Goal: Task Accomplishment & Management: Complete application form

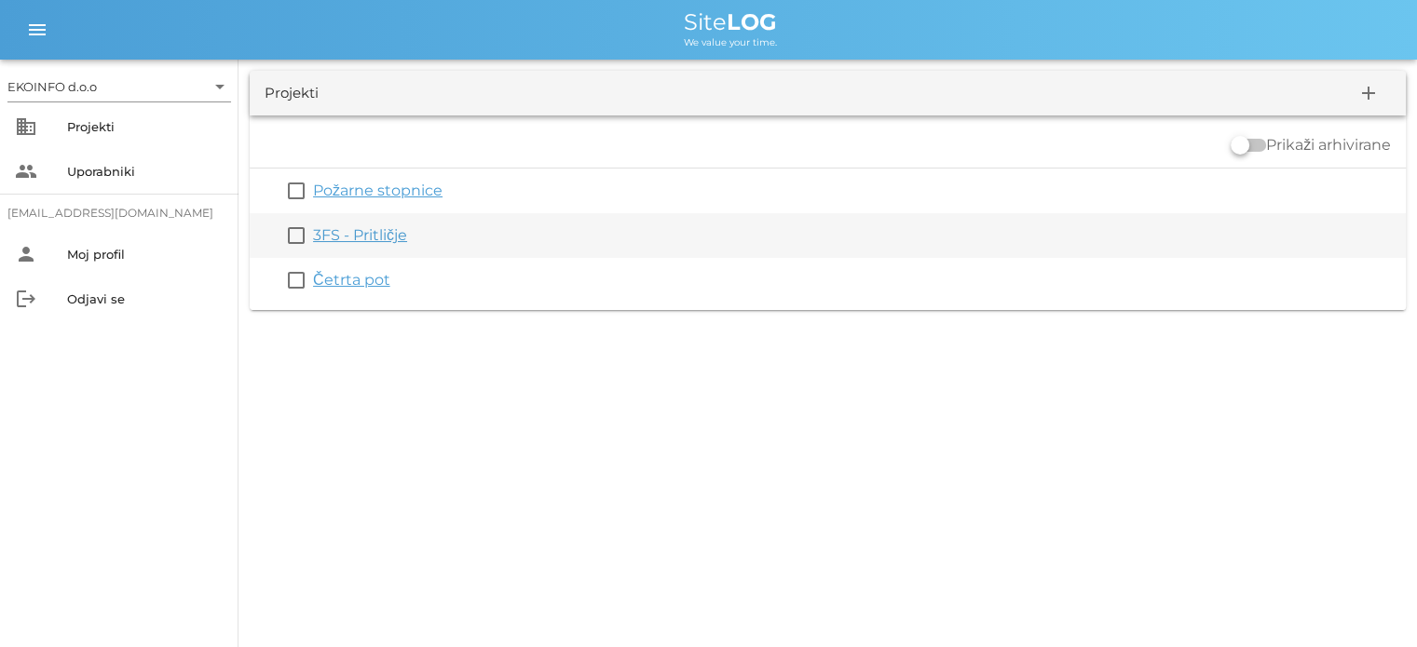
click at [358, 237] on link "3FS - Pritličje" at bounding box center [360, 235] width 94 height 18
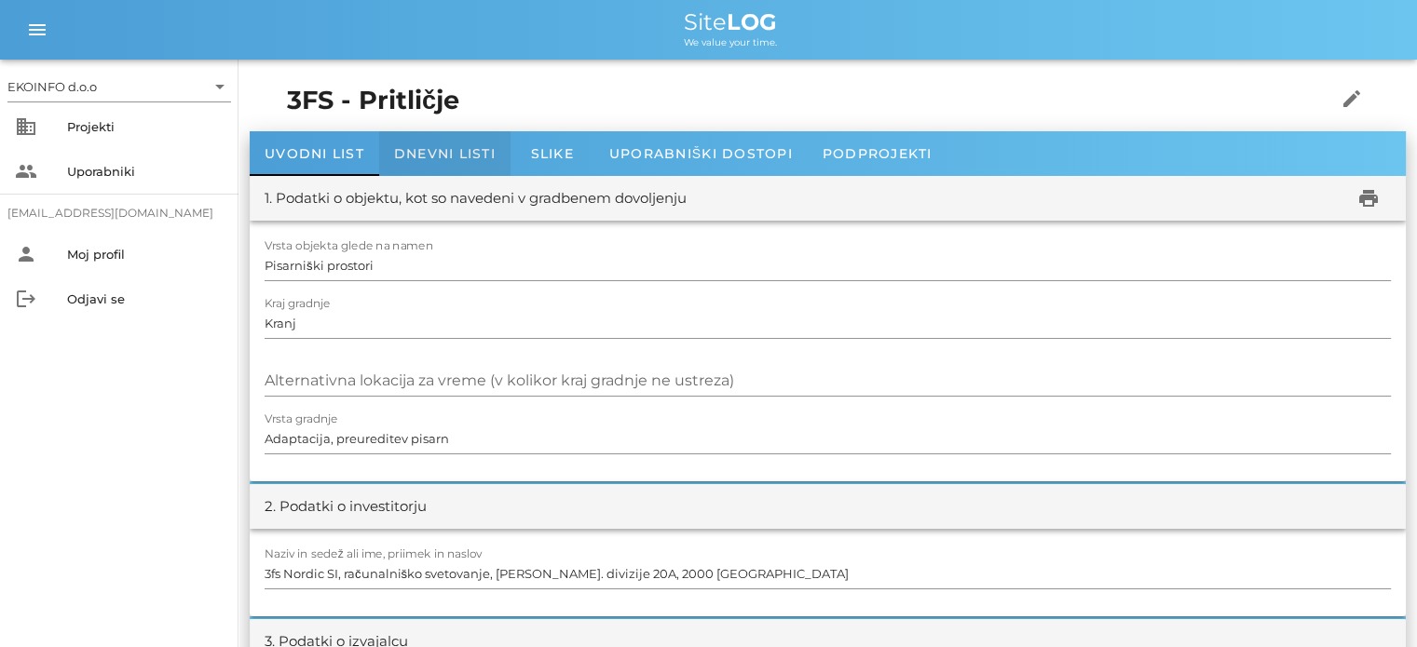
click at [428, 152] on span "Dnevni listi" at bounding box center [445, 153] width 102 height 17
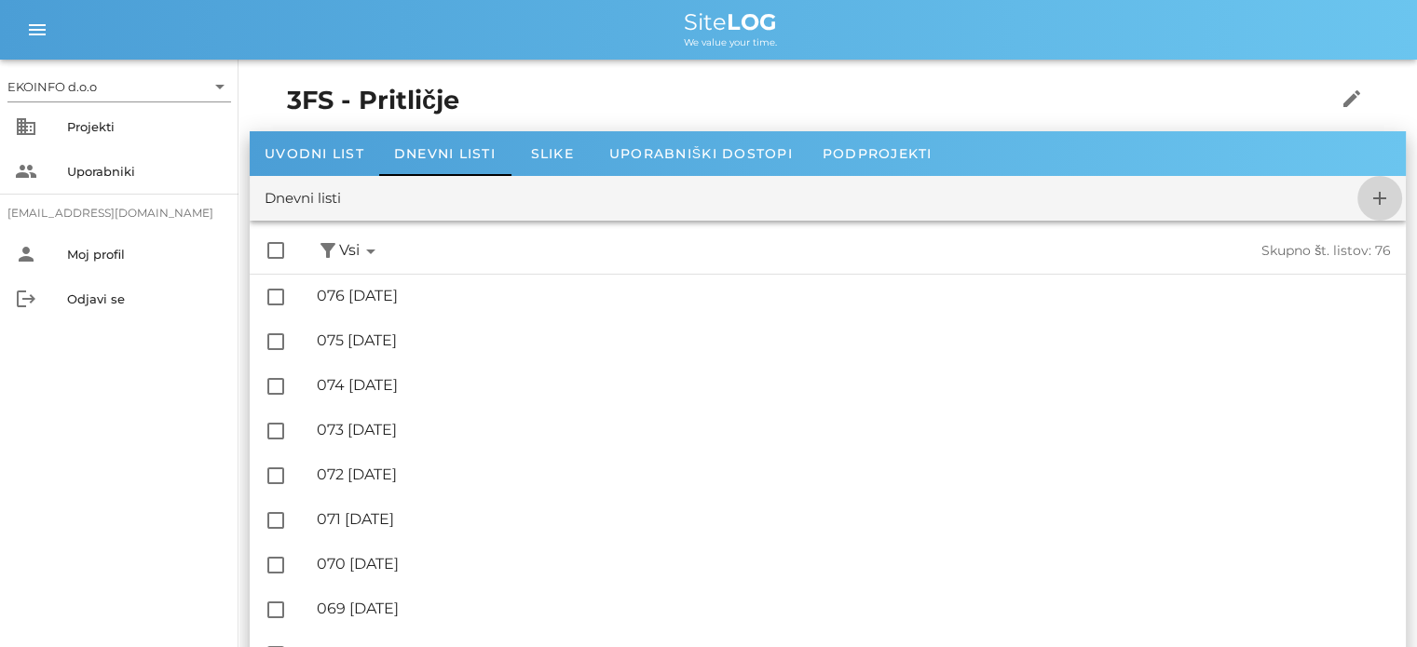
click at [1380, 197] on icon "add" at bounding box center [1380, 198] width 22 height 22
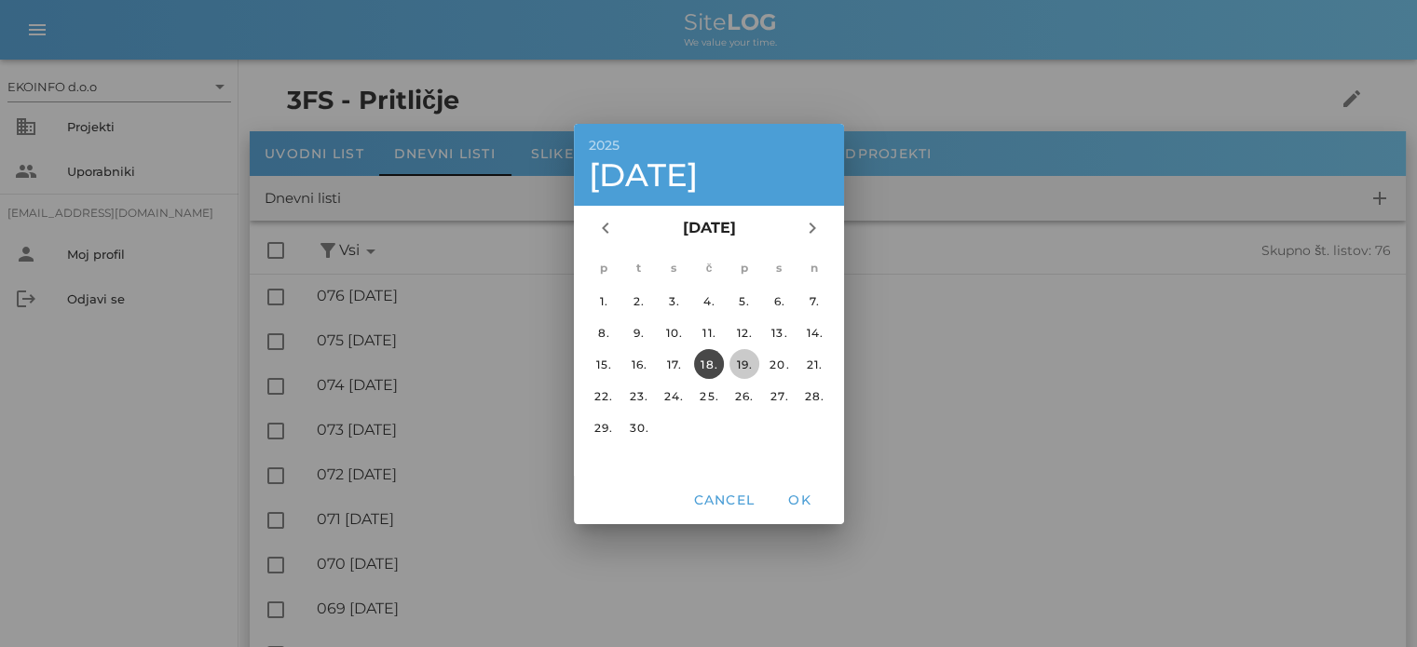
click at [743, 364] on div "19." at bounding box center [744, 364] width 30 height 14
click at [795, 501] on span "OK" at bounding box center [799, 500] width 45 height 17
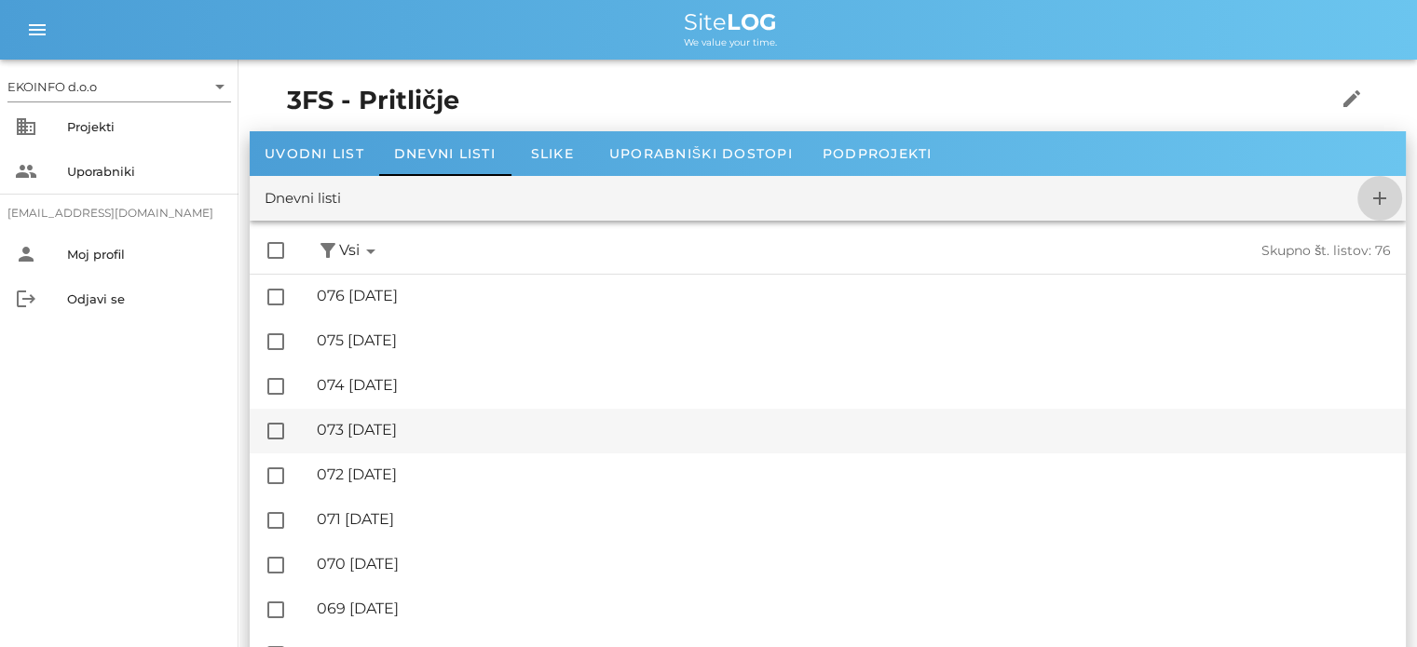
checkbox input "false"
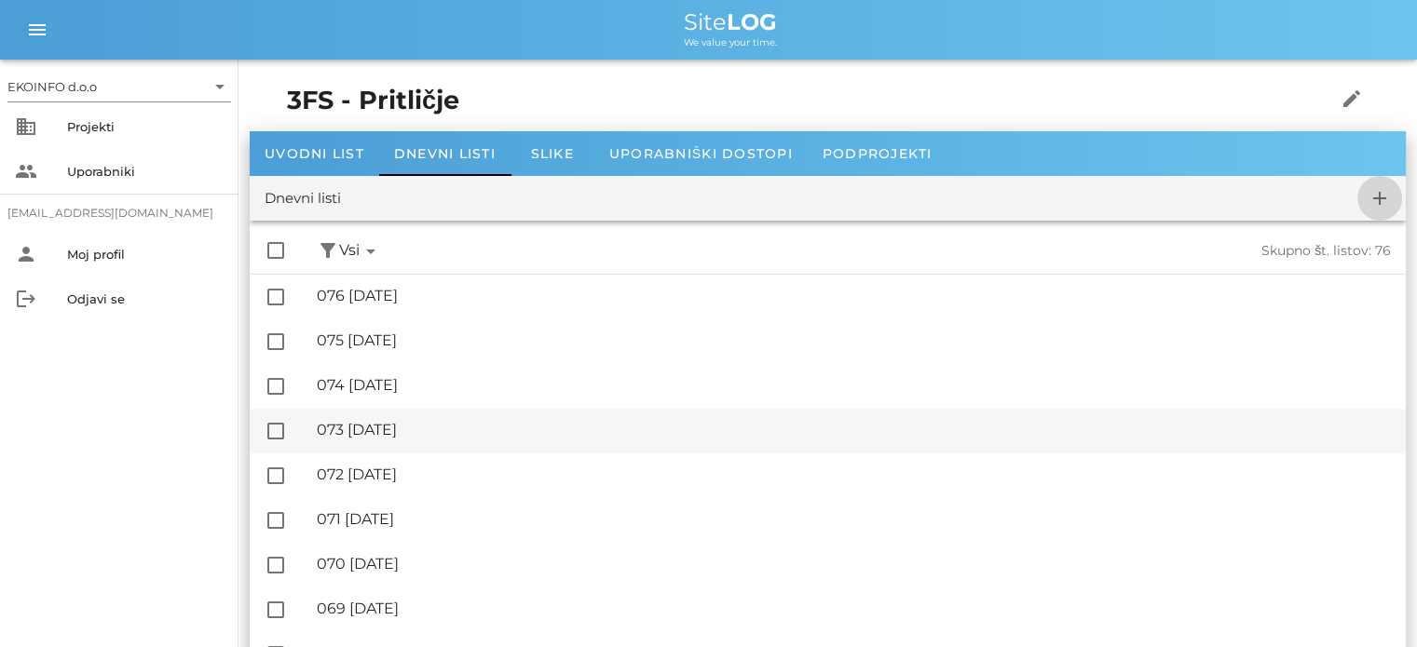
checkbox input "false"
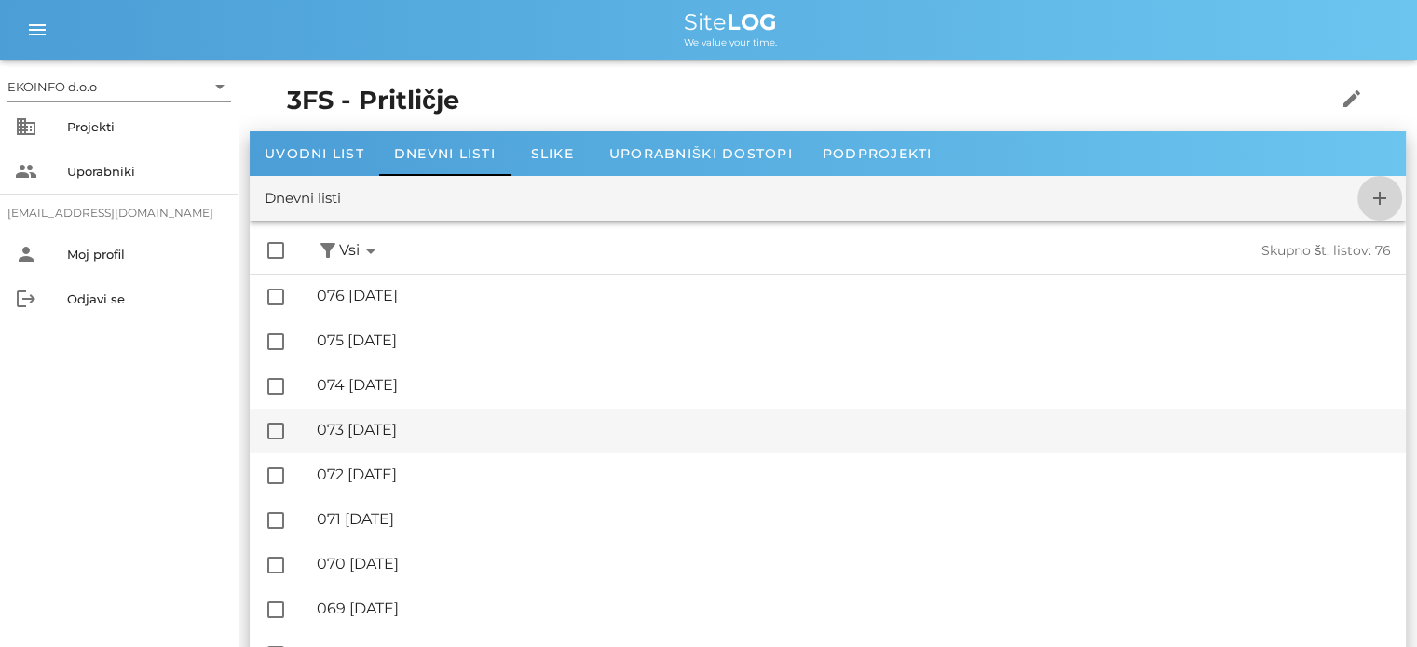
checkbox input "false"
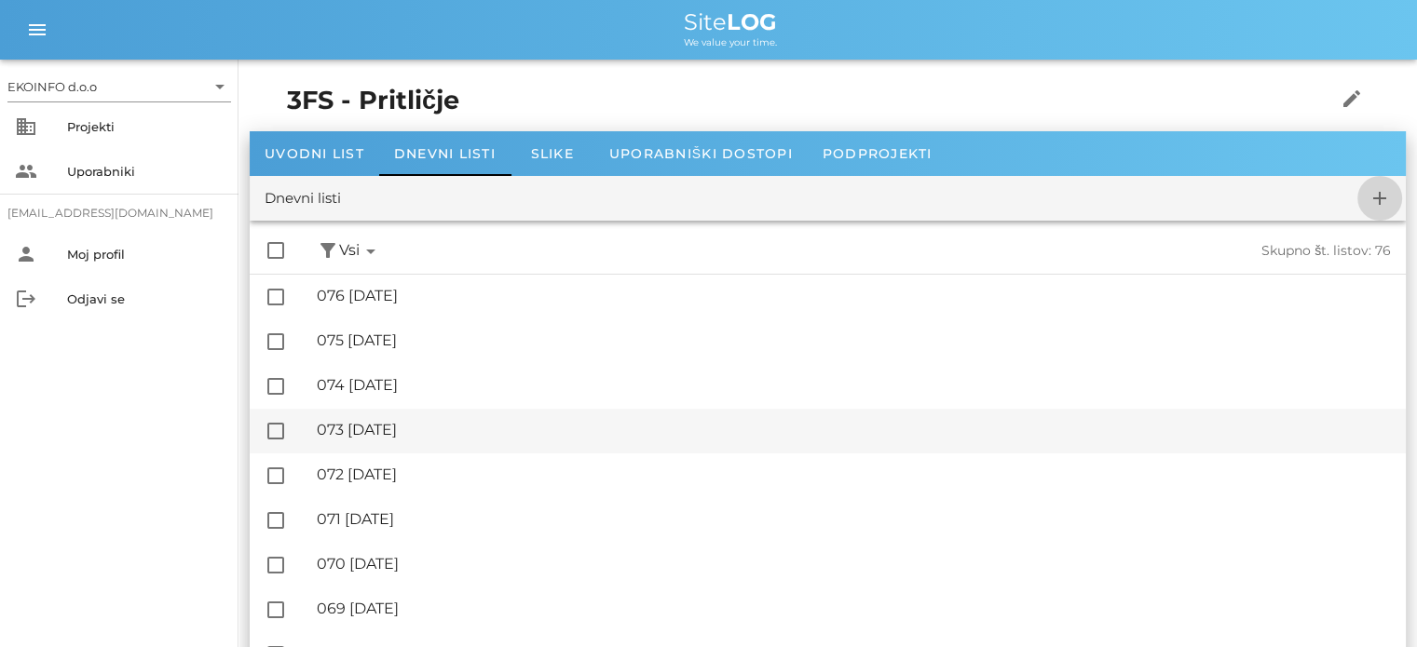
checkbox input "false"
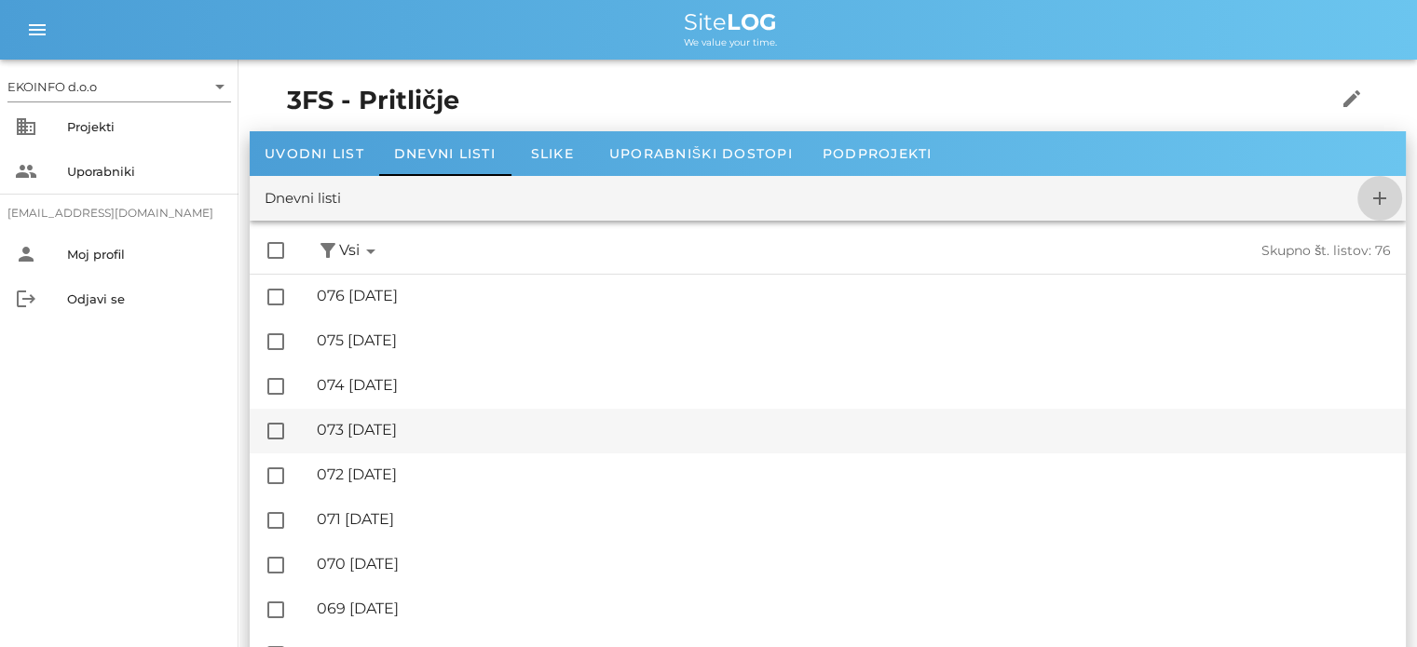
checkbox input "false"
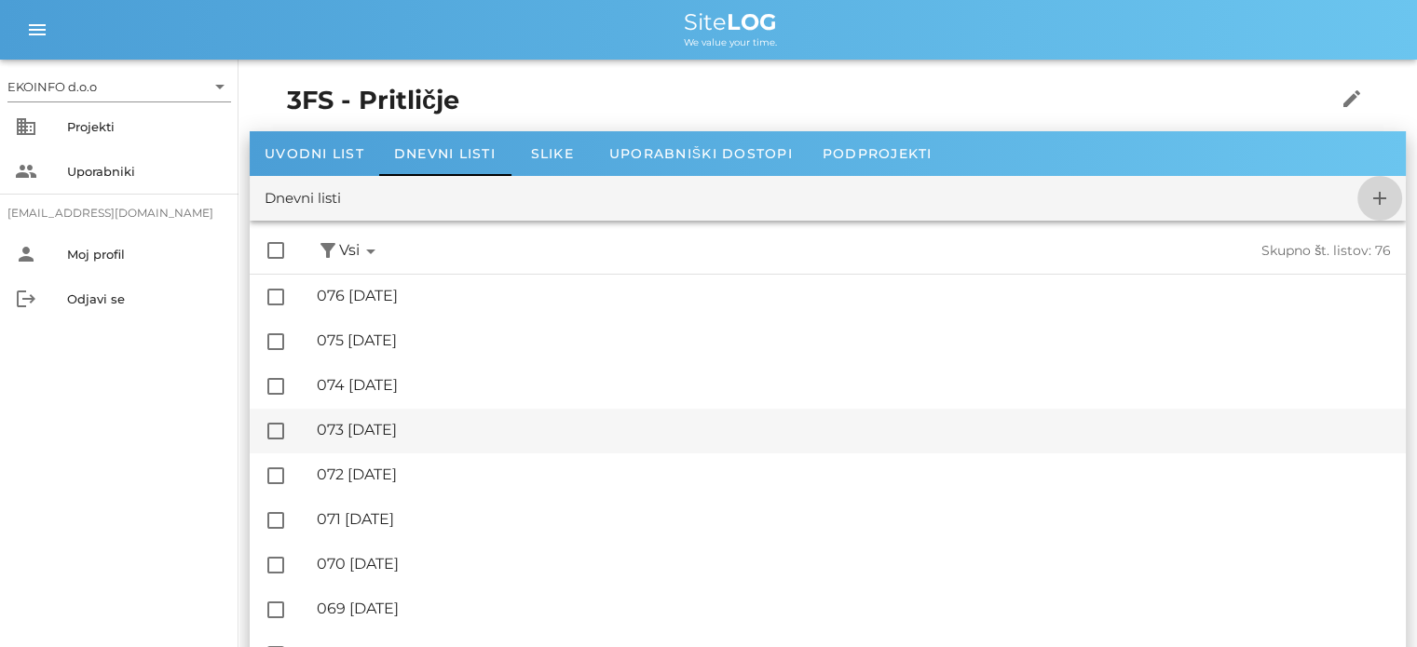
checkbox input "false"
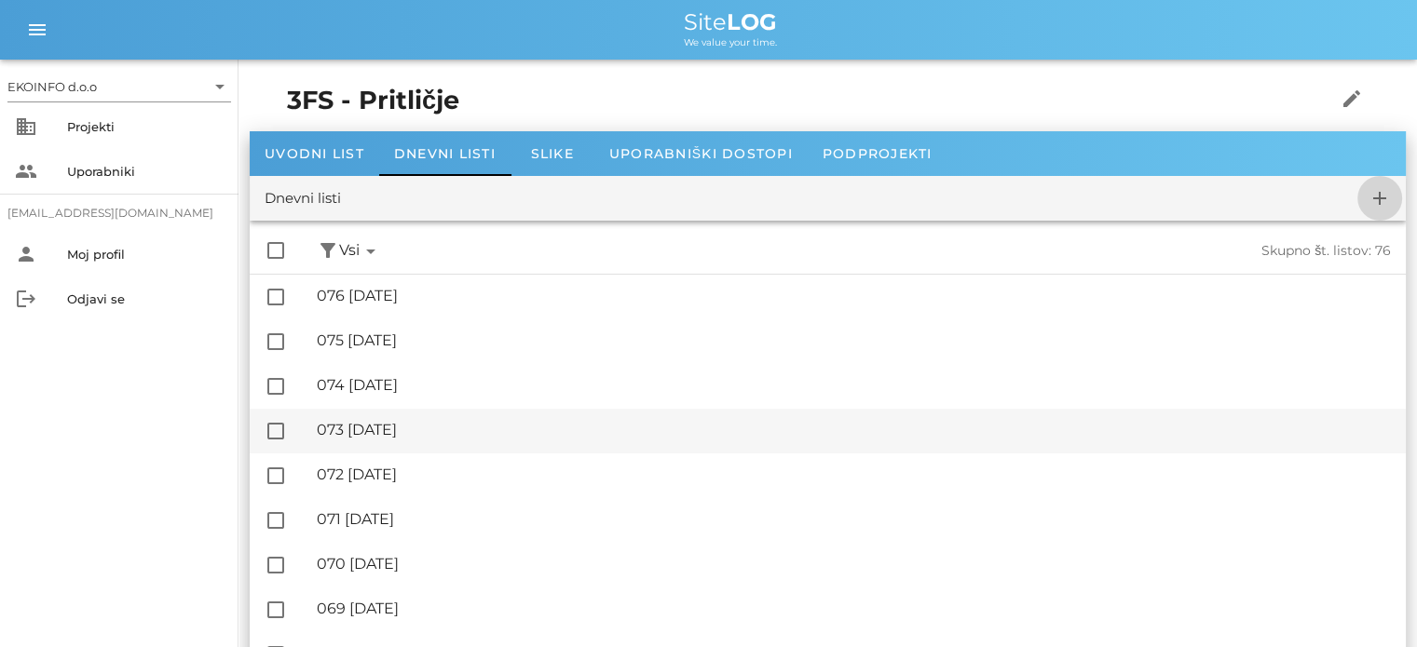
checkbox input "false"
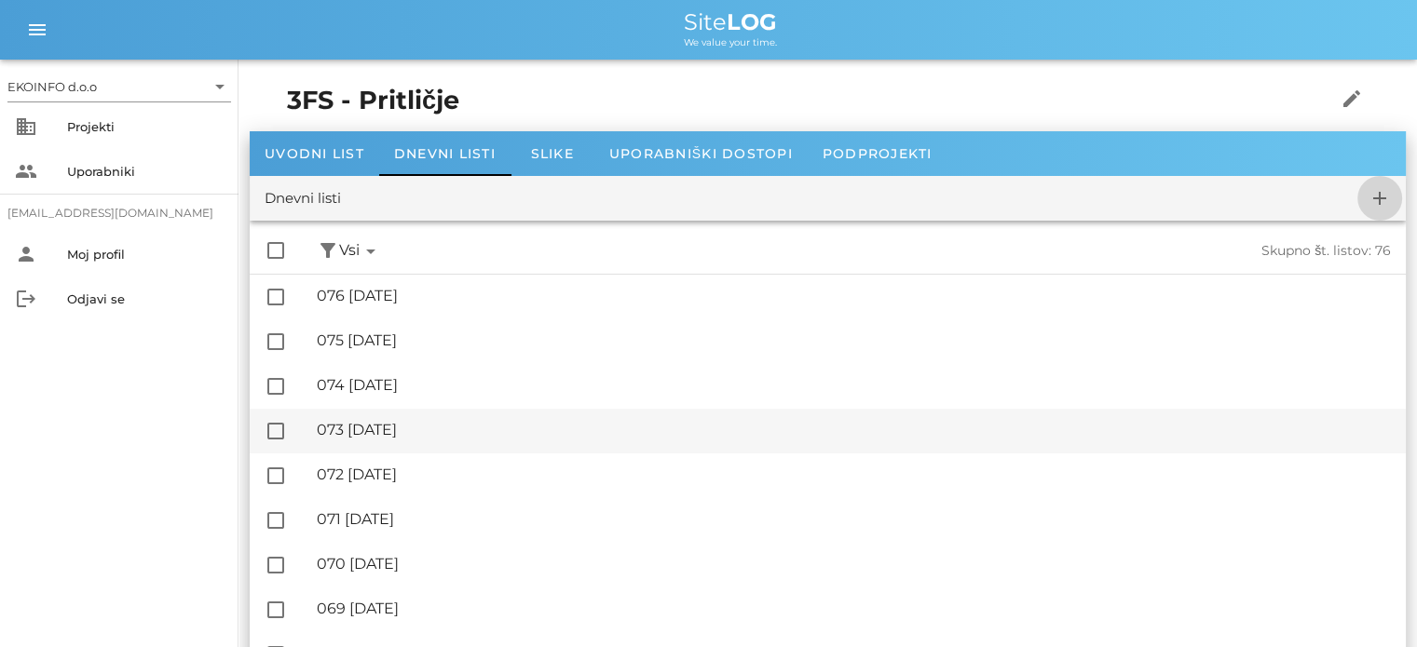
checkbox input "false"
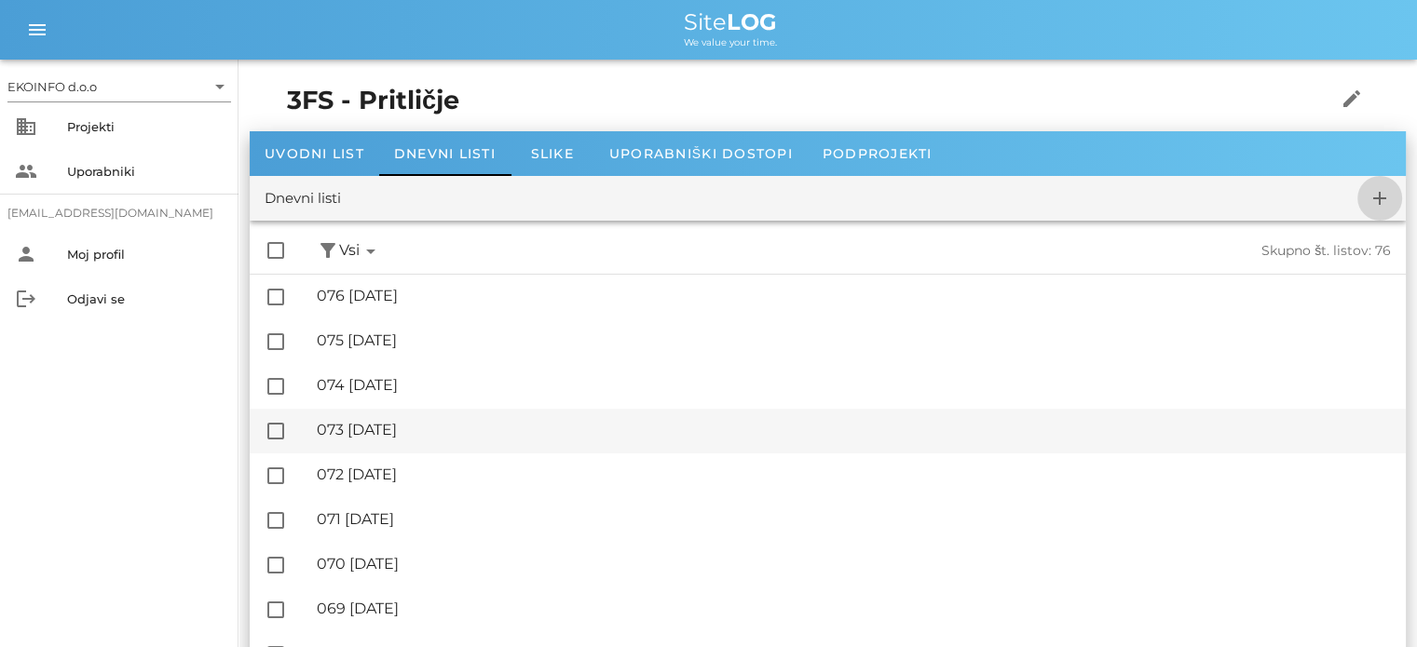
checkbox input "false"
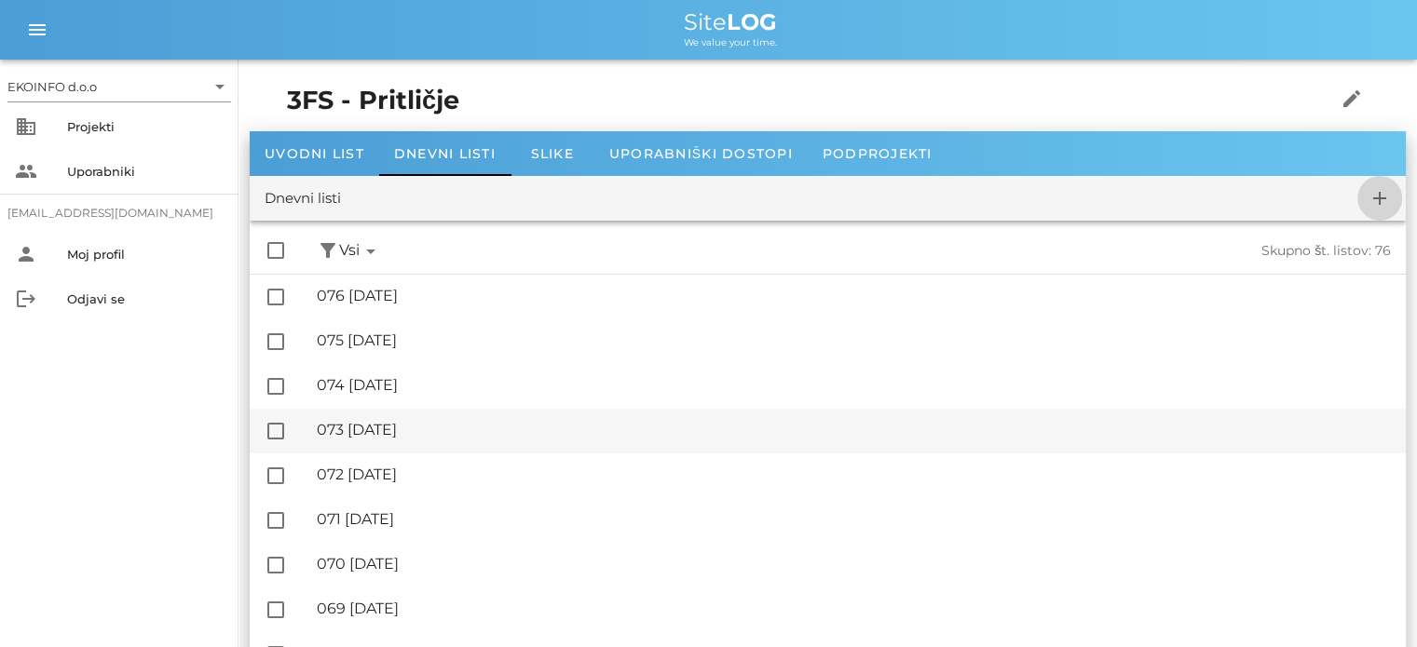
checkbox input "false"
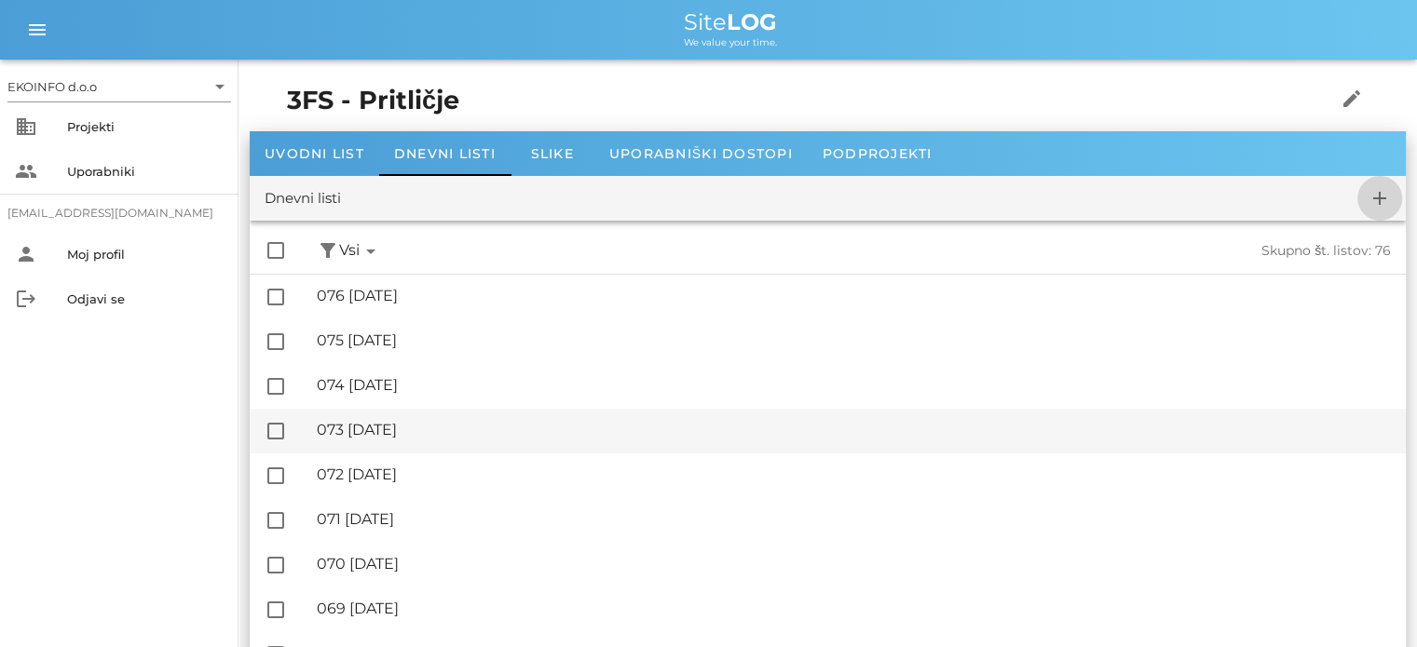
checkbox input "false"
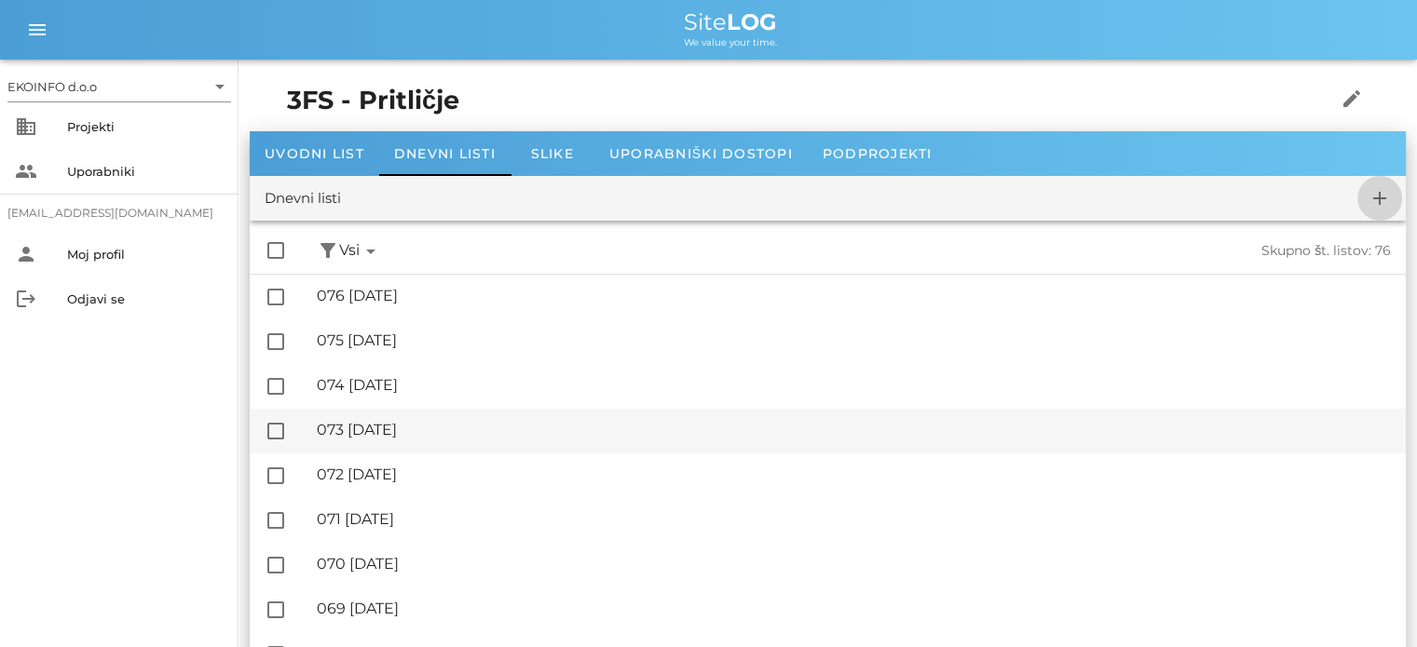
checkbox input "false"
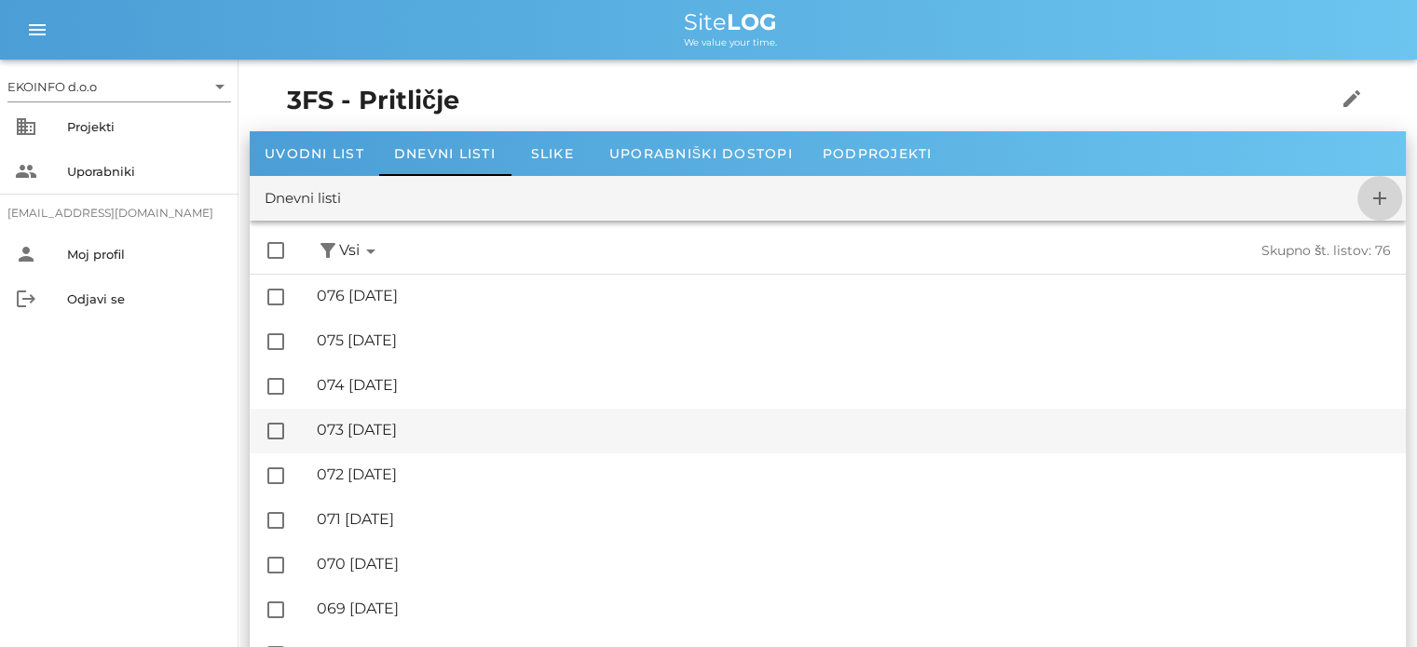
checkbox input "false"
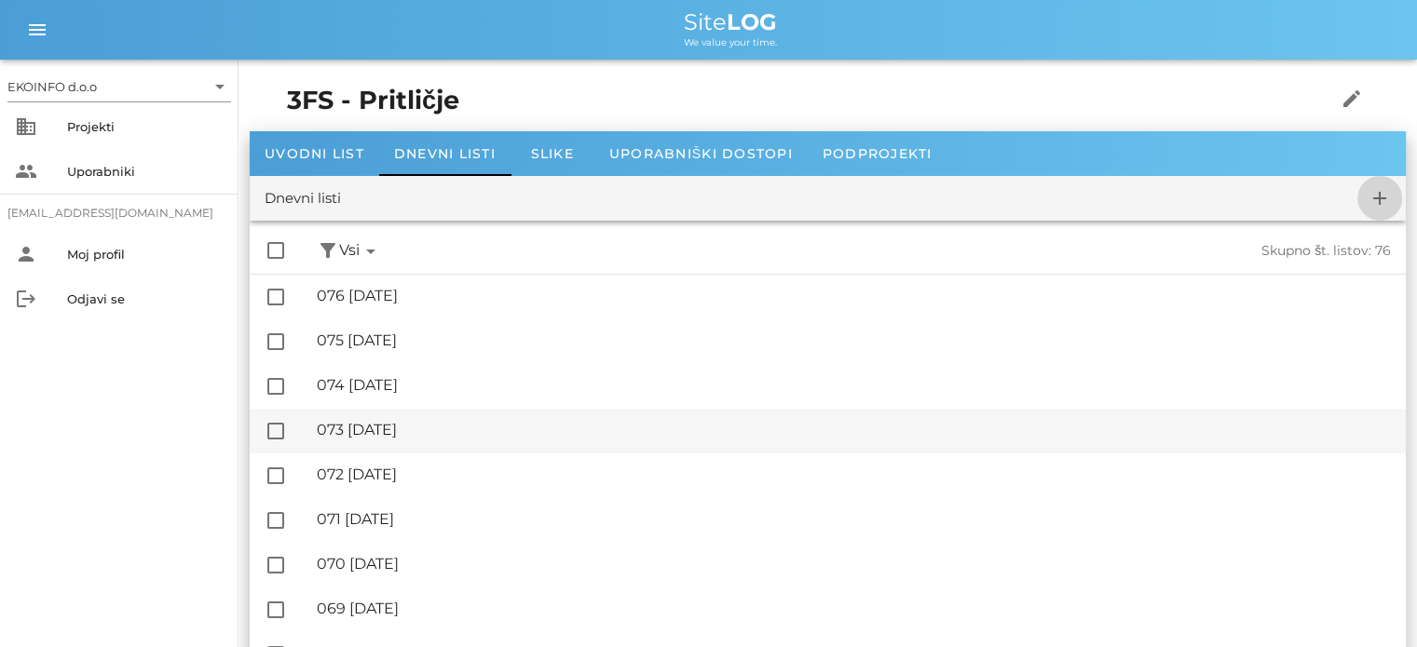
checkbox input "false"
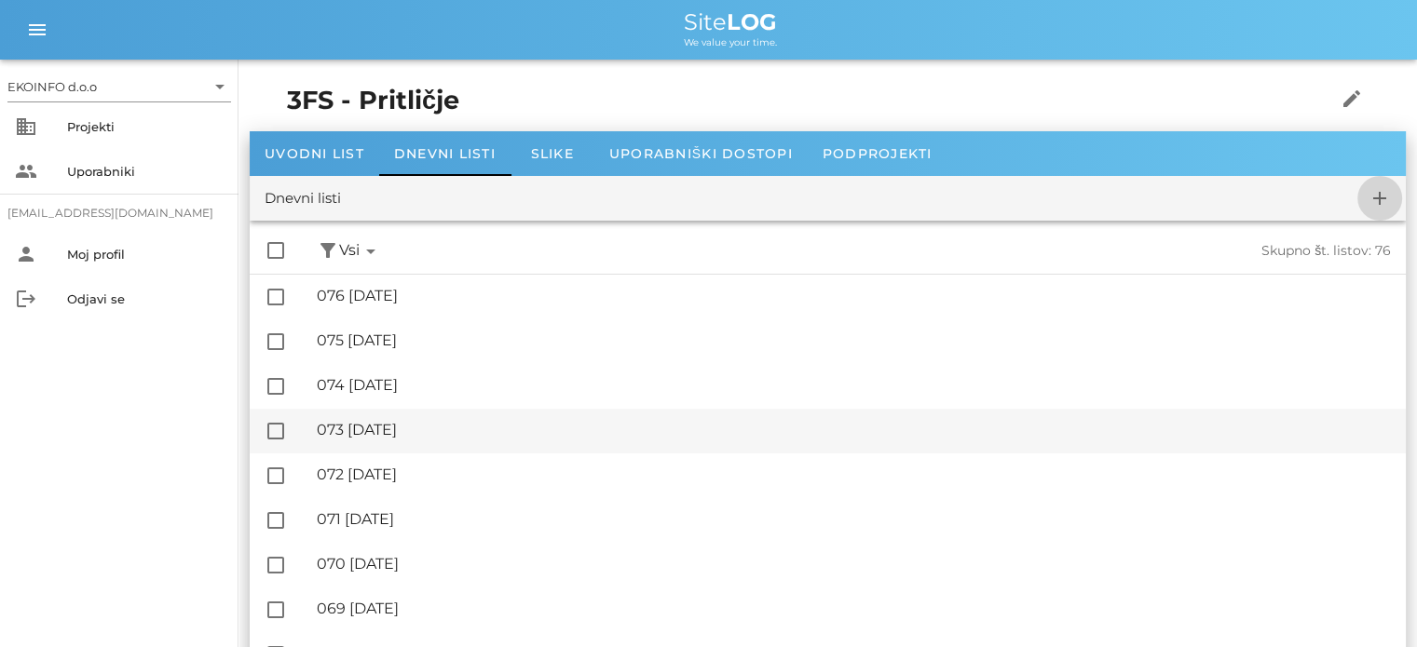
checkbox input "false"
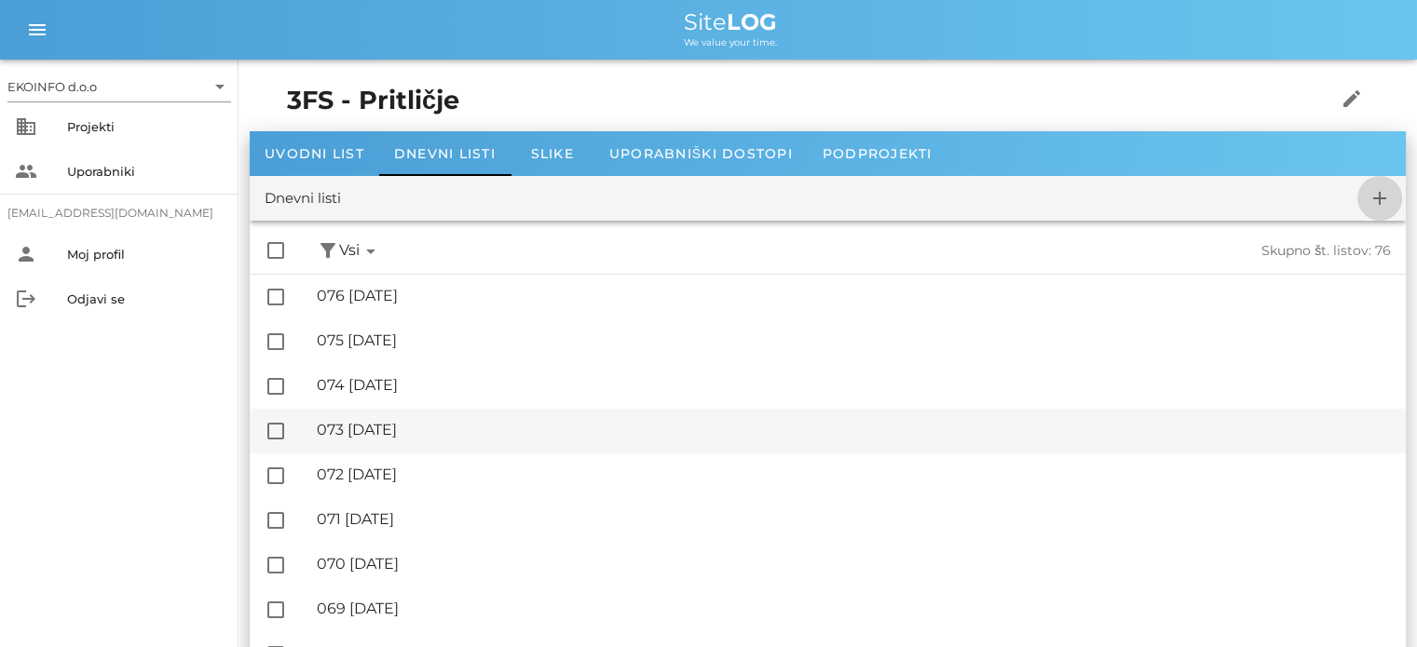
checkbox input "false"
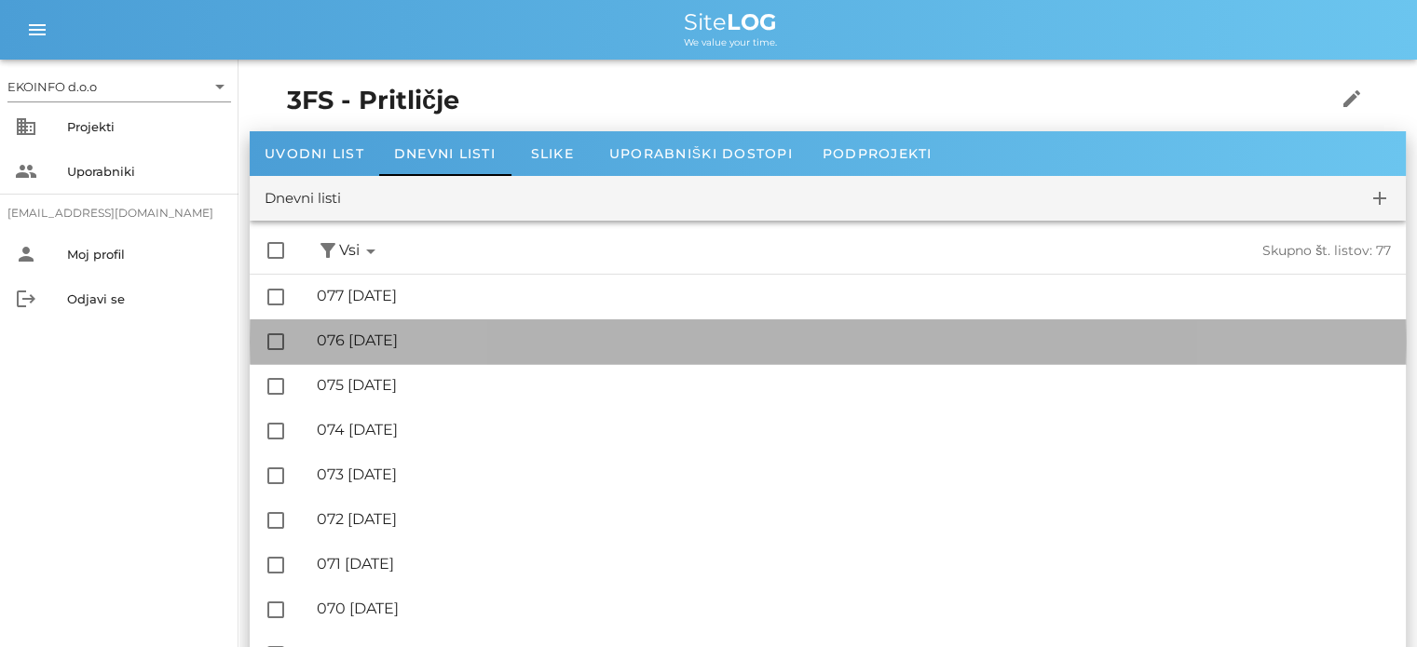
click at [410, 337] on div "🔏 076 [DATE]" at bounding box center [854, 341] width 1074 height 18
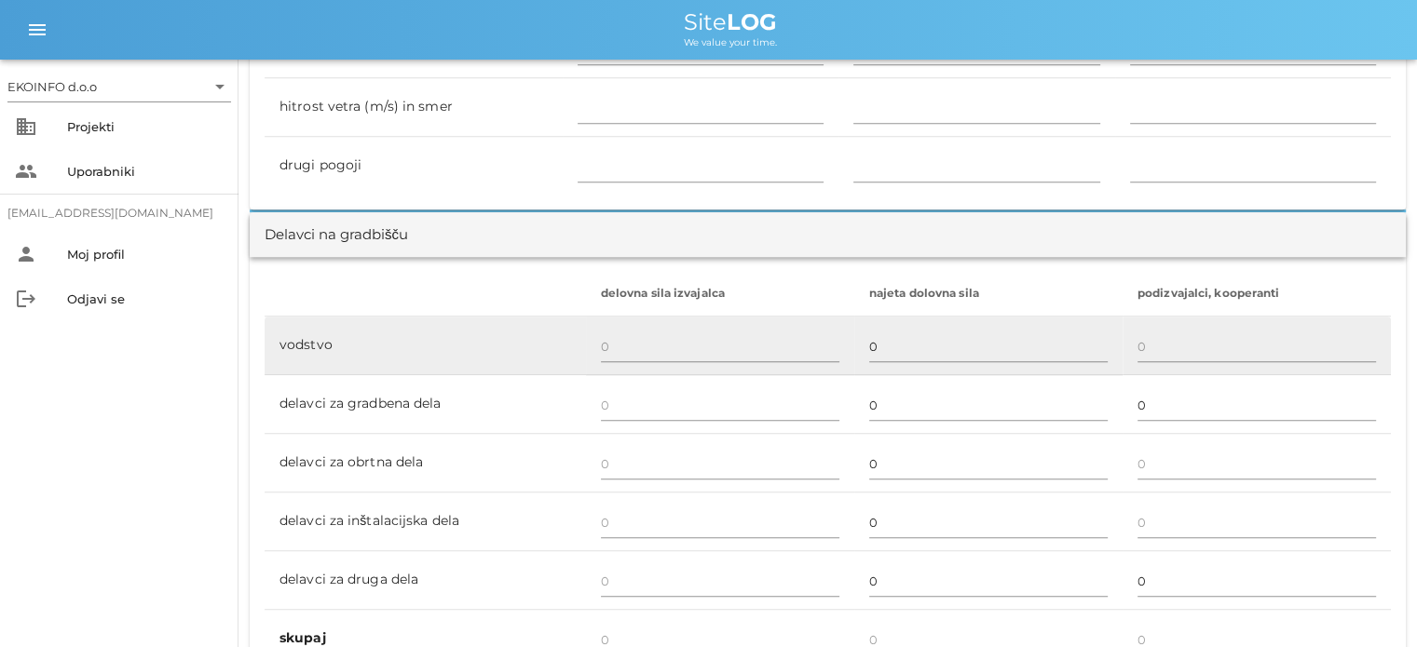
scroll to position [1025, 0]
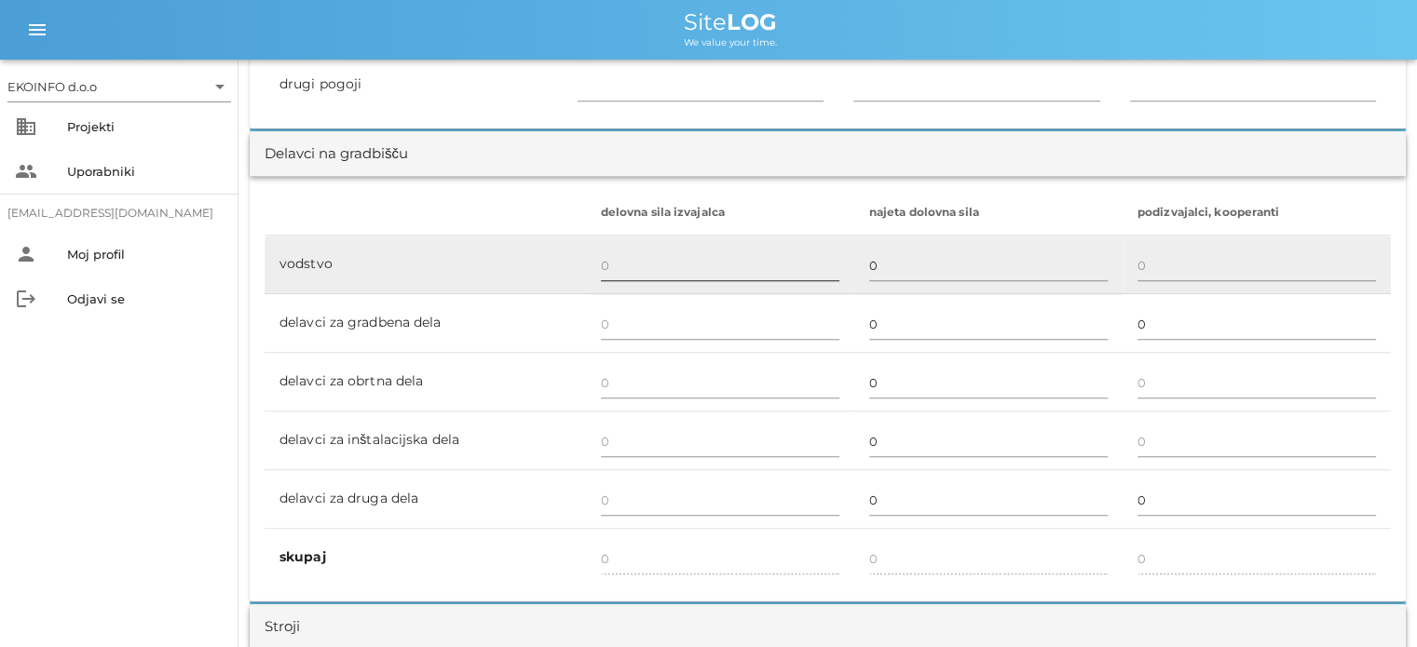
click at [608, 264] on input "text" at bounding box center [720, 266] width 238 height 30
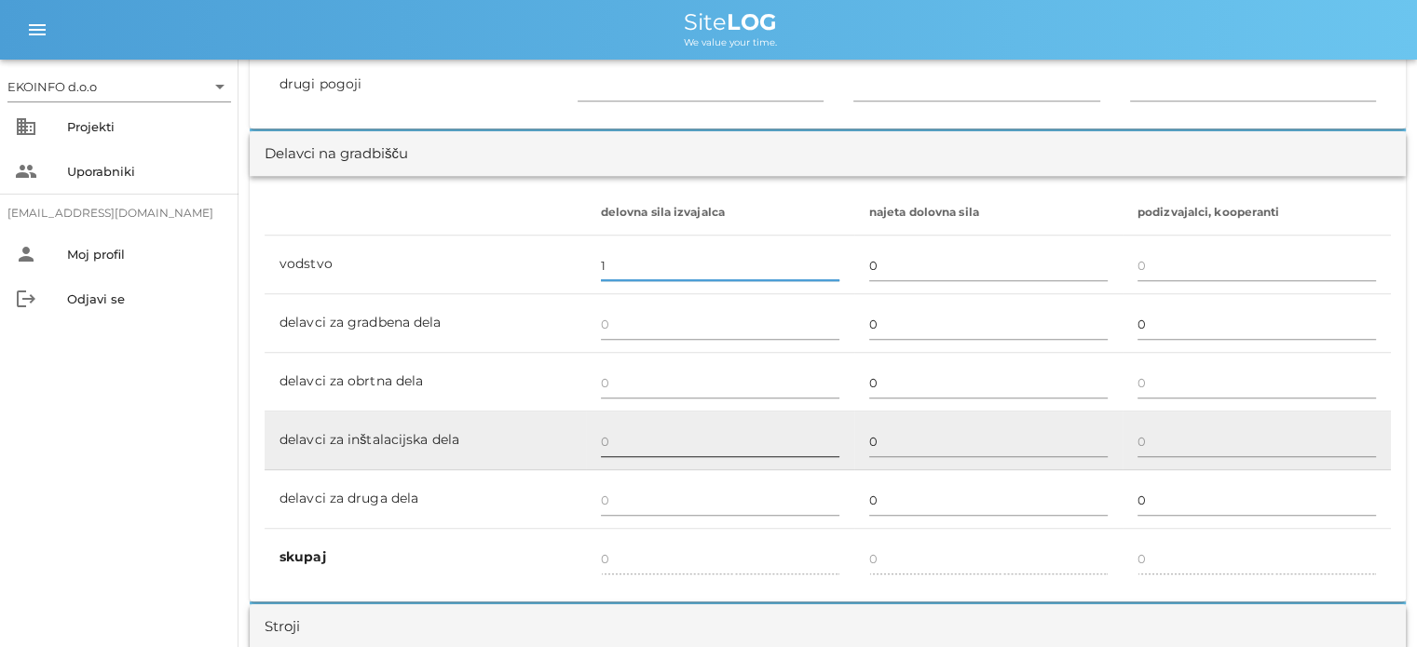
type input "1"
click at [608, 439] on input "text" at bounding box center [720, 442] width 238 height 30
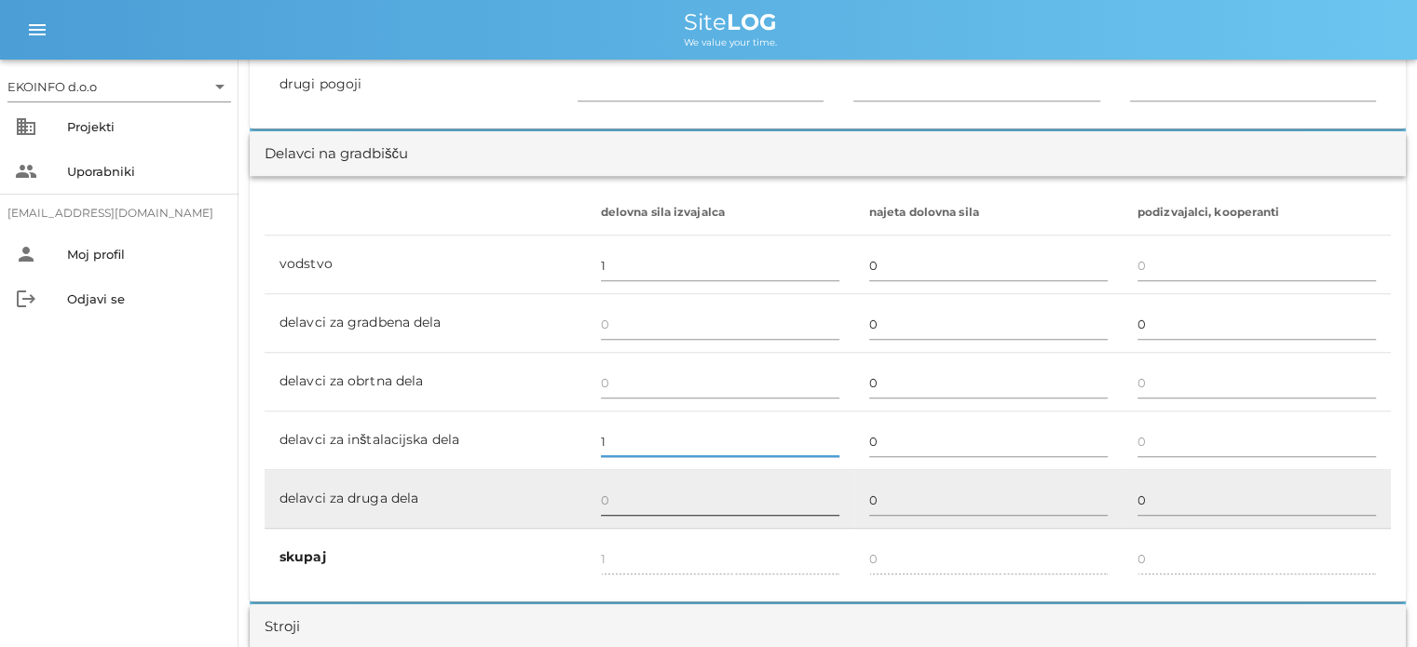
type input "1"
type input "2"
click at [607, 503] on input "text" at bounding box center [720, 500] width 238 height 30
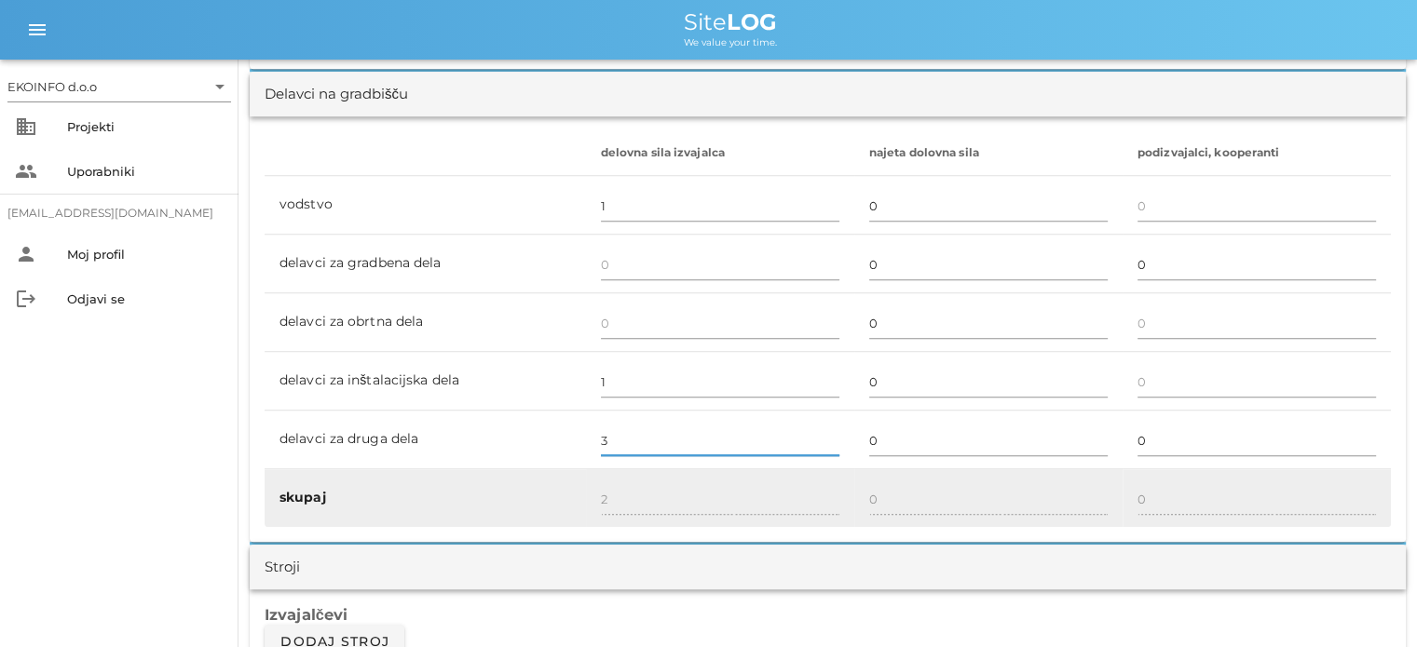
scroll to position [1118, 0]
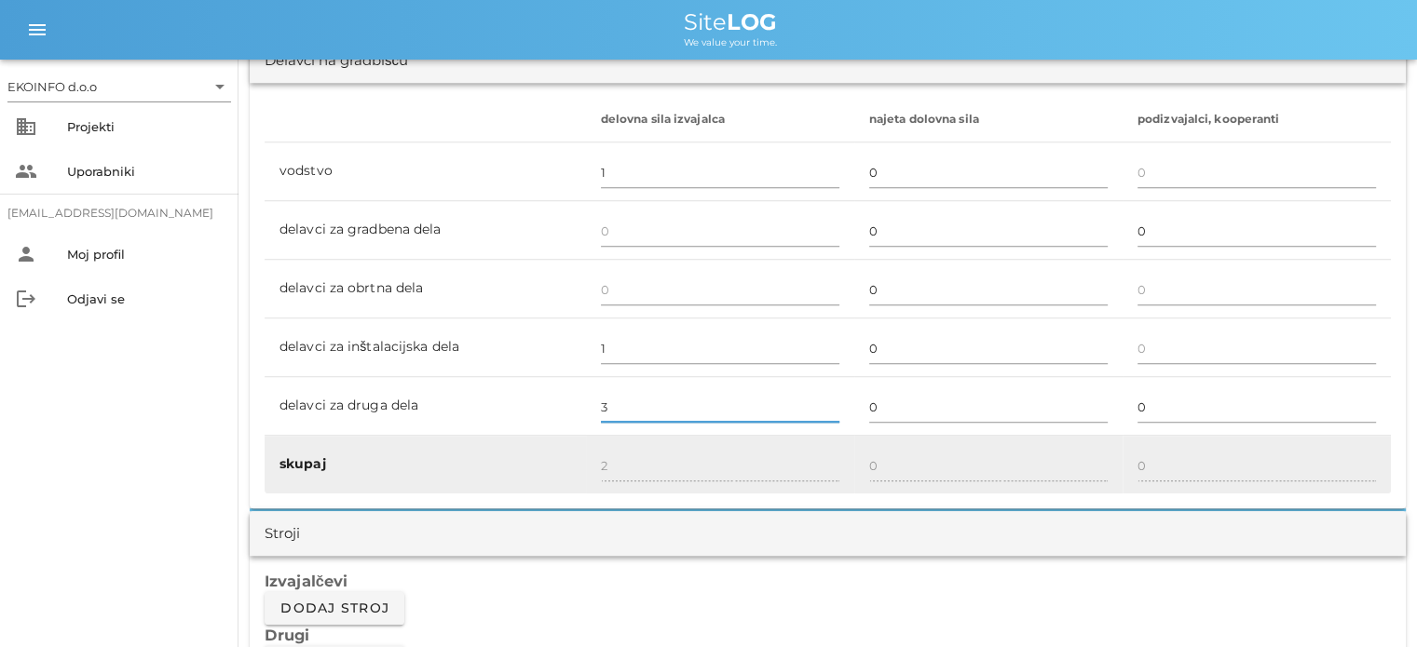
type input "3"
type input "5"
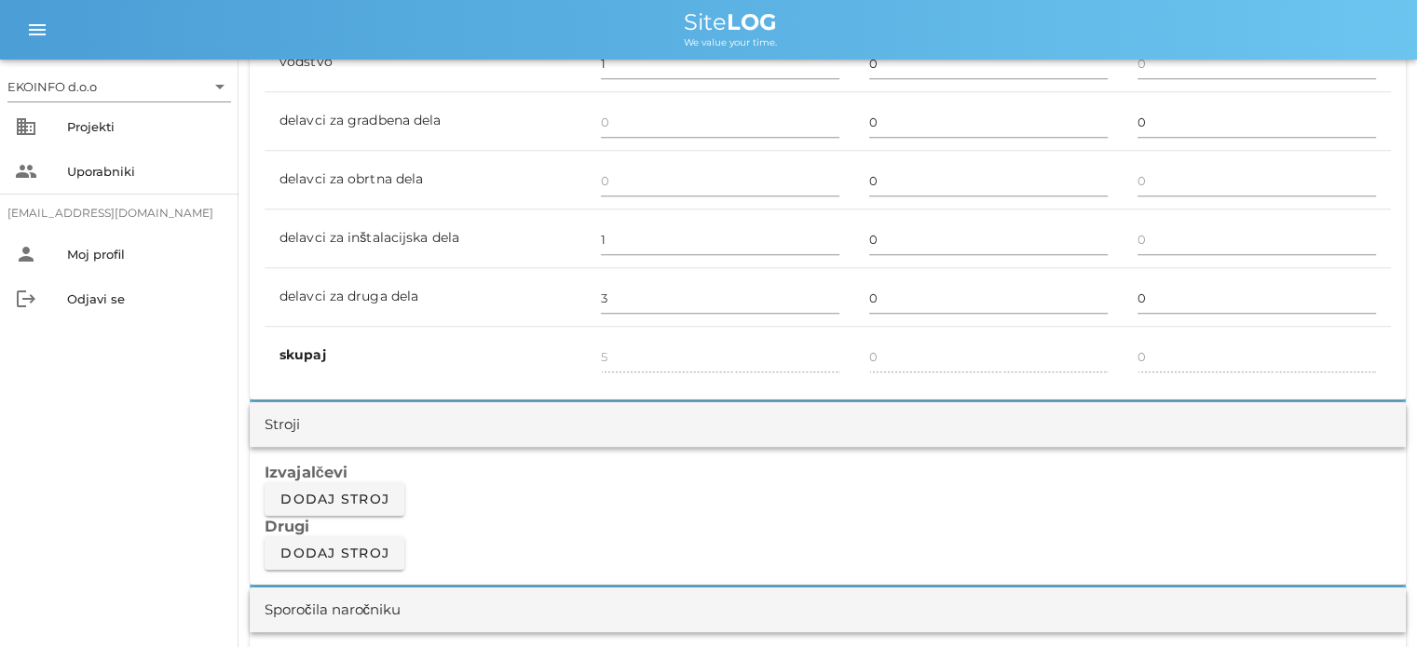
scroll to position [1397, 0]
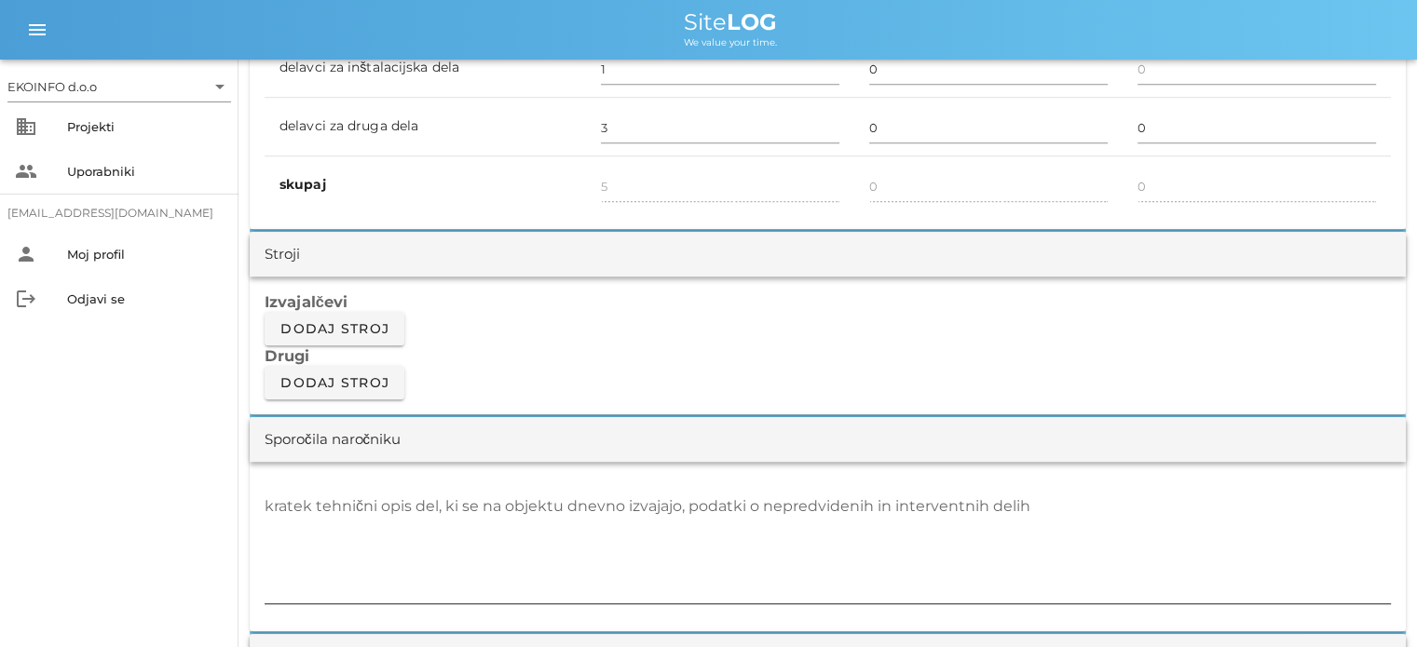
click at [279, 511] on textarea "kratek tehnični opis del, ki se na objektu dnevno izvajajo, podatki o nepredvid…" at bounding box center [828, 548] width 1126 height 112
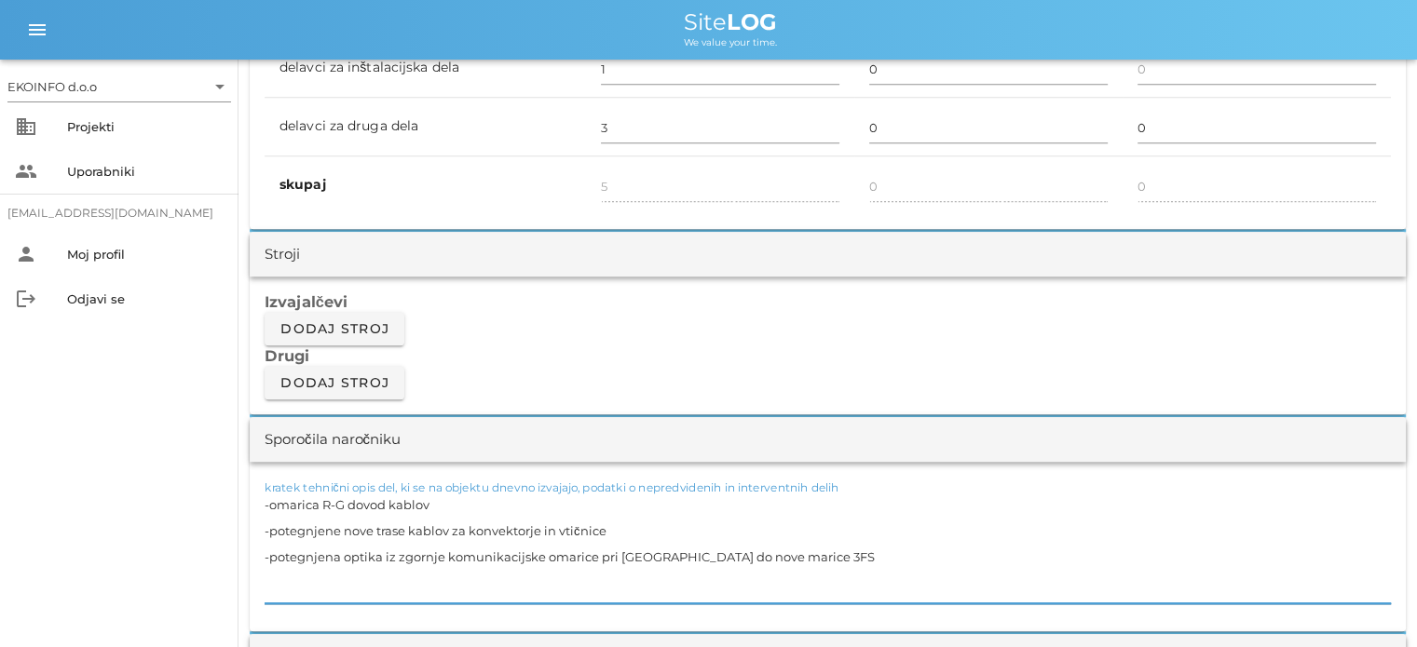
click at [725, 554] on textarea "-omarica R-G dovod kablov -potegnjene nove trase kablov za konvektorje in vtičn…" at bounding box center [828, 548] width 1126 height 112
click at [809, 554] on textarea "-omarica R-G dovod kablov -potegnjene nove trase kablov za konvektorje in vtičn…" at bounding box center [828, 548] width 1126 height 112
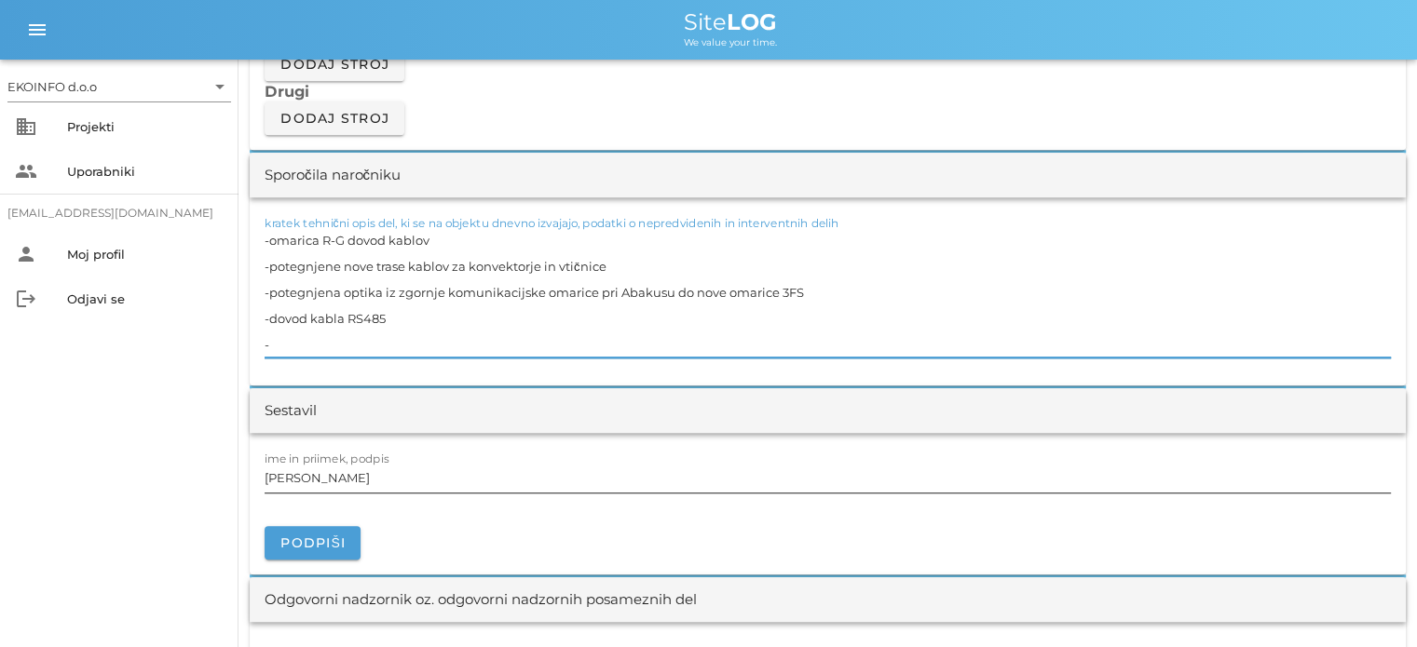
scroll to position [1677, 0]
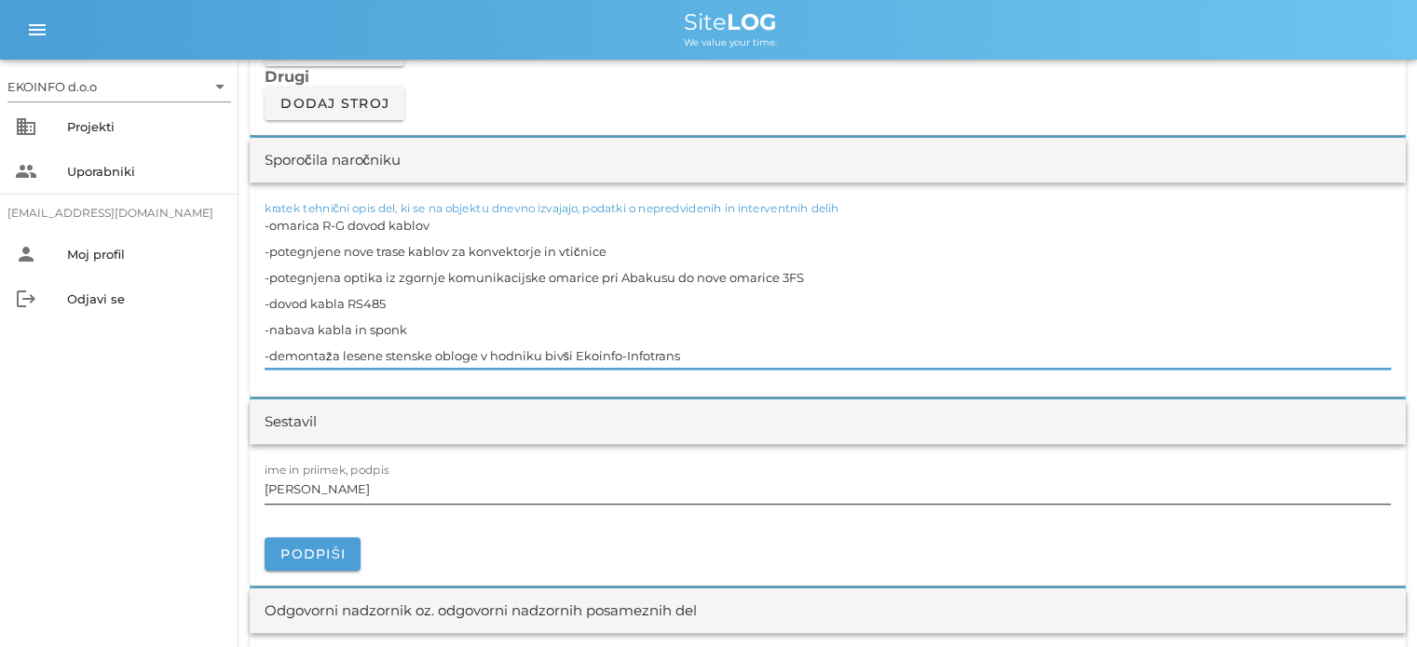
type textarea "-omarica R-G dovod kablov -potegnjene nove trase kablov za konvektorje in vtičn…"
click at [347, 488] on input "[PERSON_NAME]" at bounding box center [828, 489] width 1126 height 30
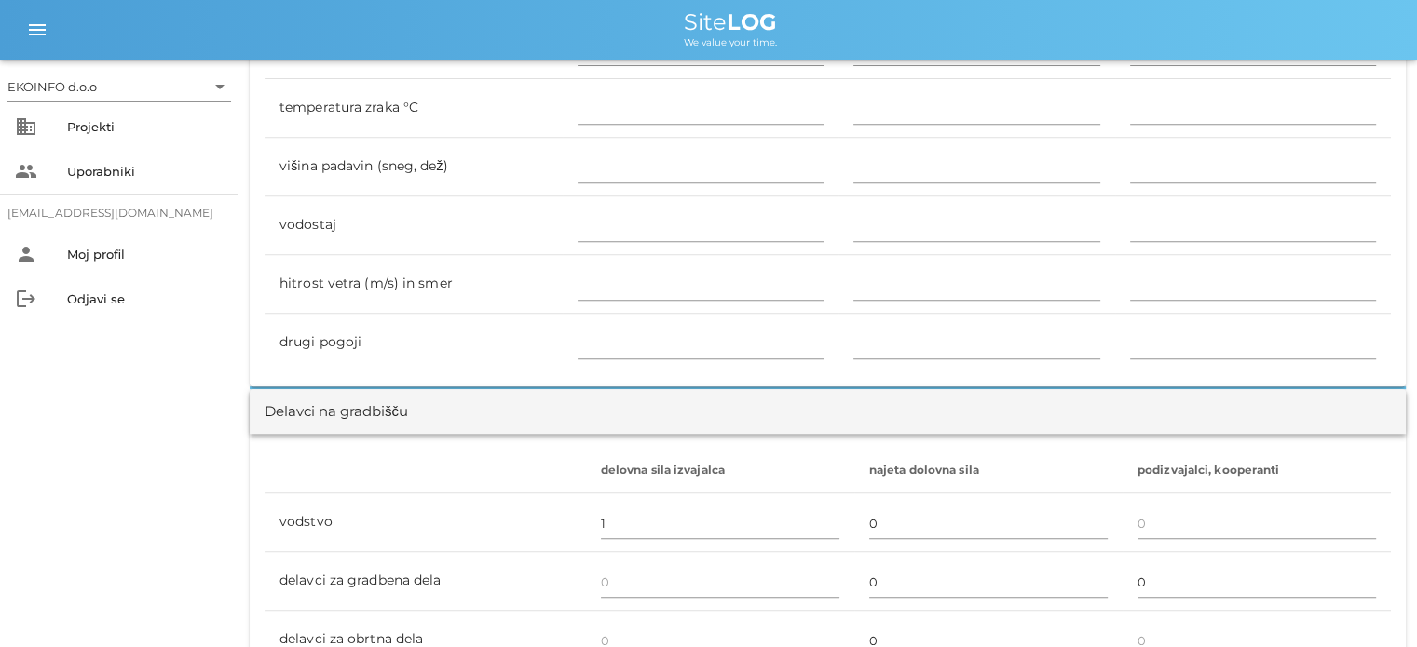
scroll to position [745, 0]
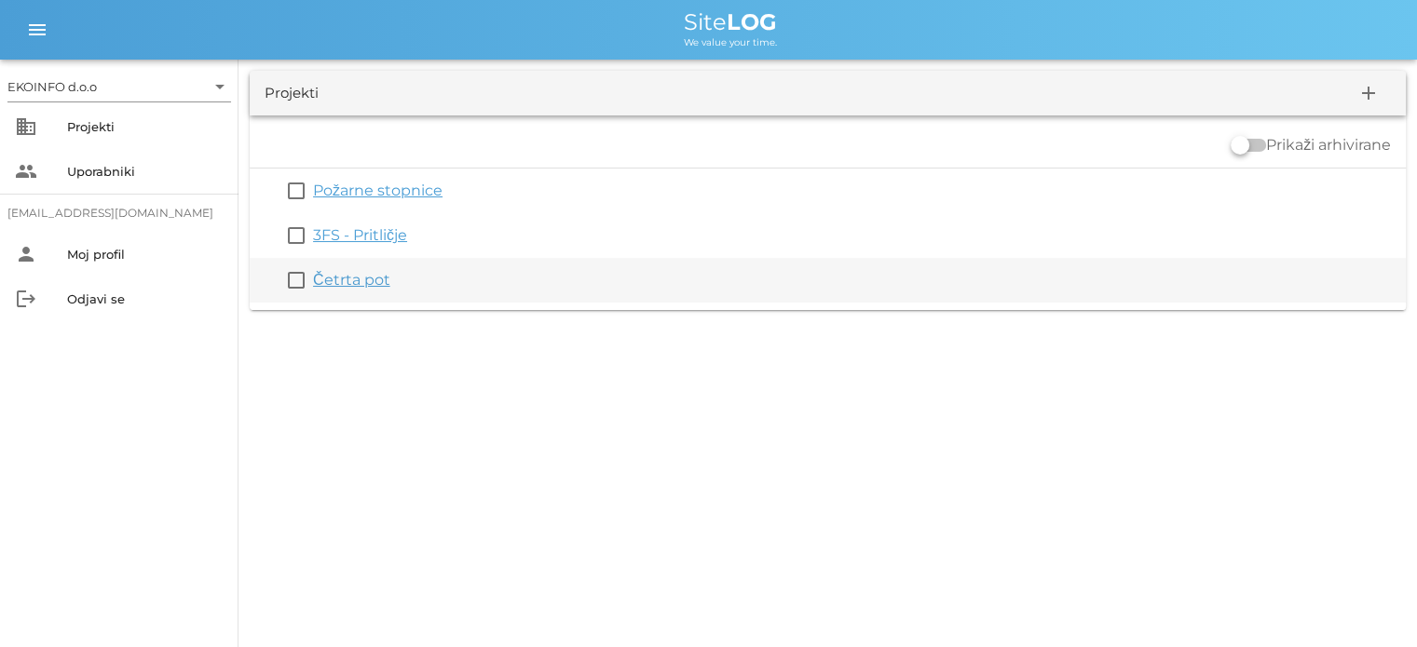
click at [345, 278] on link "Četrta pot" at bounding box center [351, 280] width 77 height 18
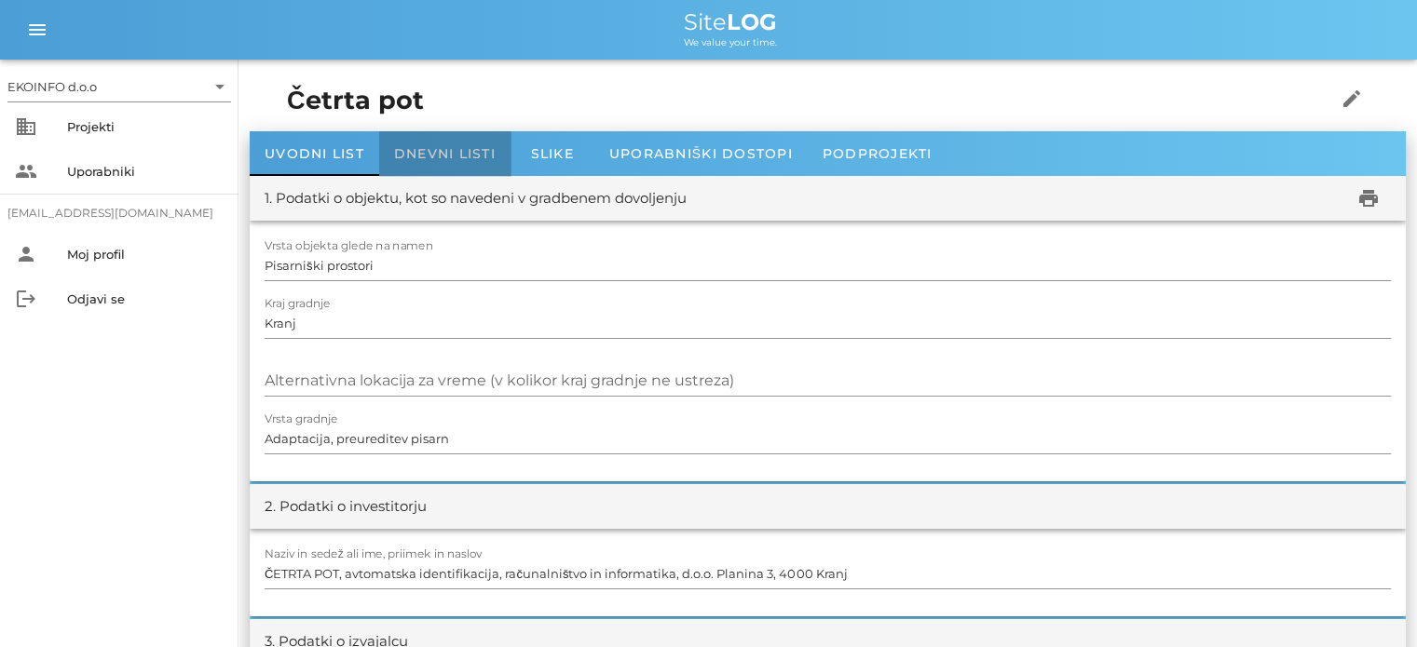
click at [451, 149] on span "Dnevni listi" at bounding box center [445, 153] width 102 height 17
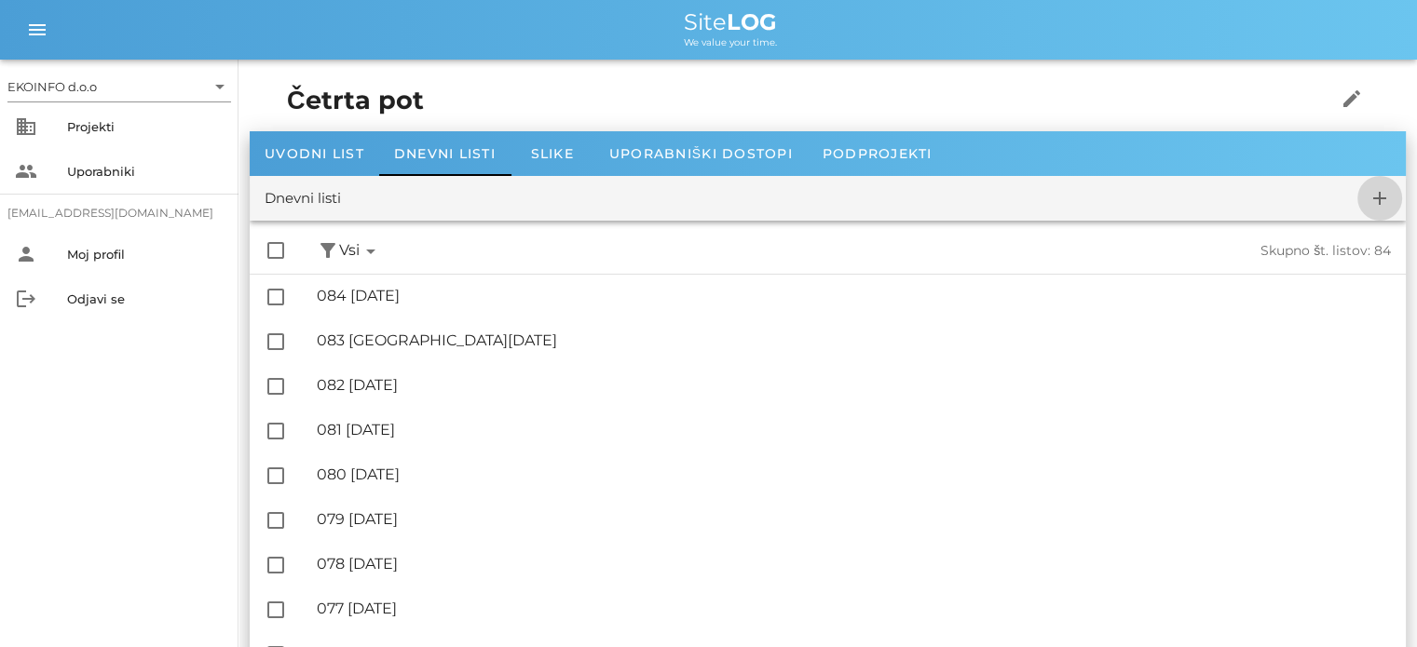
click at [1380, 200] on icon "add" at bounding box center [1380, 198] width 22 height 22
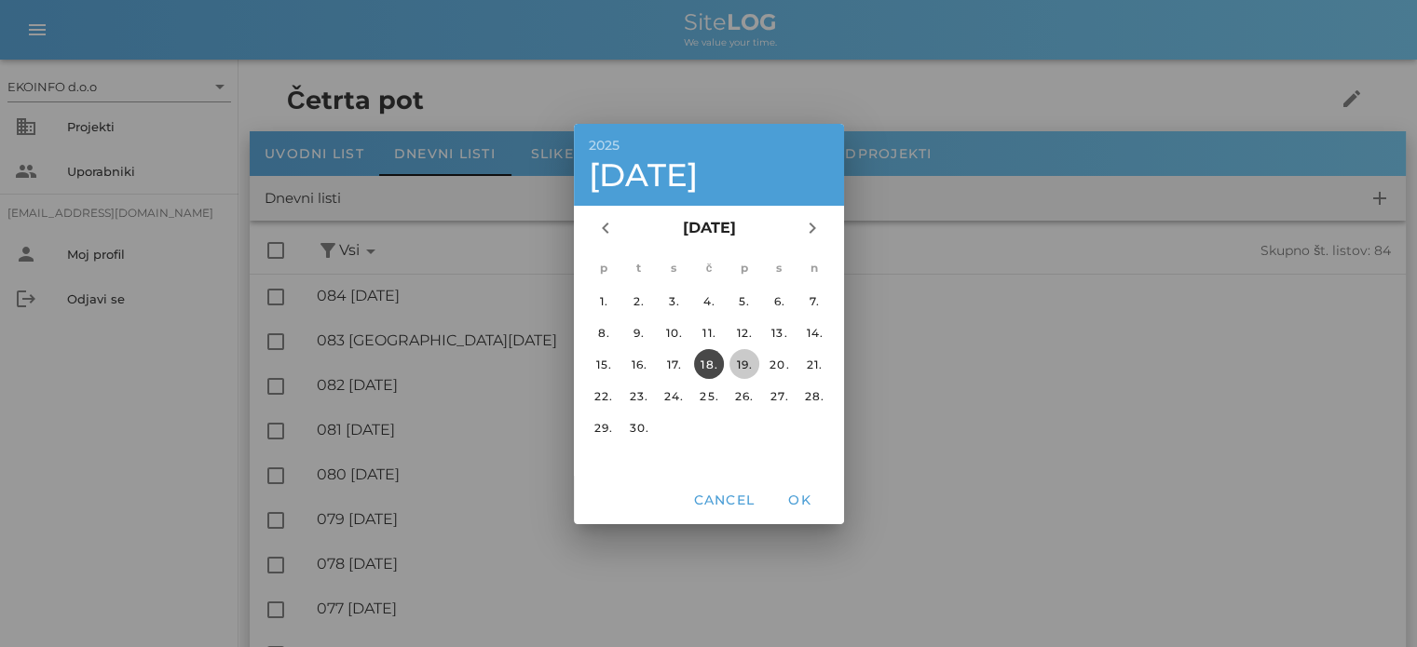
click at [744, 358] on div "19." at bounding box center [744, 364] width 30 height 14
click at [800, 496] on span "OK" at bounding box center [799, 500] width 45 height 17
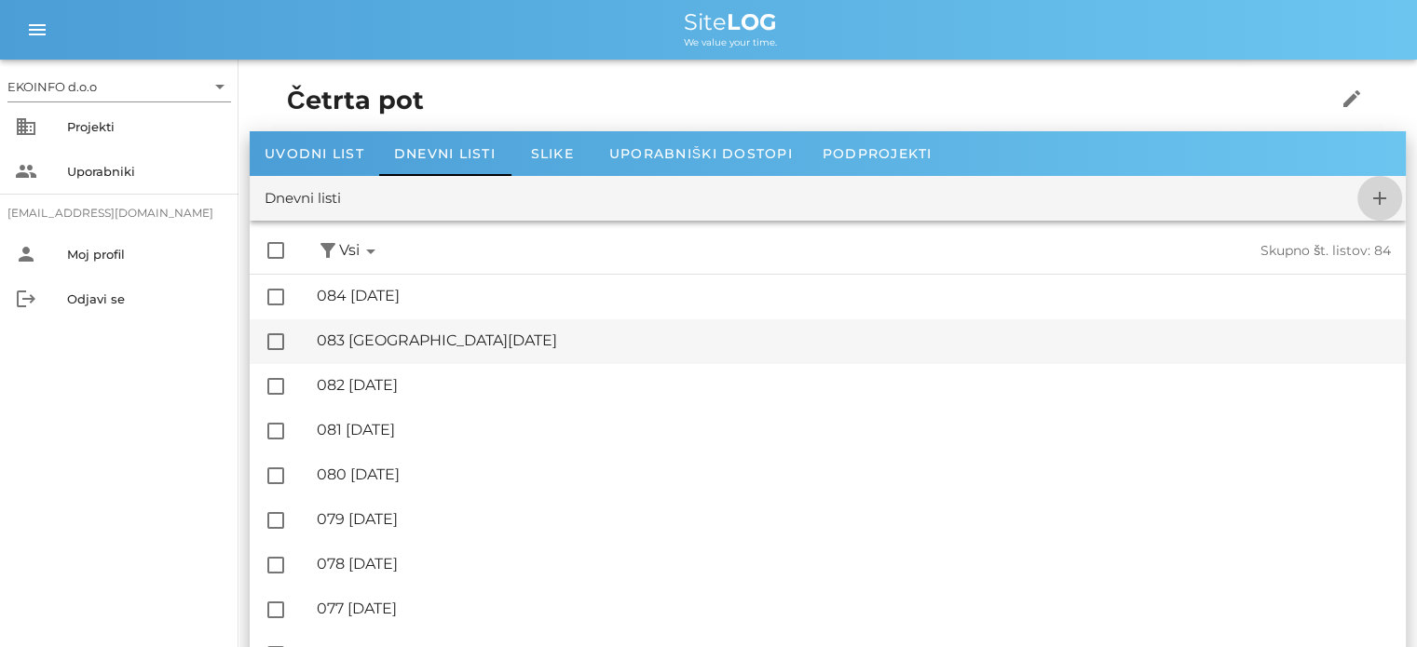
checkbox input "false"
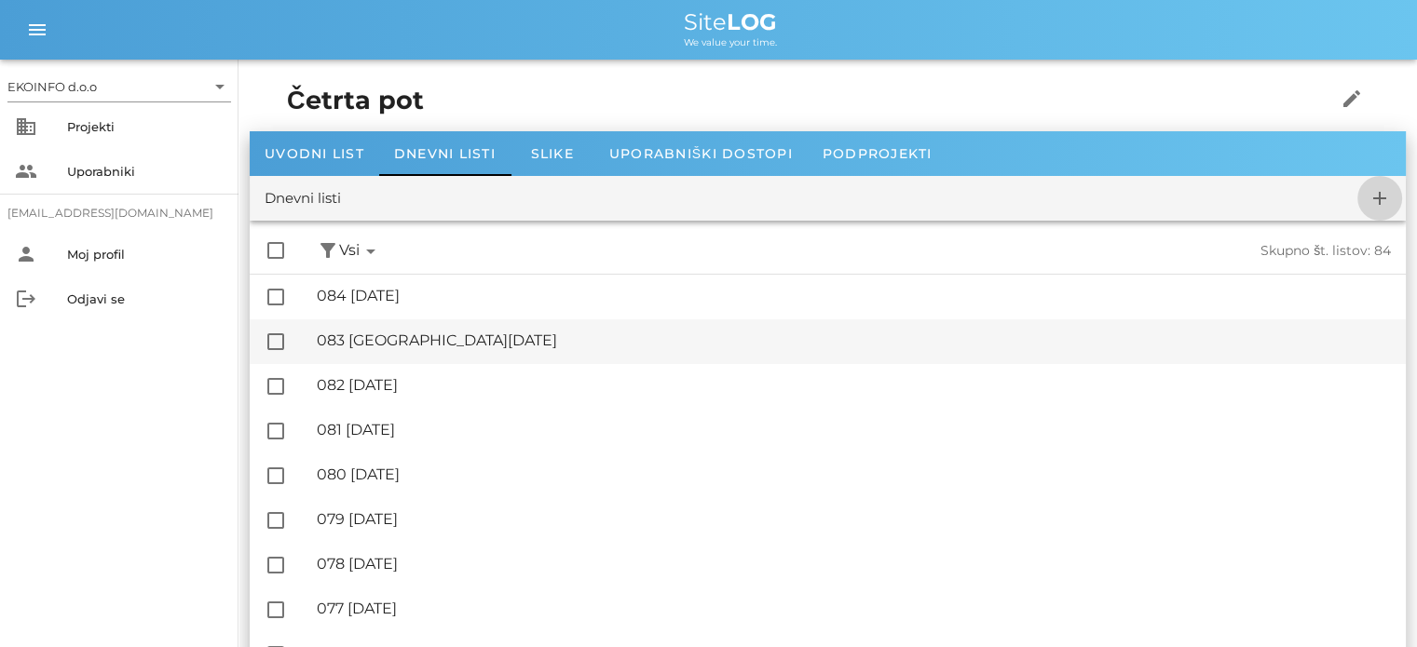
checkbox input "false"
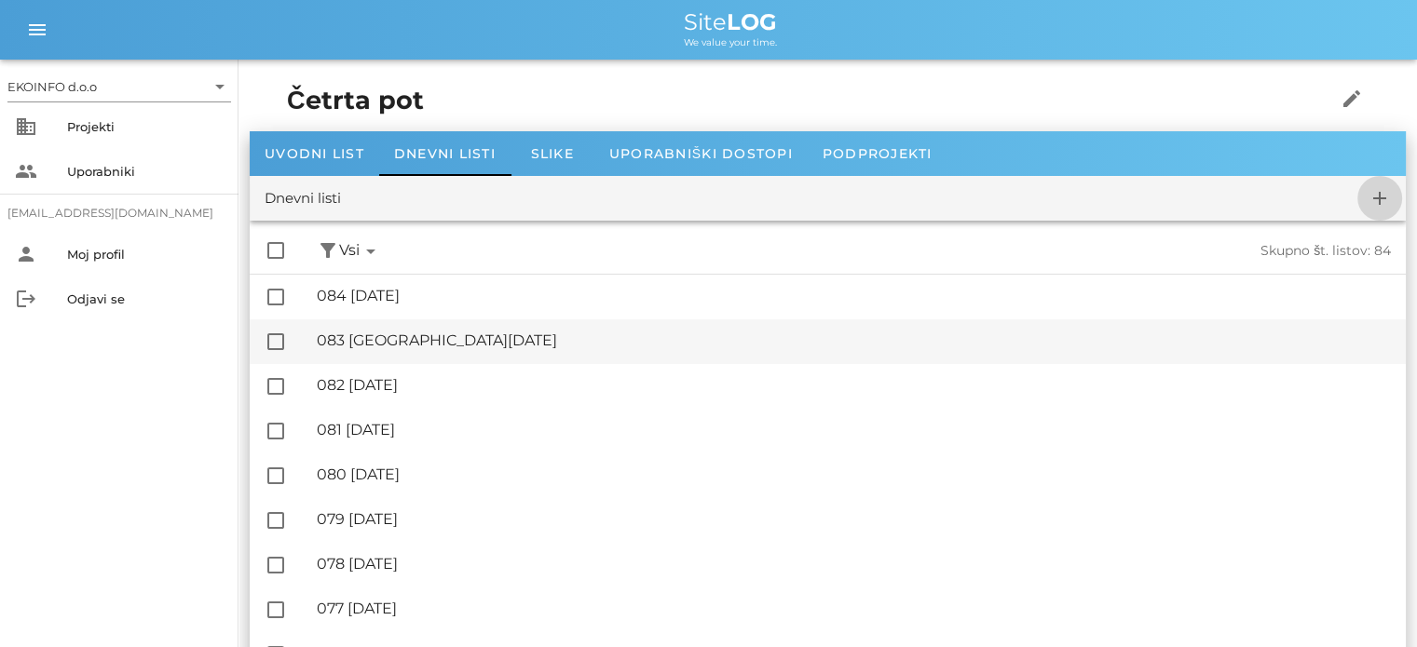
checkbox input "false"
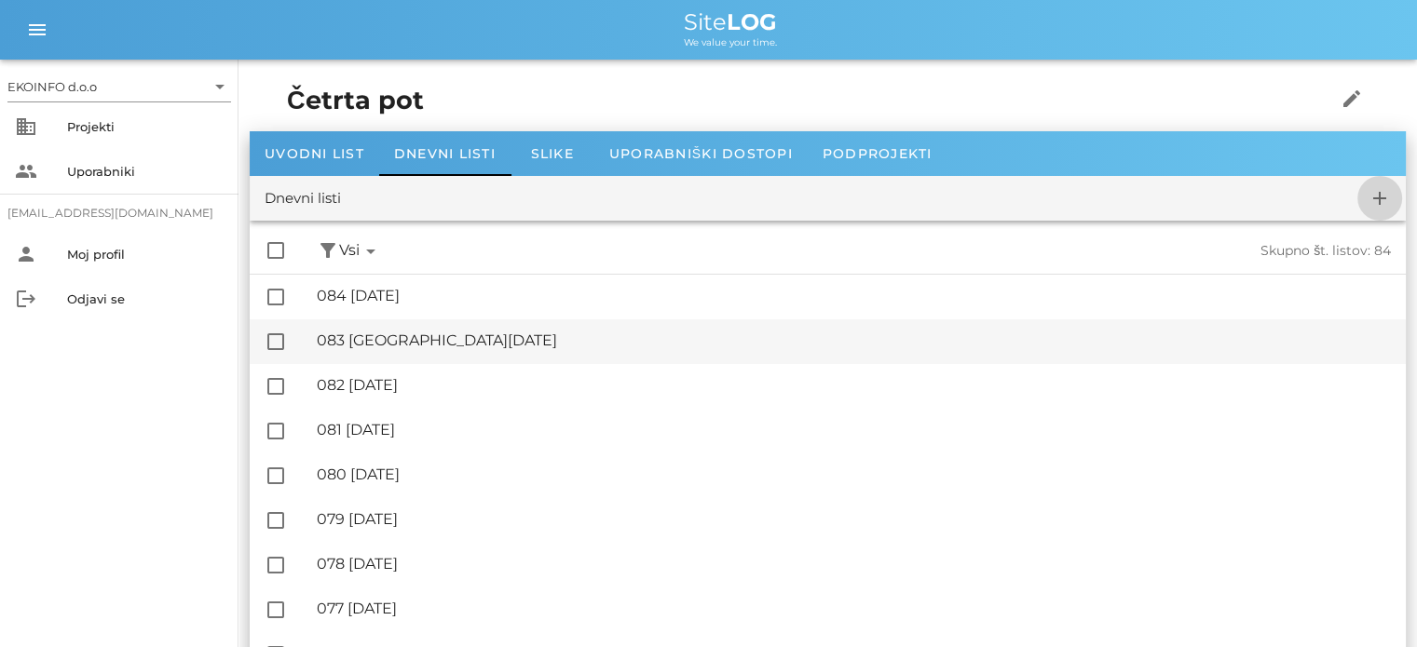
checkbox input "false"
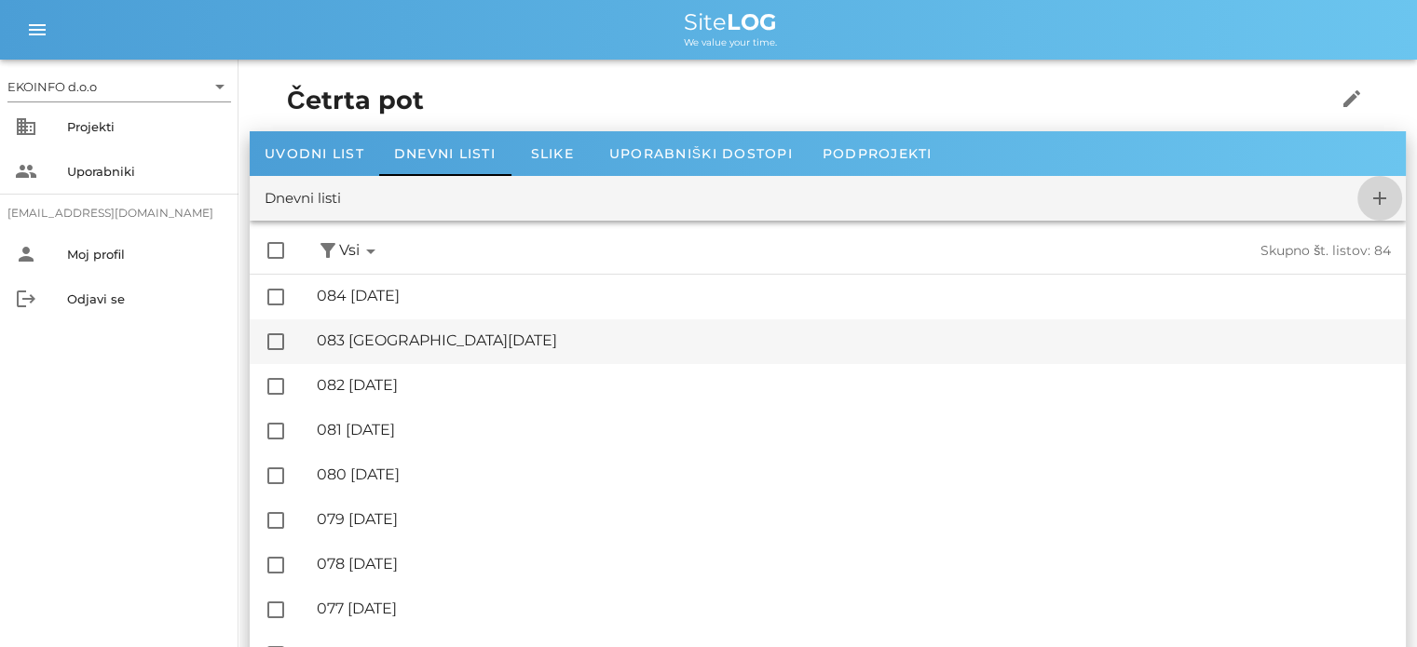
checkbox input "false"
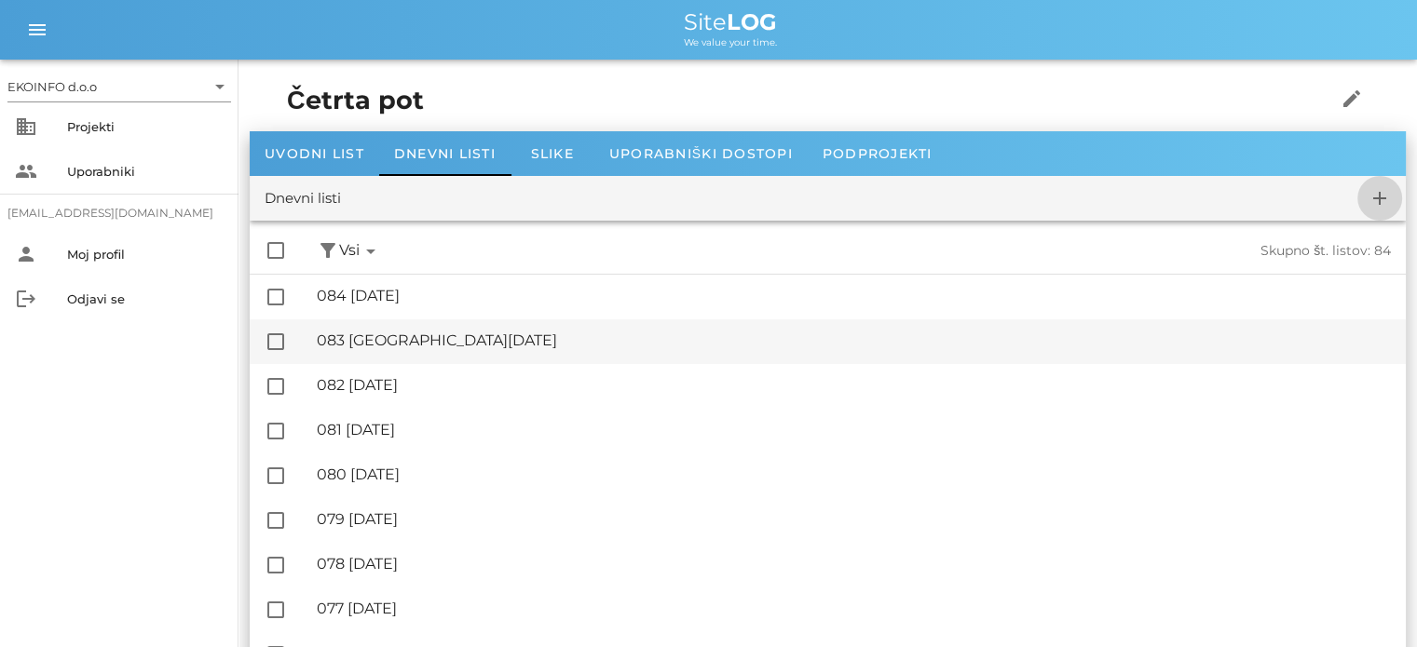
checkbox input "false"
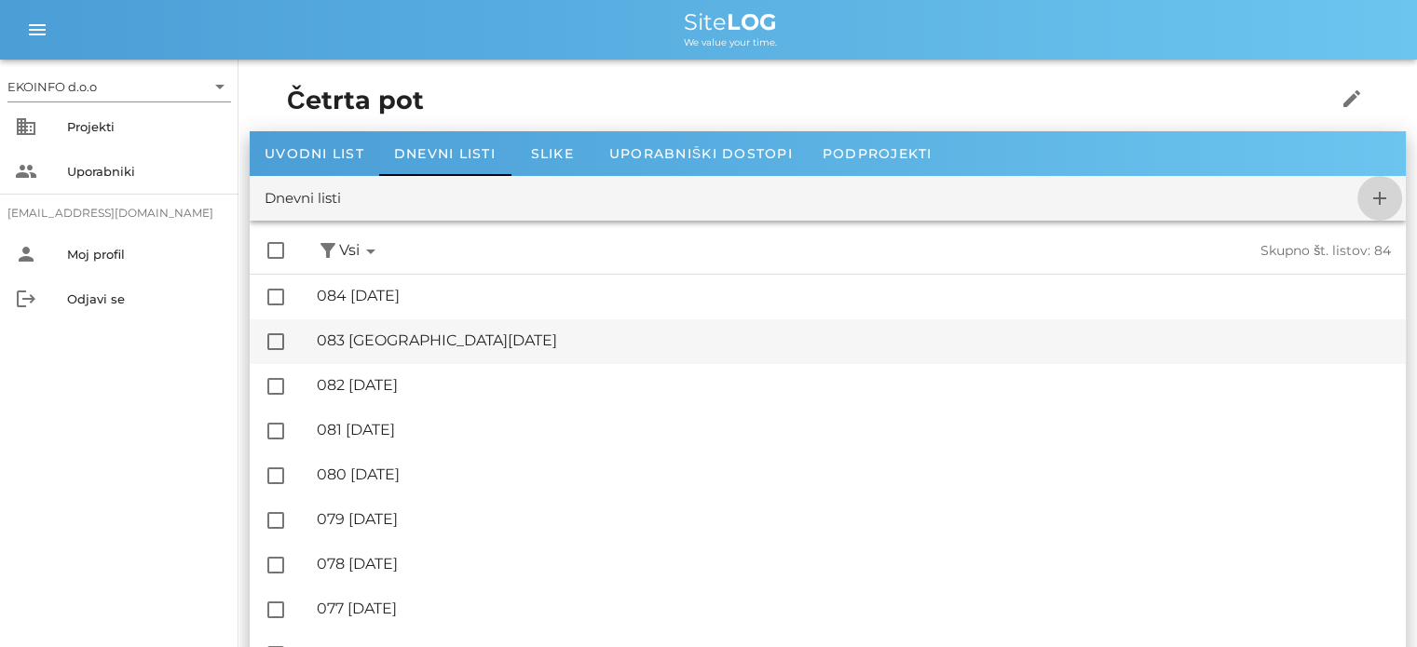
checkbox input "false"
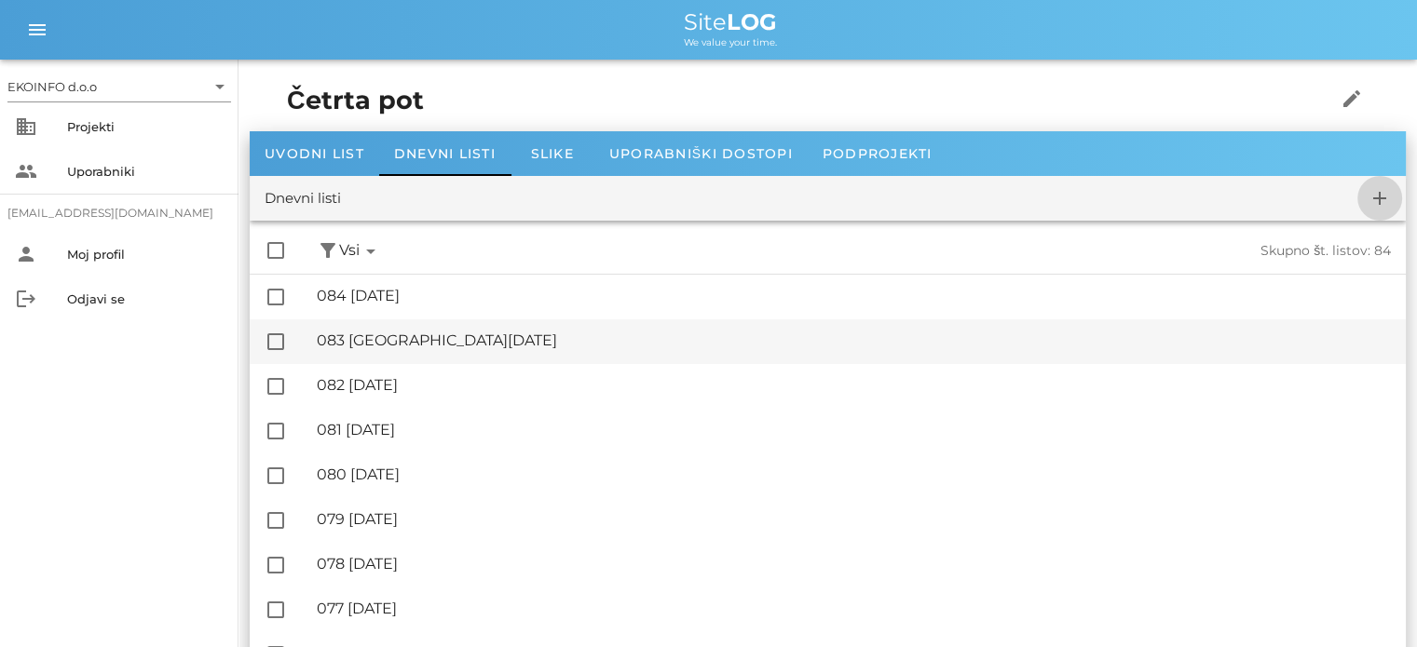
checkbox input "false"
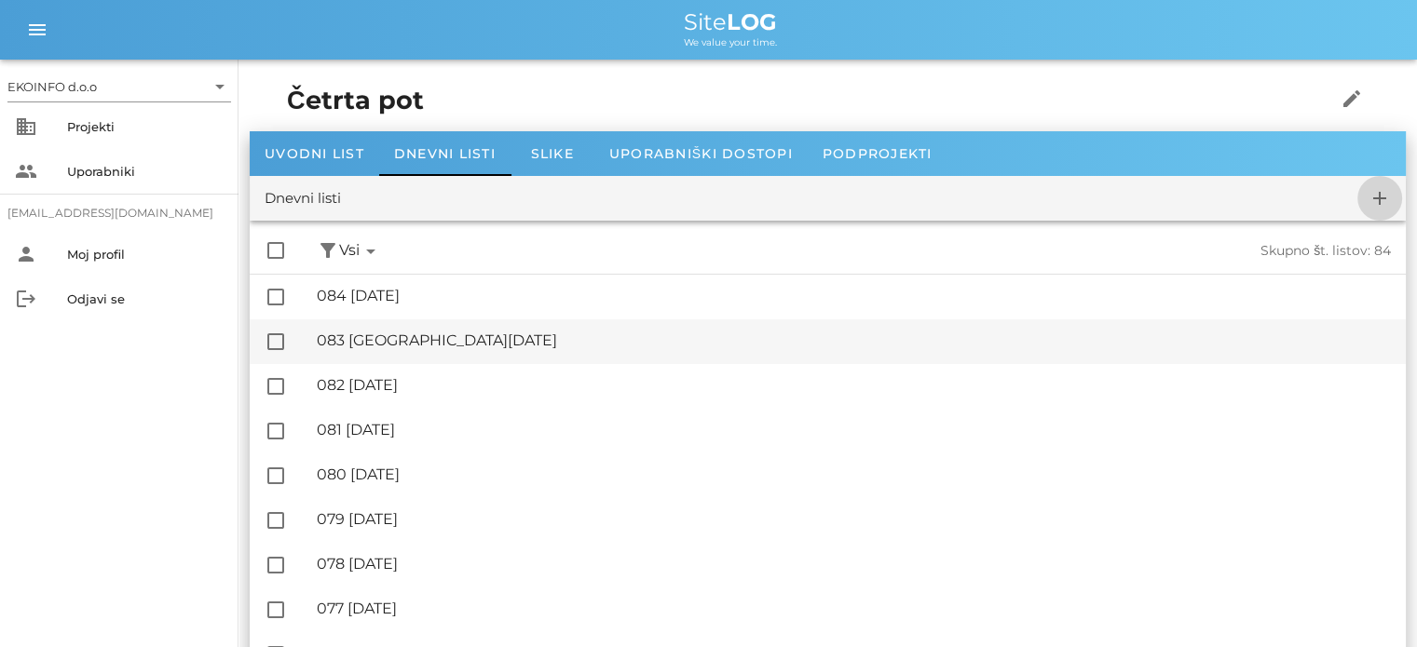
checkbox input "false"
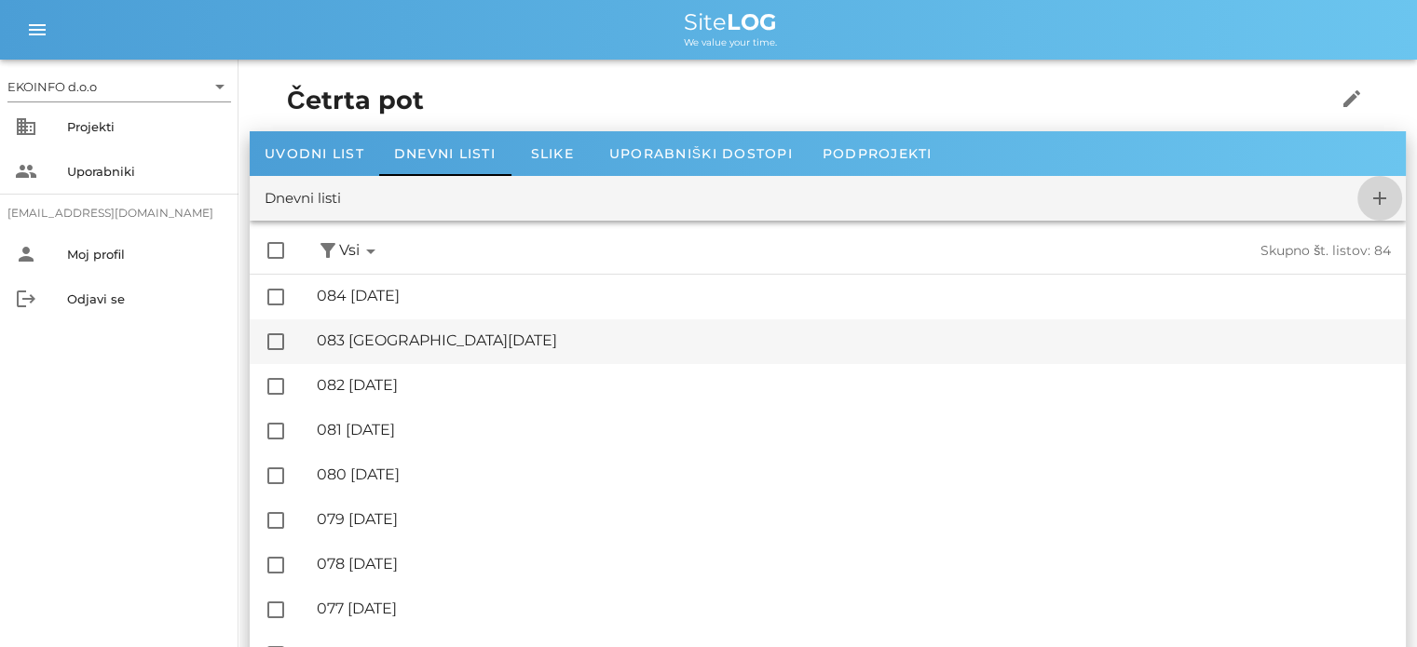
checkbox input "false"
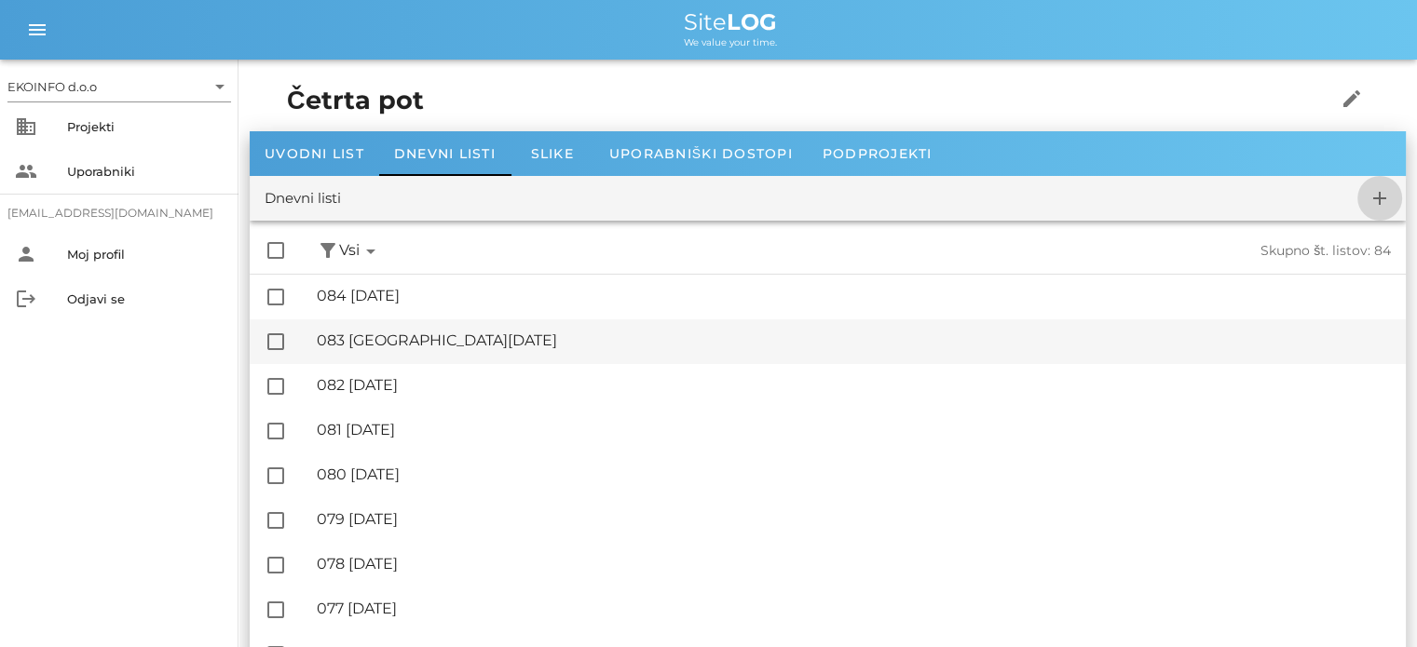
checkbox input "false"
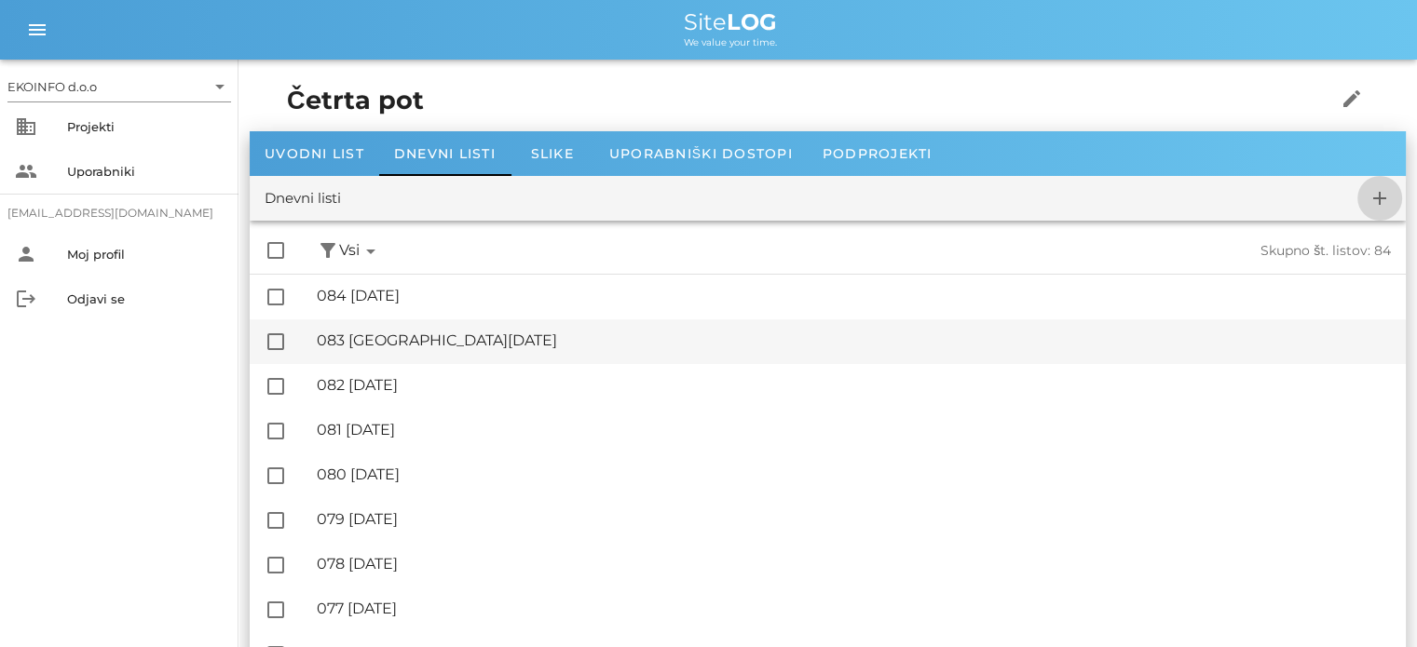
checkbox input "false"
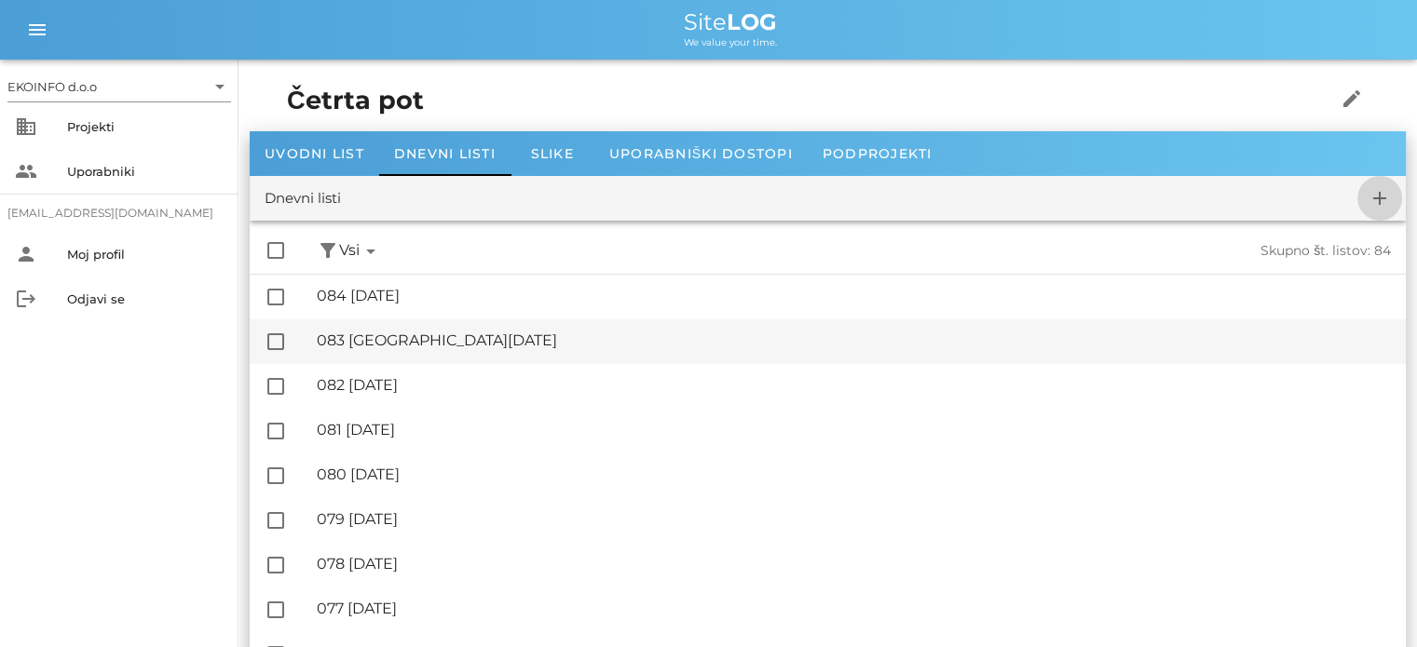
checkbox input "false"
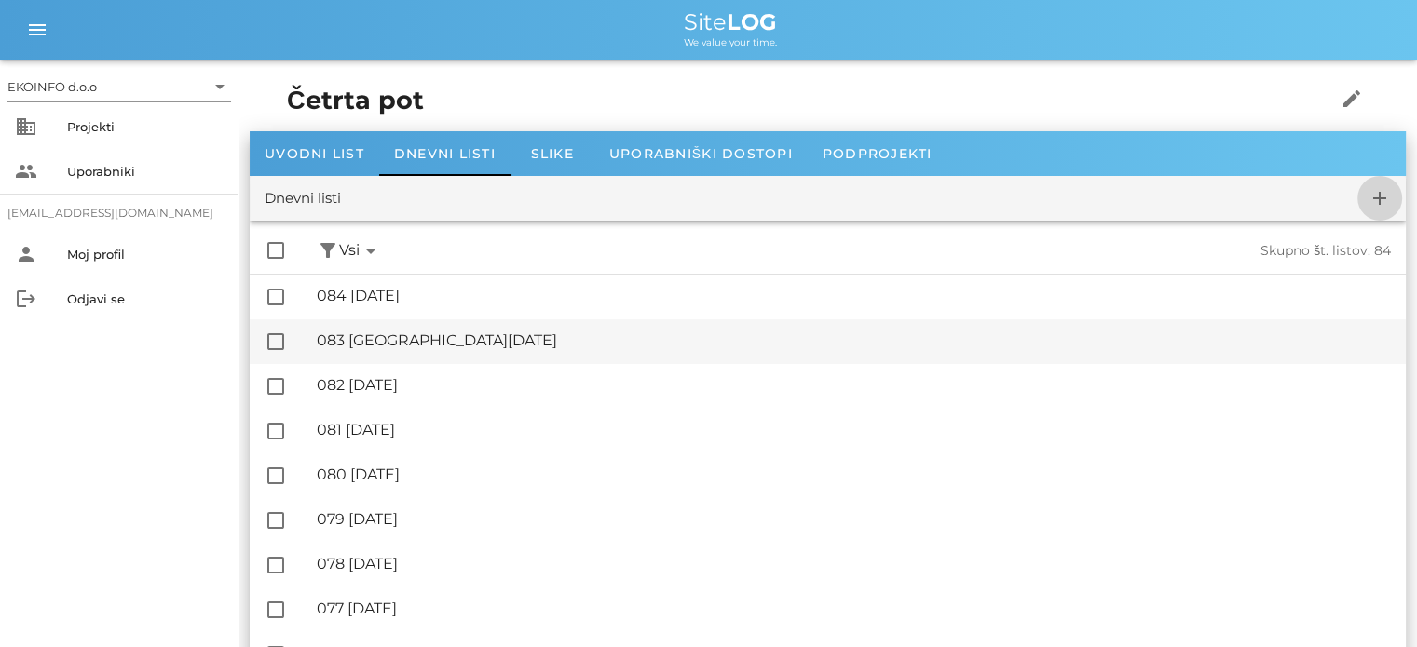
checkbox input "false"
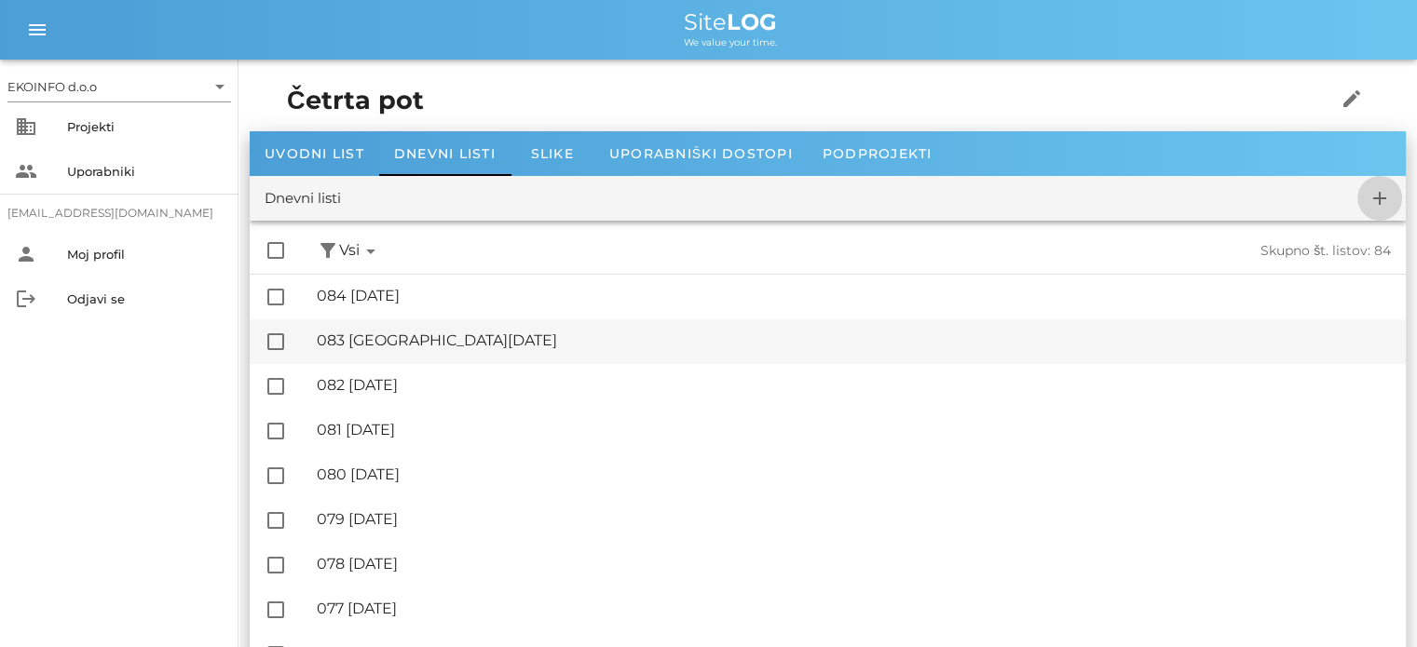
checkbox input "false"
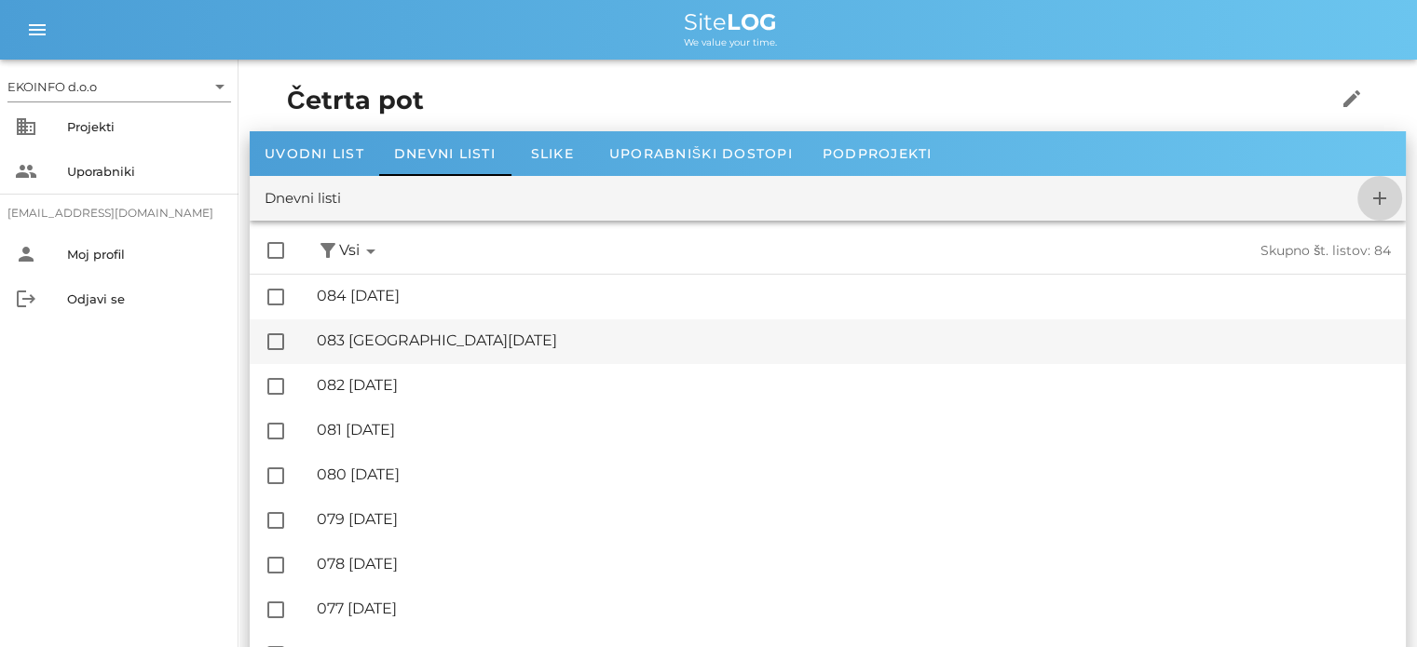
checkbox input "false"
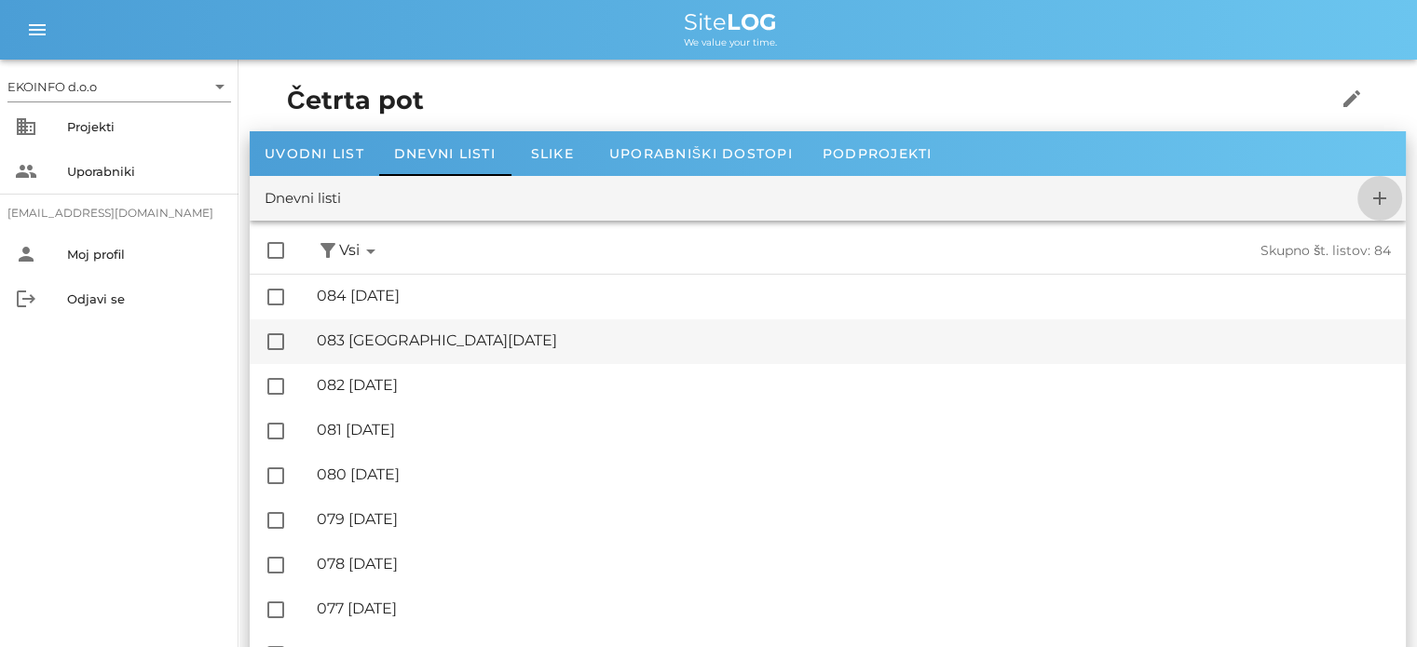
checkbox input "false"
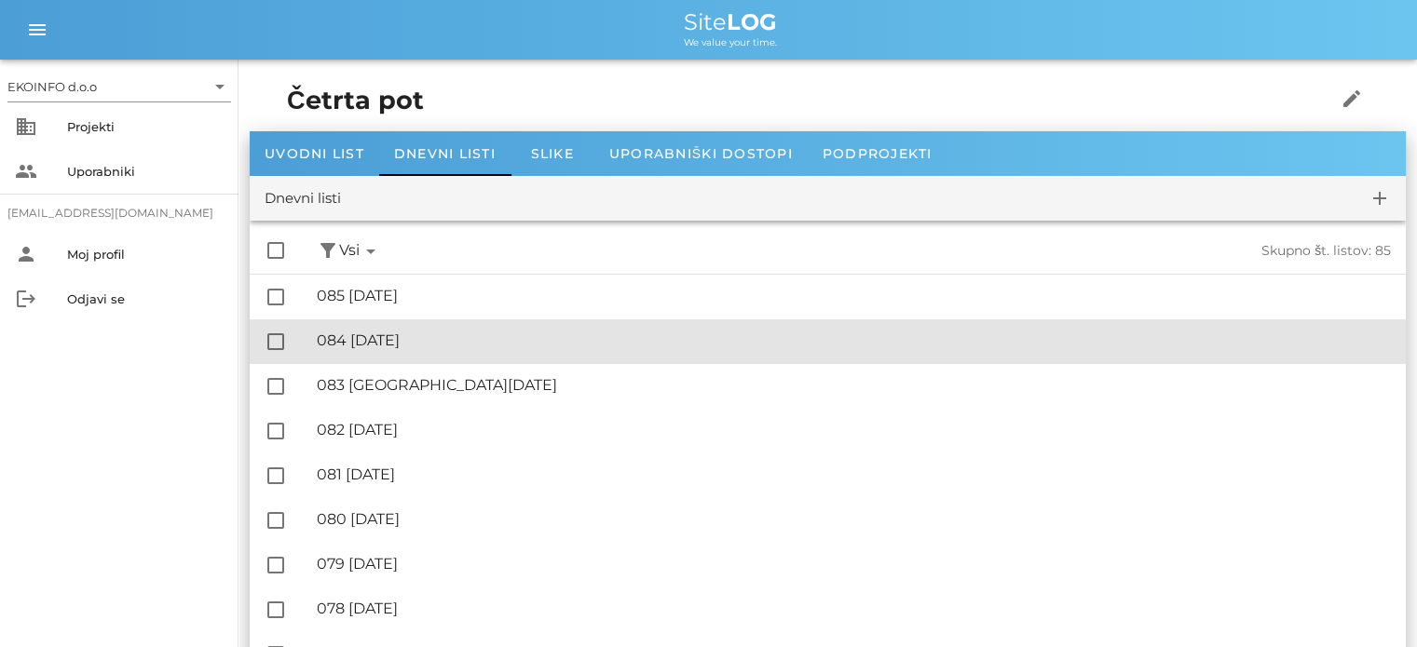
click at [448, 336] on div "🔏 084 [DATE]" at bounding box center [854, 341] width 1074 height 18
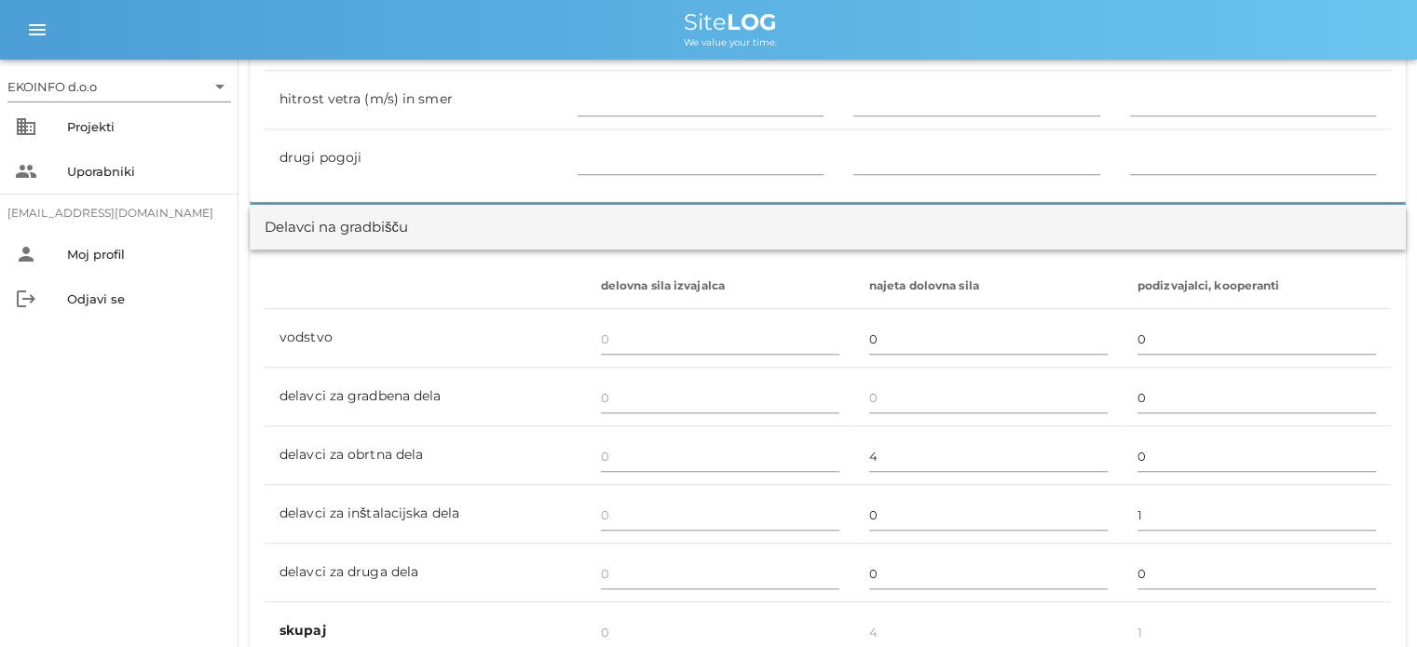
scroll to position [1025, 0]
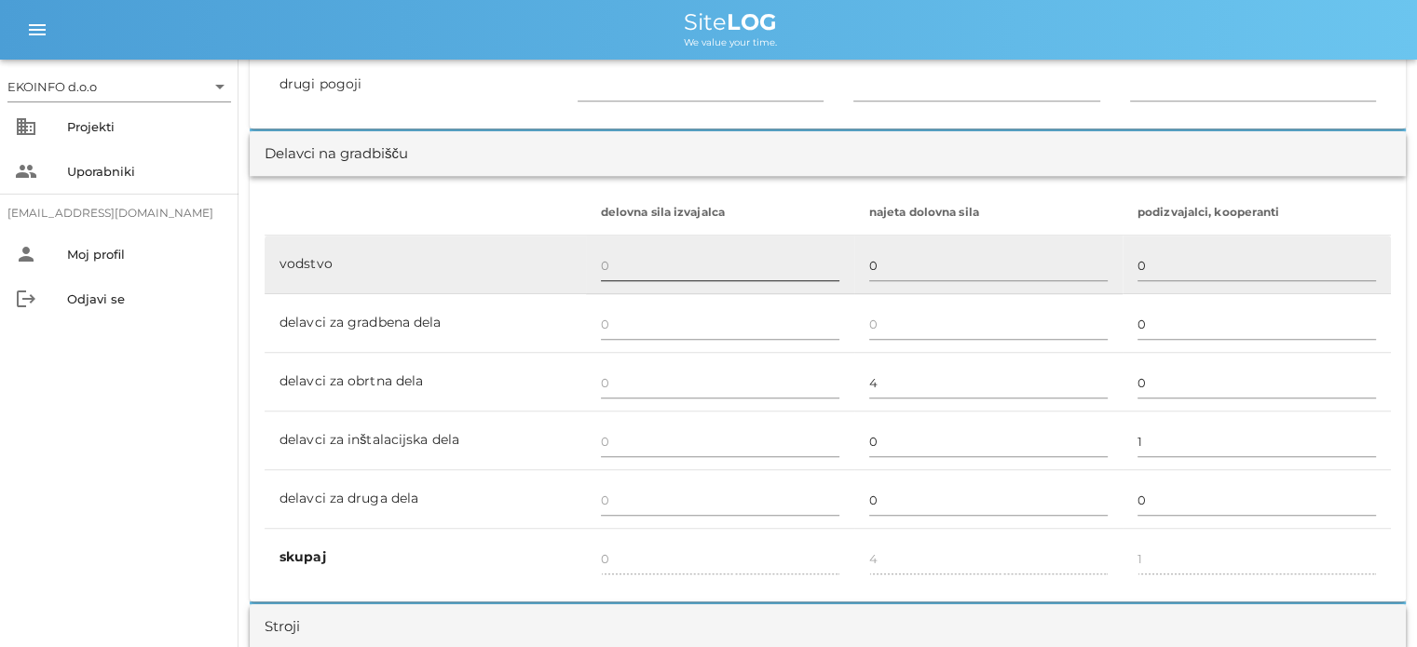
click at [603, 260] on input "text" at bounding box center [720, 266] width 238 height 30
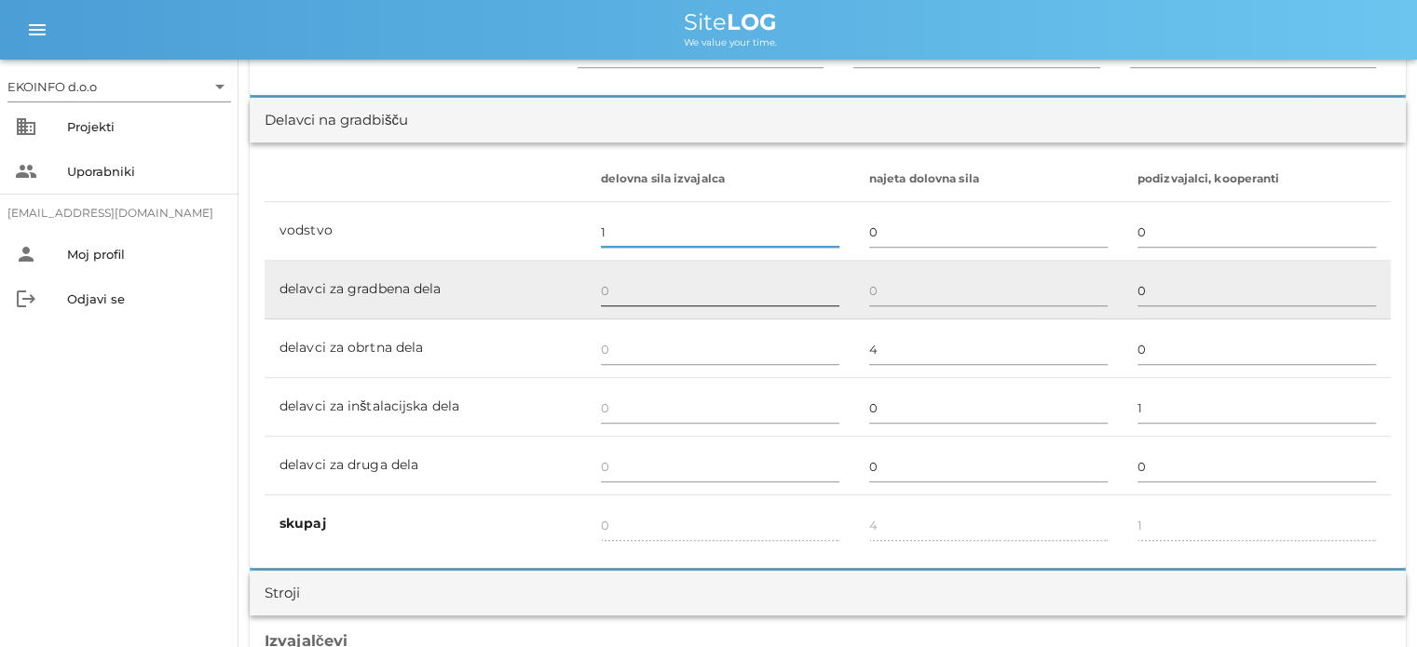
scroll to position [1118, 0]
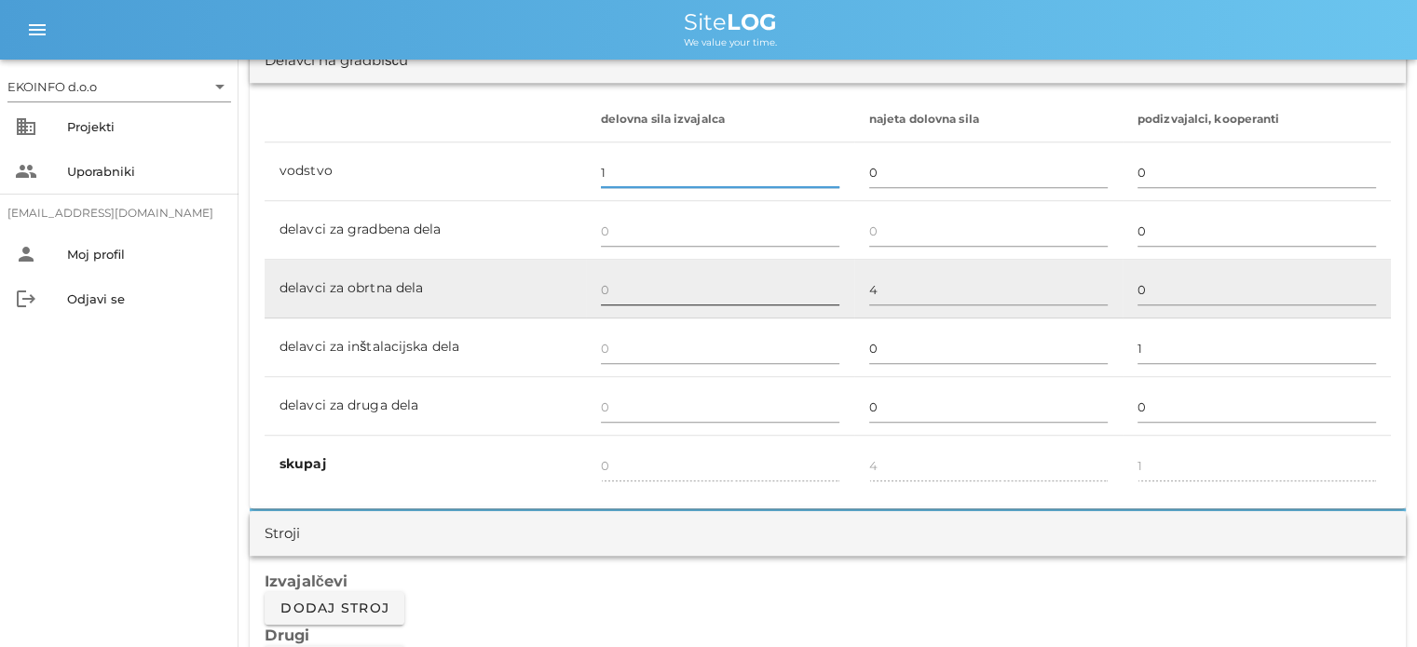
type input "1"
click at [613, 283] on input "text" at bounding box center [720, 290] width 238 height 30
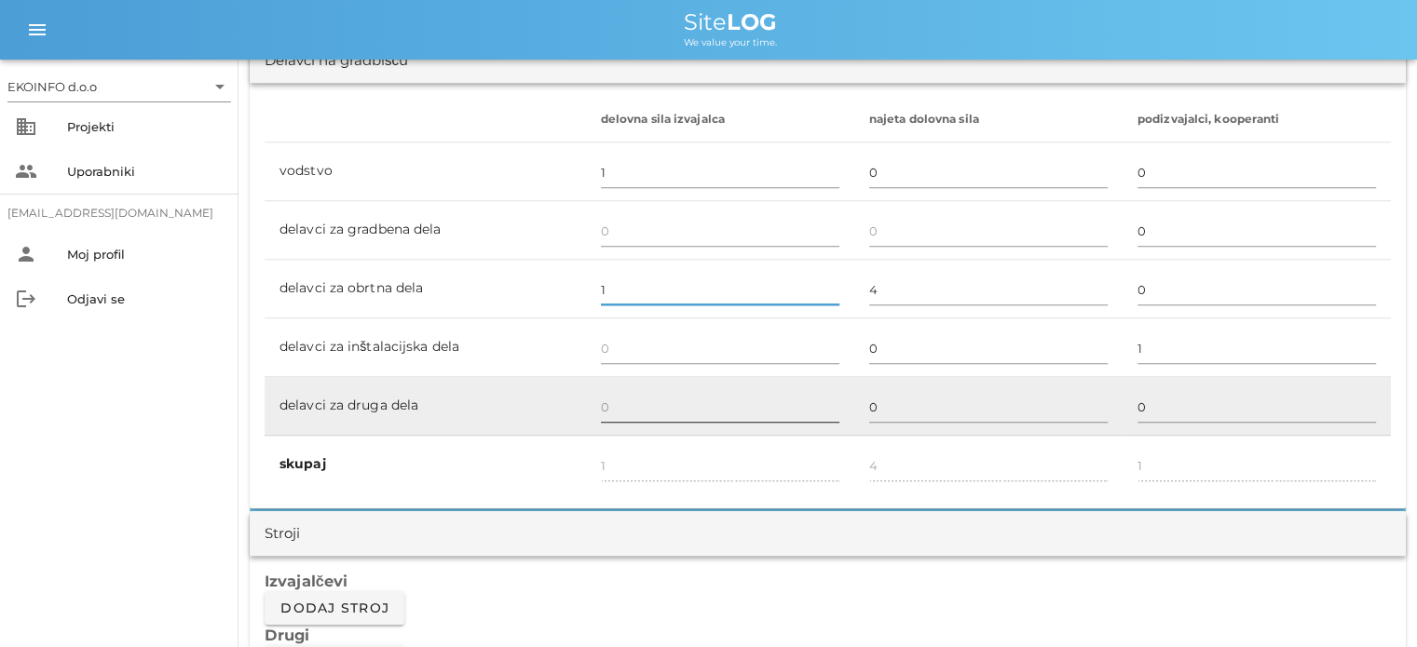
type input "1"
type input "2"
click at [615, 396] on input "text" at bounding box center [720, 407] width 238 height 30
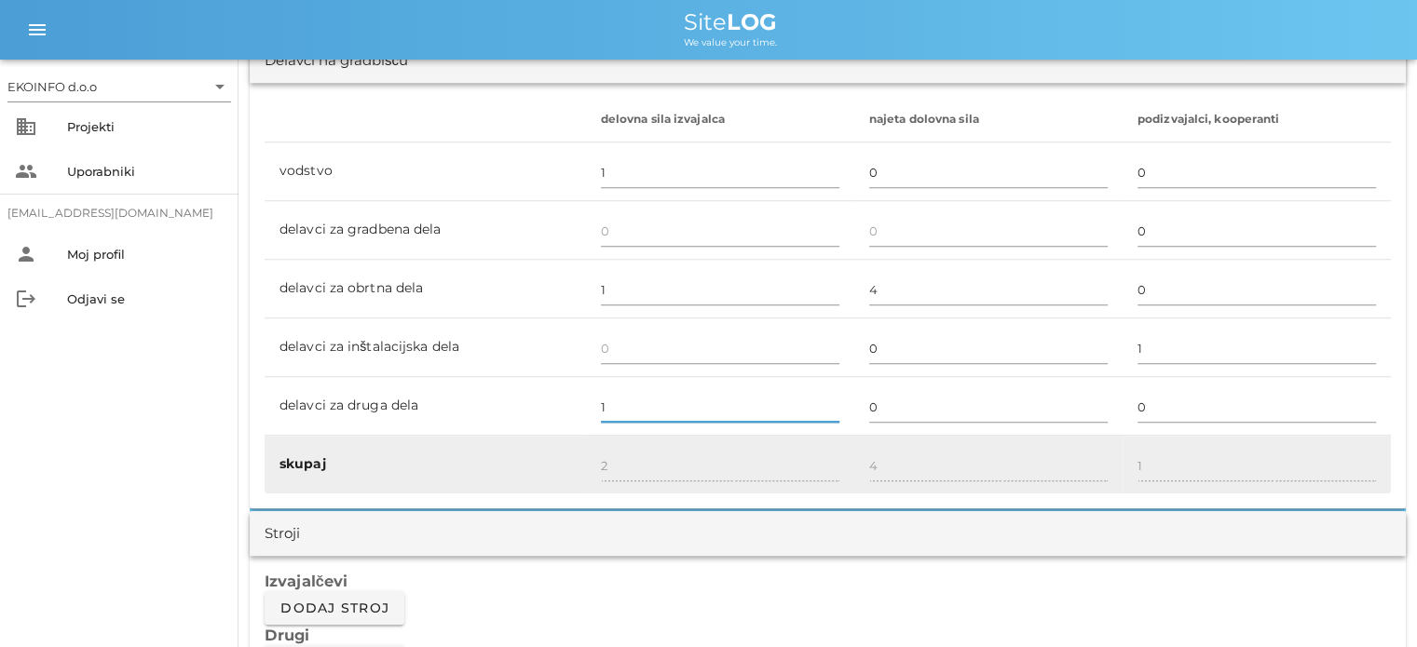
type input "1"
type input "3"
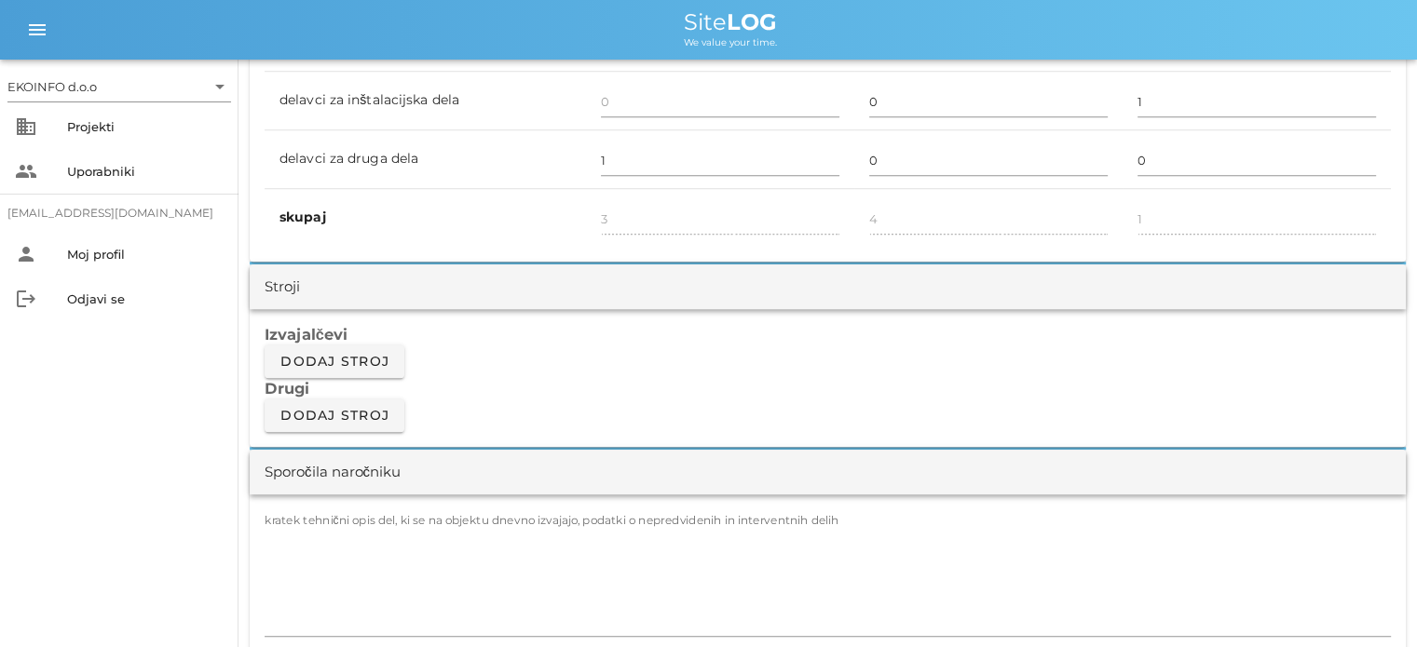
scroll to position [1397, 0]
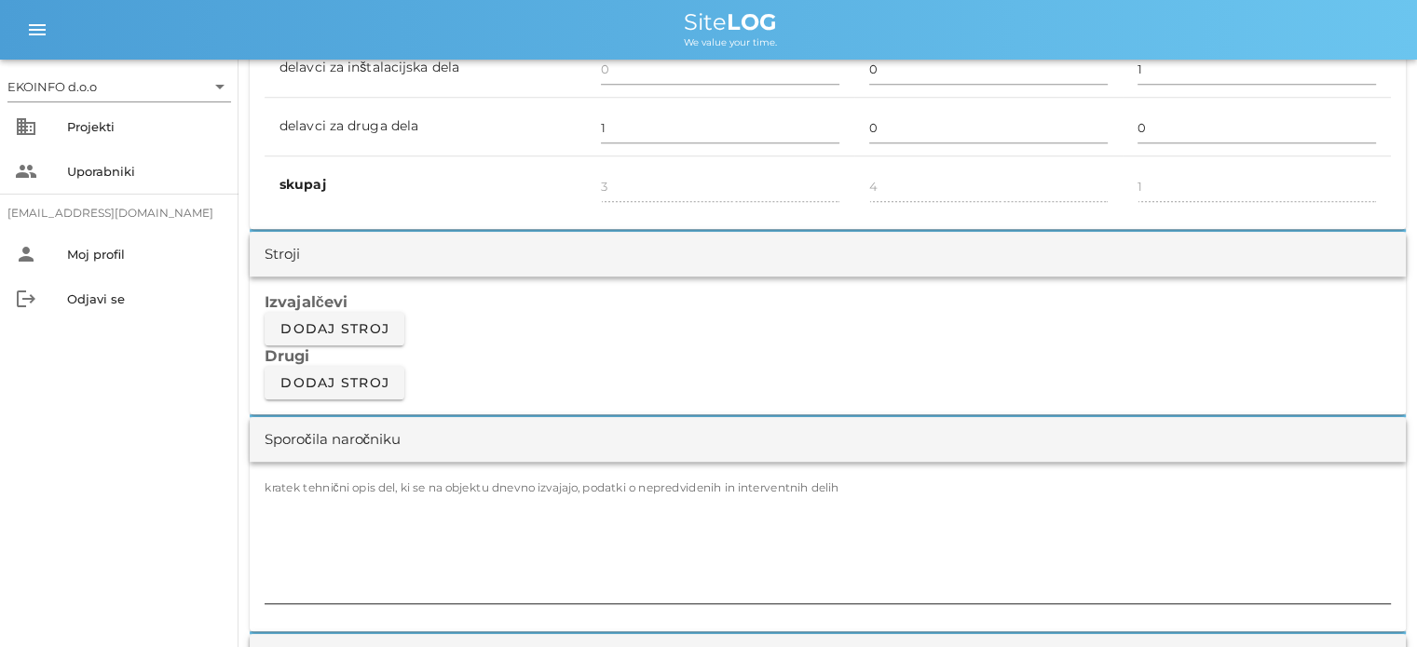
click at [298, 497] on textarea "kratek tehnični opis del, ki se na objektu dnevno izvajajo, podatki o nepredvid…" at bounding box center [828, 548] width 1126 height 112
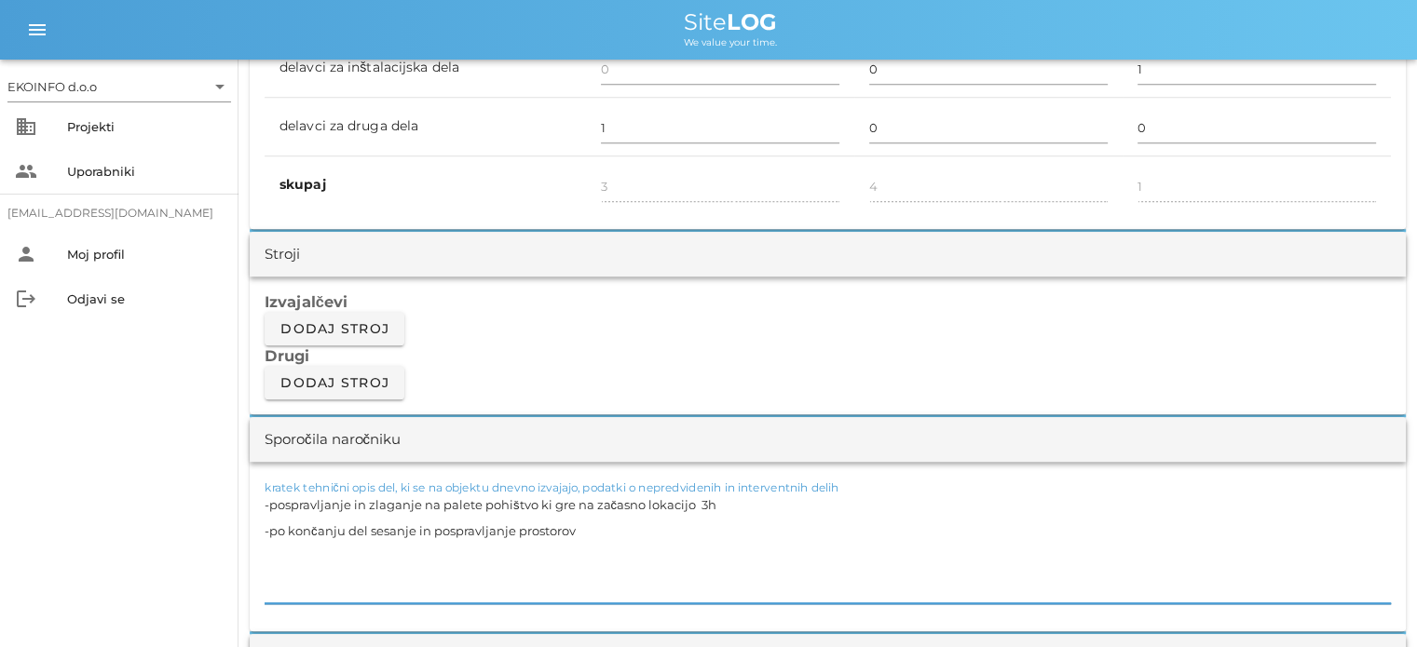
click at [307, 564] on textarea "-pospravljanje in zlaganje na palete pohištvo ki gre na začasno lokacijo 3h -po…" at bounding box center [828, 548] width 1126 height 112
click at [589, 528] on textarea "-pospravljanje in zlaganje na palete pohištvo ki gre na začasno lokacijo 3h -po…" at bounding box center [828, 548] width 1126 height 112
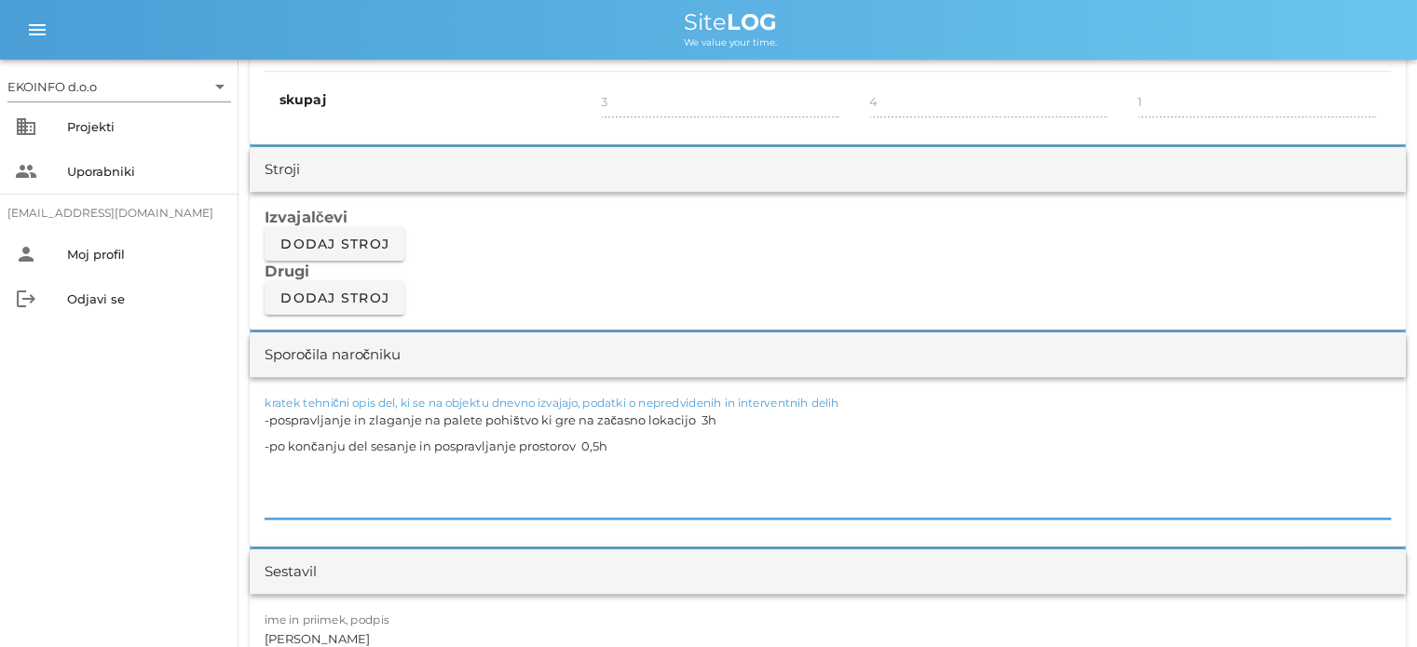
scroll to position [1584, 0]
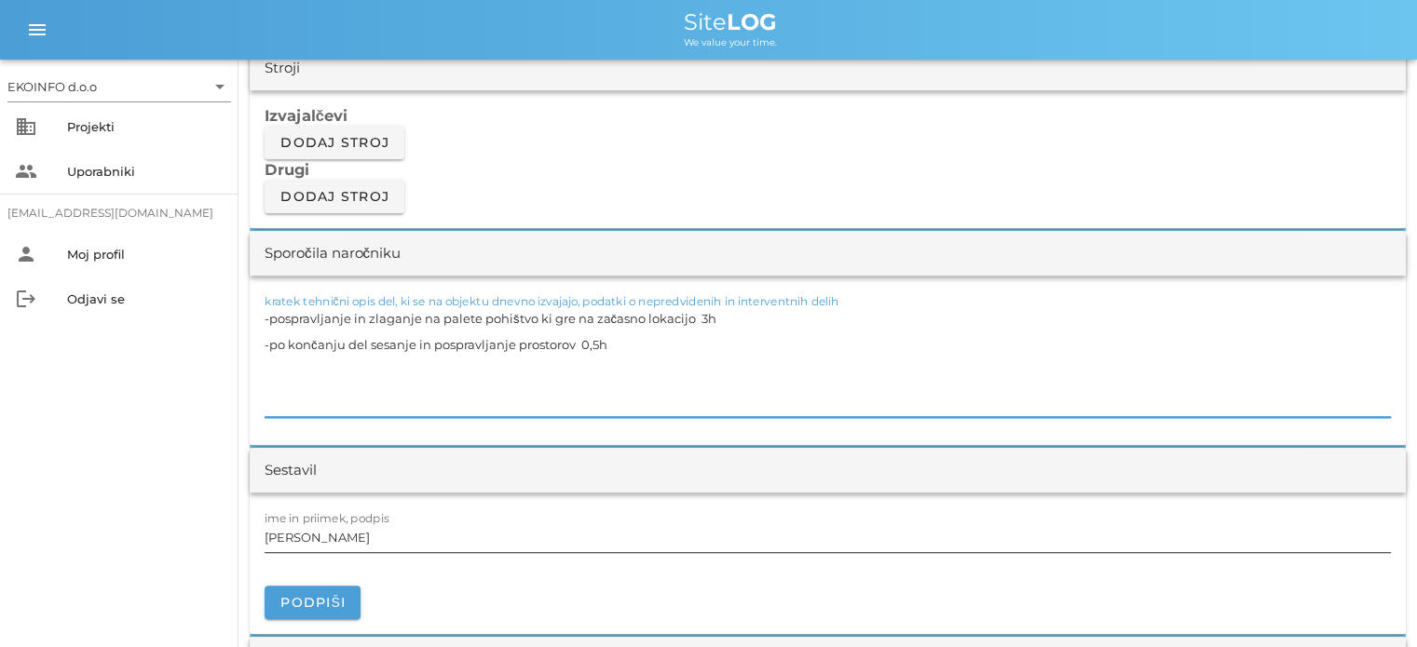
type textarea "-pospravljanje in zlaganje na palete pohištvo ki gre na začasno lokacijo 3h -po…"
click at [351, 539] on input "[PERSON_NAME]" at bounding box center [828, 538] width 1126 height 30
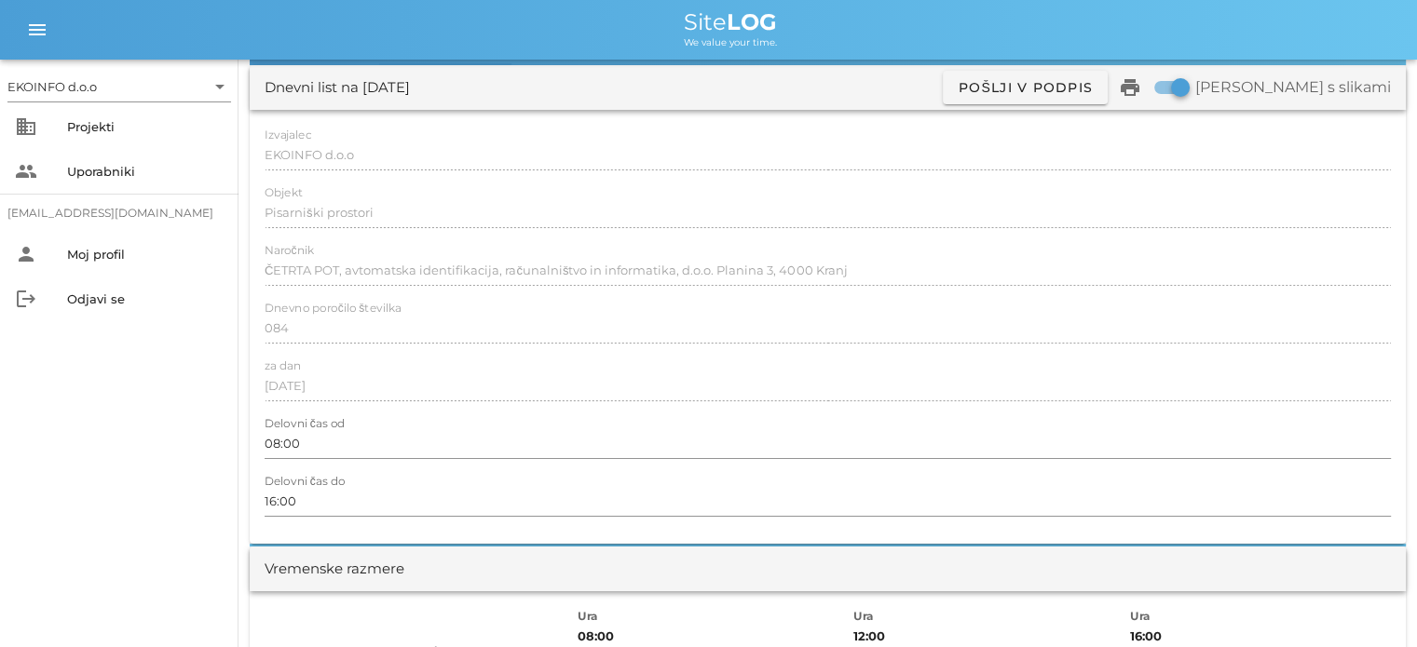
scroll to position [0, 0]
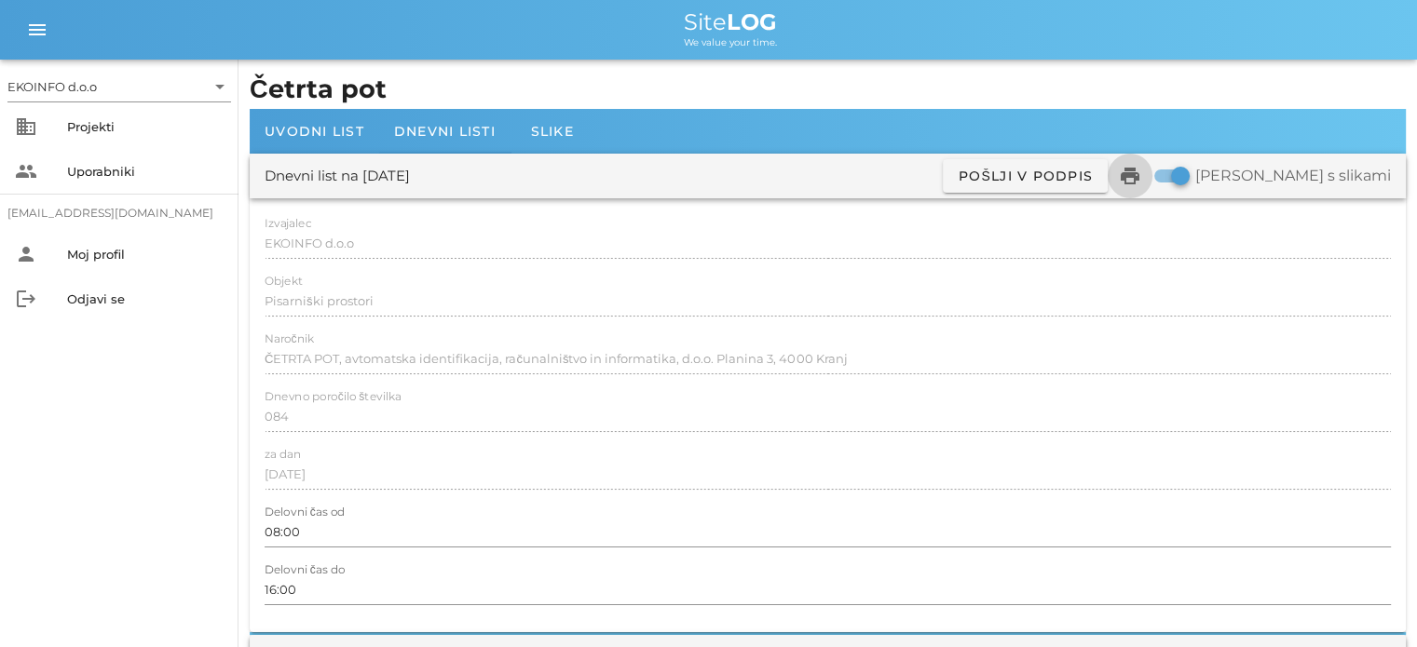
click at [1141, 176] on icon "print" at bounding box center [1130, 176] width 22 height 22
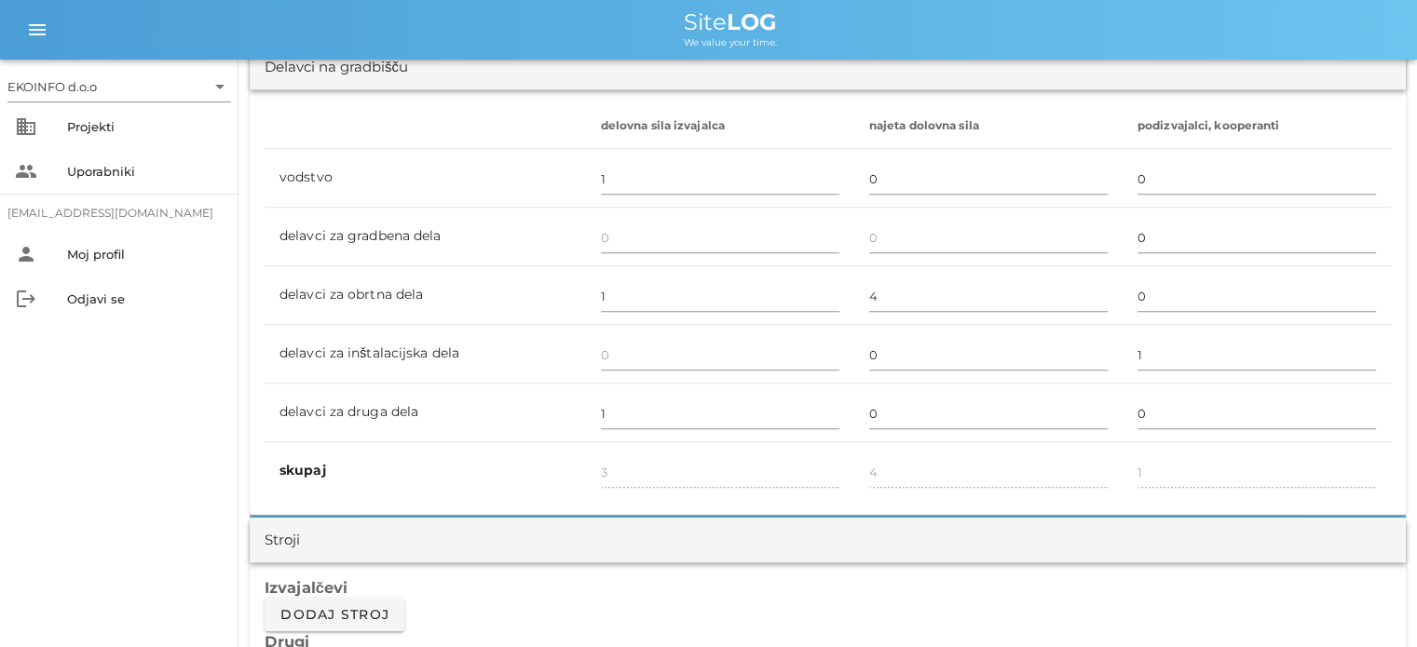
scroll to position [1118, 0]
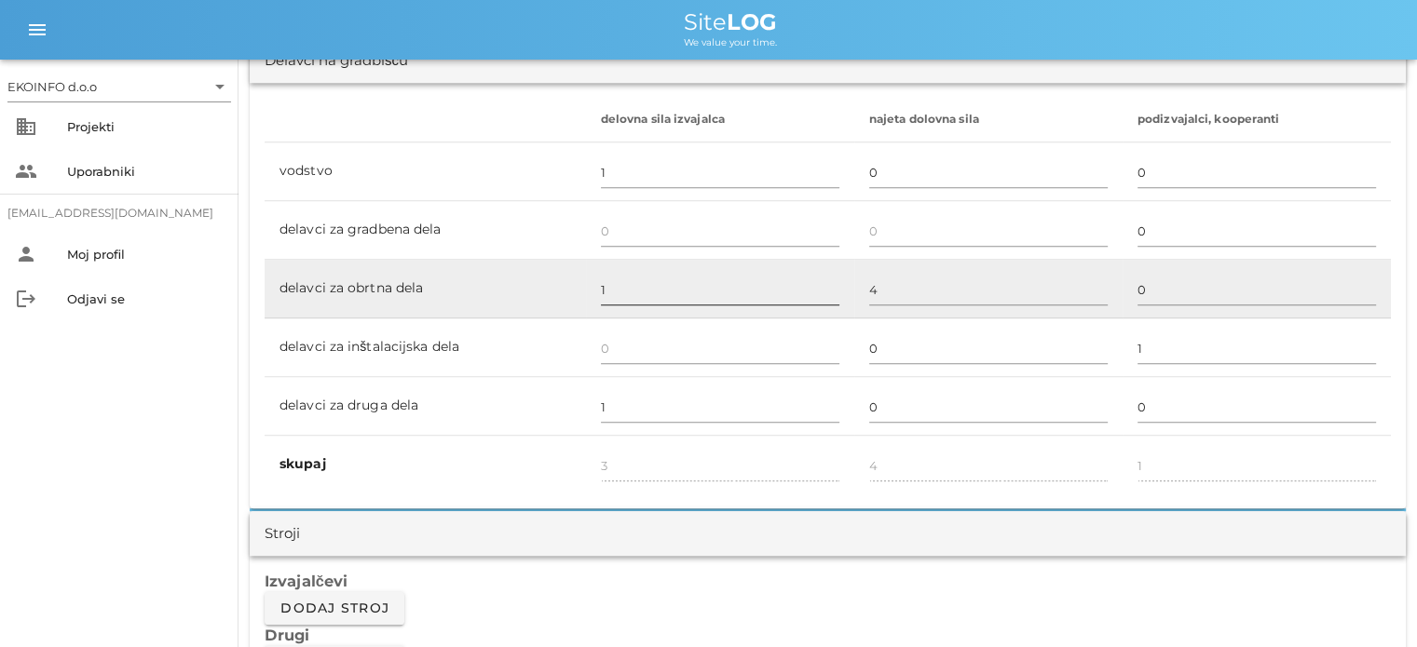
click at [614, 290] on input "1" at bounding box center [720, 290] width 238 height 30
click at [607, 286] on input "text" at bounding box center [720, 290] width 238 height 30
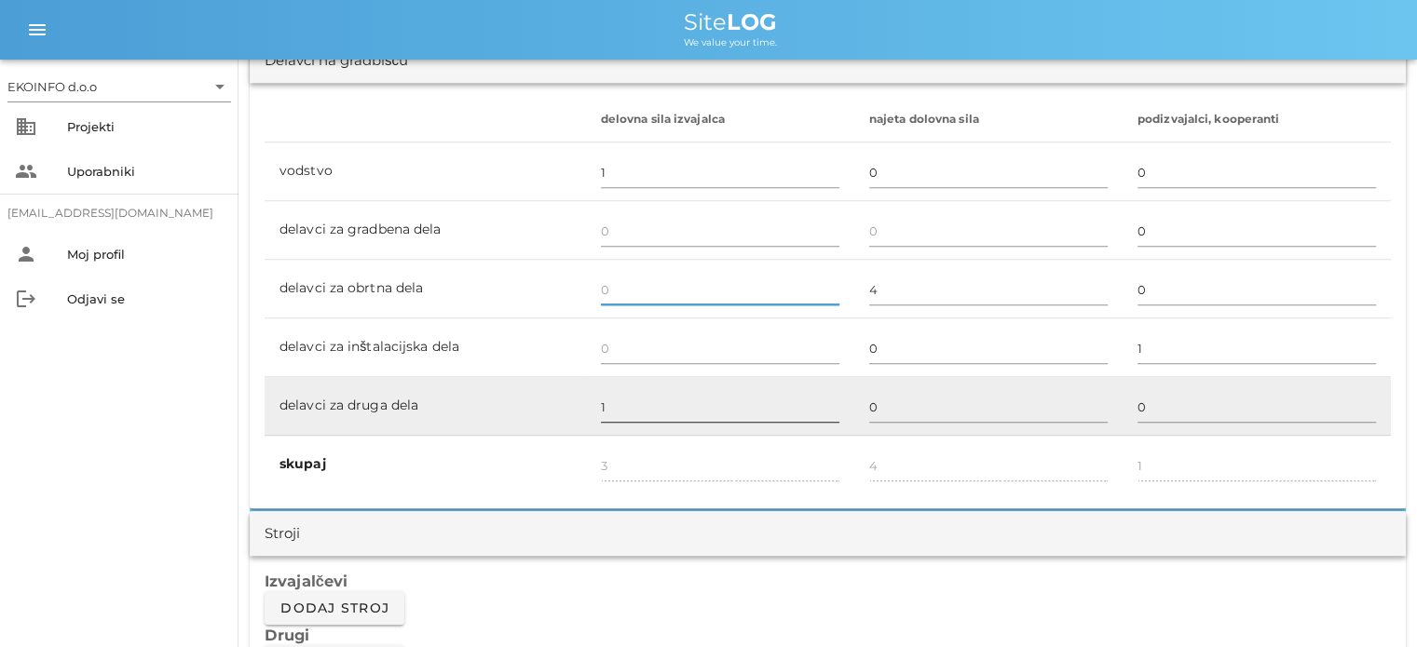
click at [606, 402] on input "1" at bounding box center [720, 407] width 238 height 30
type input "2"
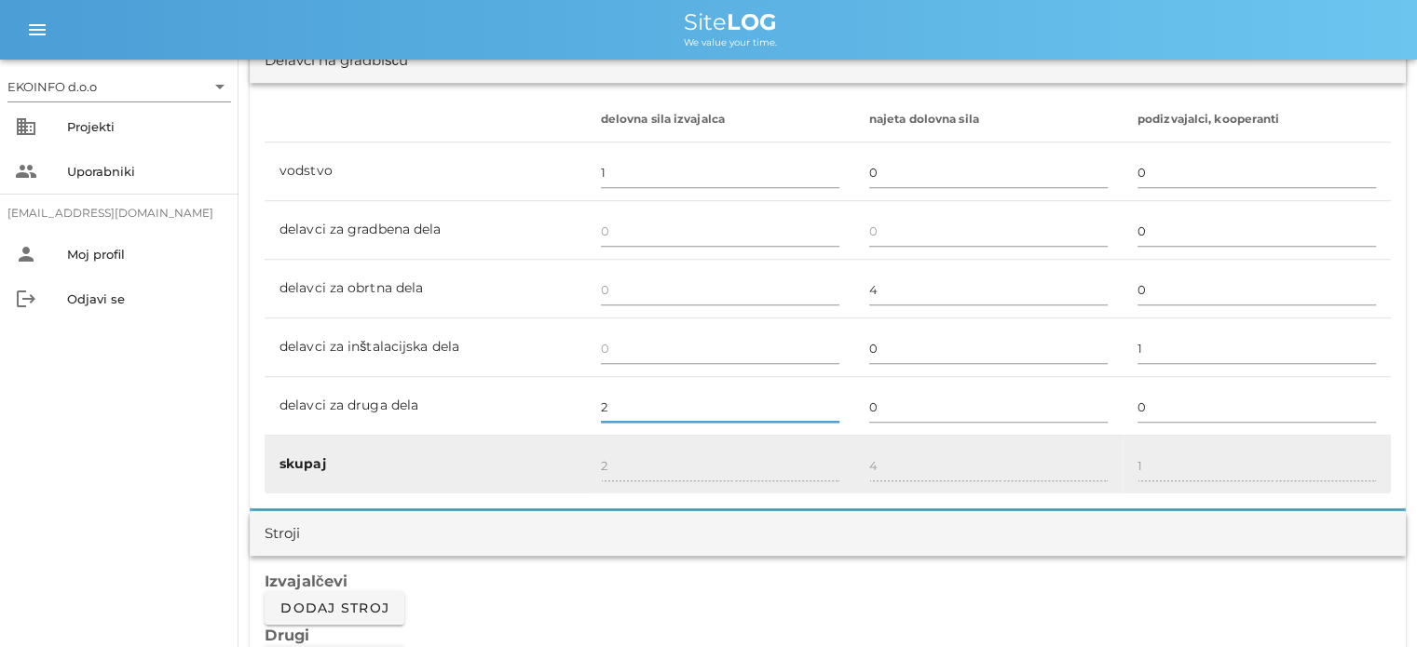
type input "2"
type input "3"
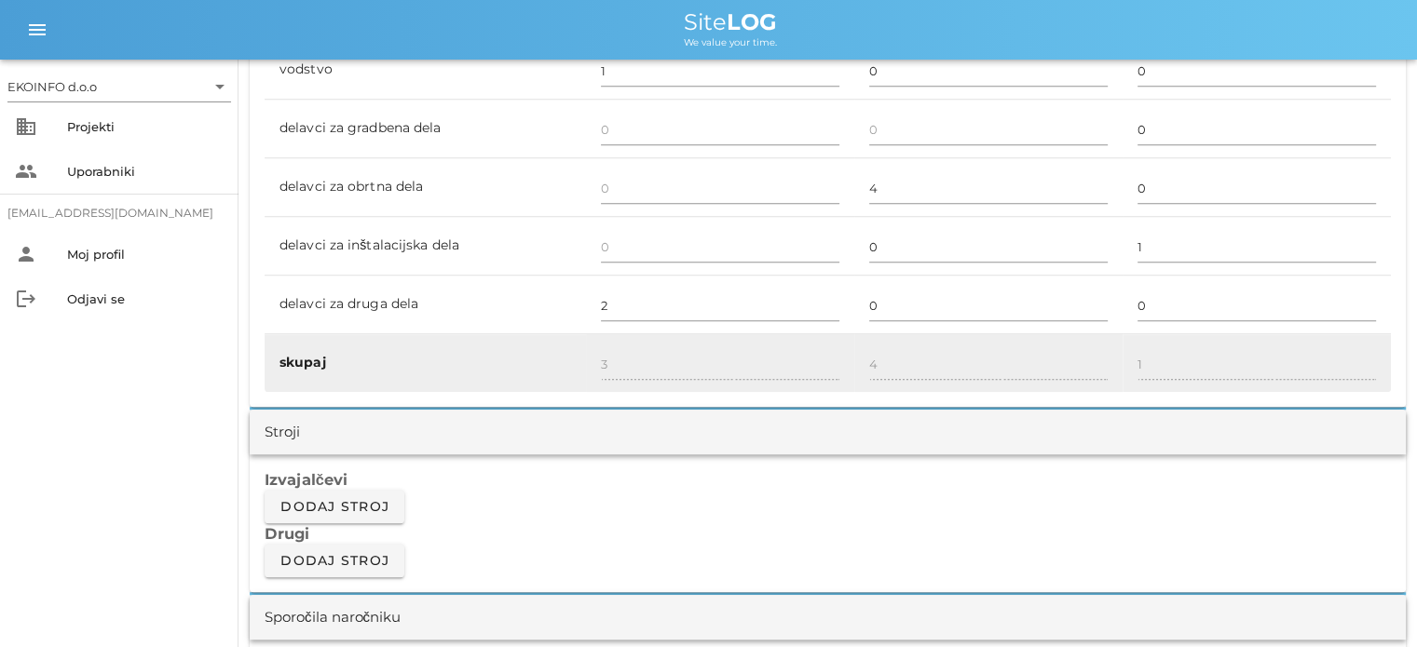
scroll to position [1397, 0]
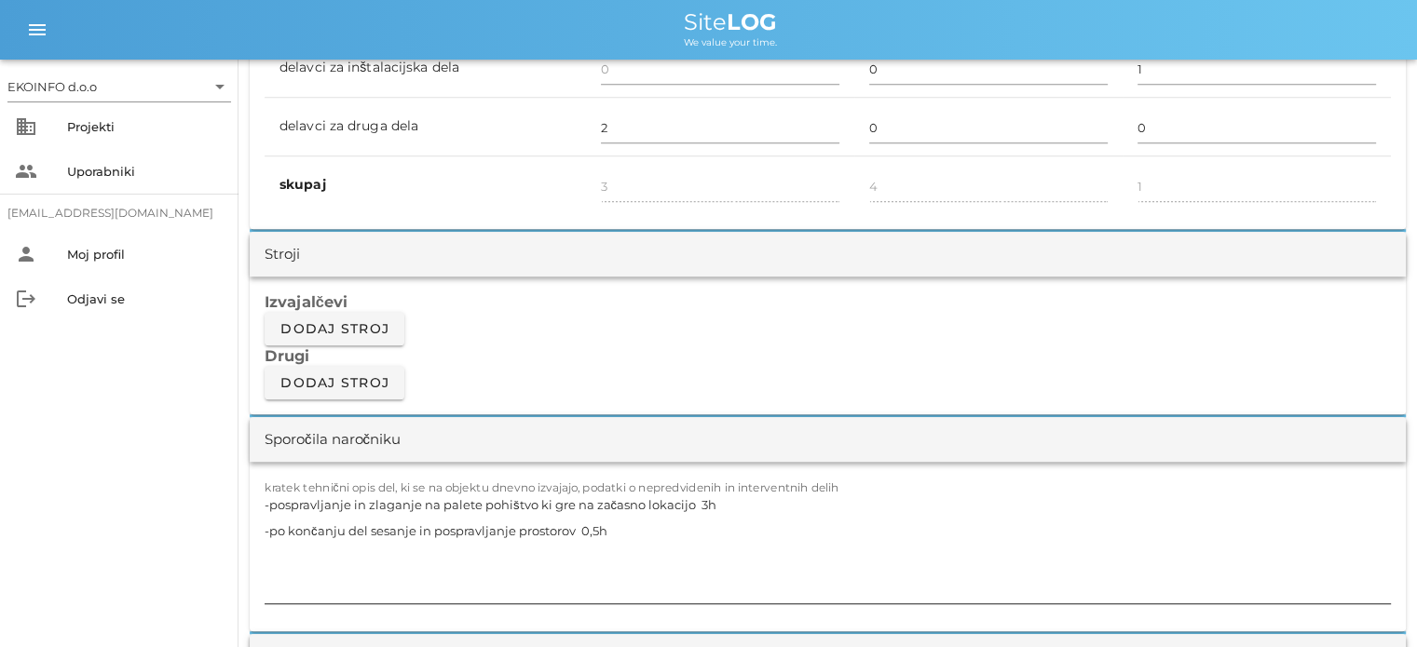
click at [606, 532] on textarea "-pospravljanje in zlaganje na palete pohištvo ki gre na začasno lokacijo 3h -po…" at bounding box center [828, 548] width 1126 height 112
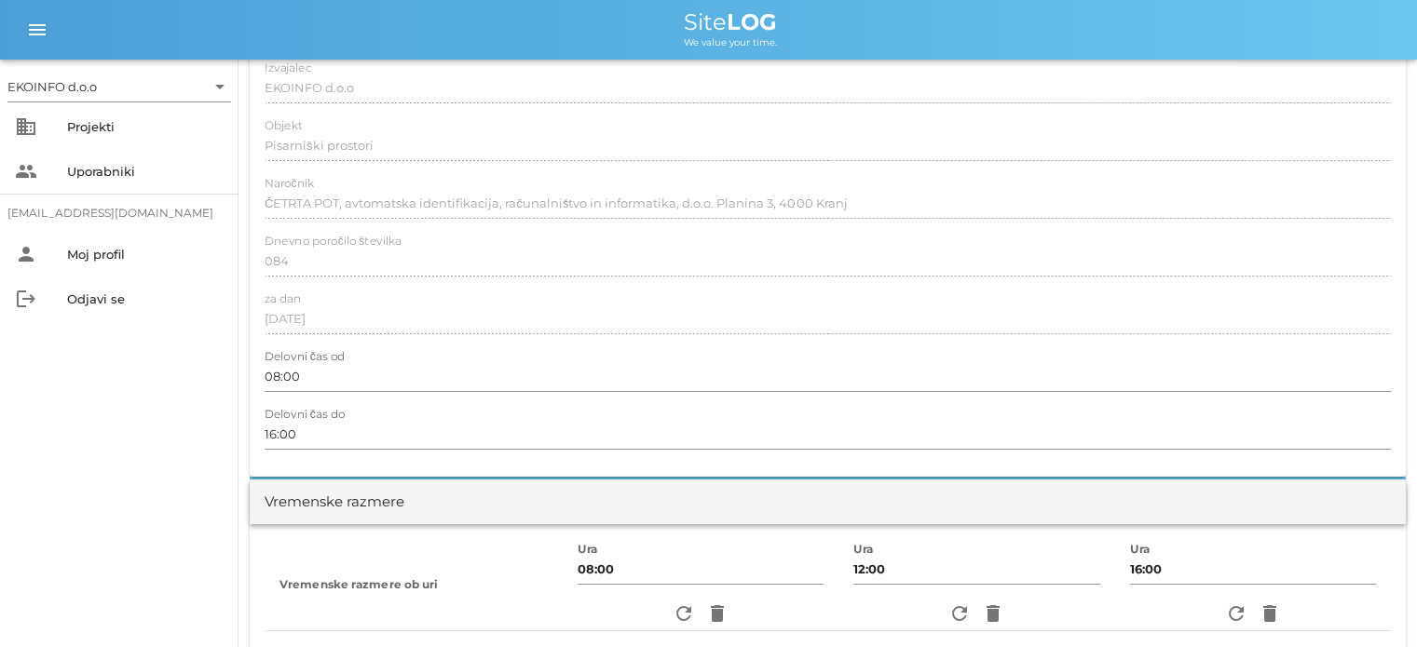
scroll to position [0, 0]
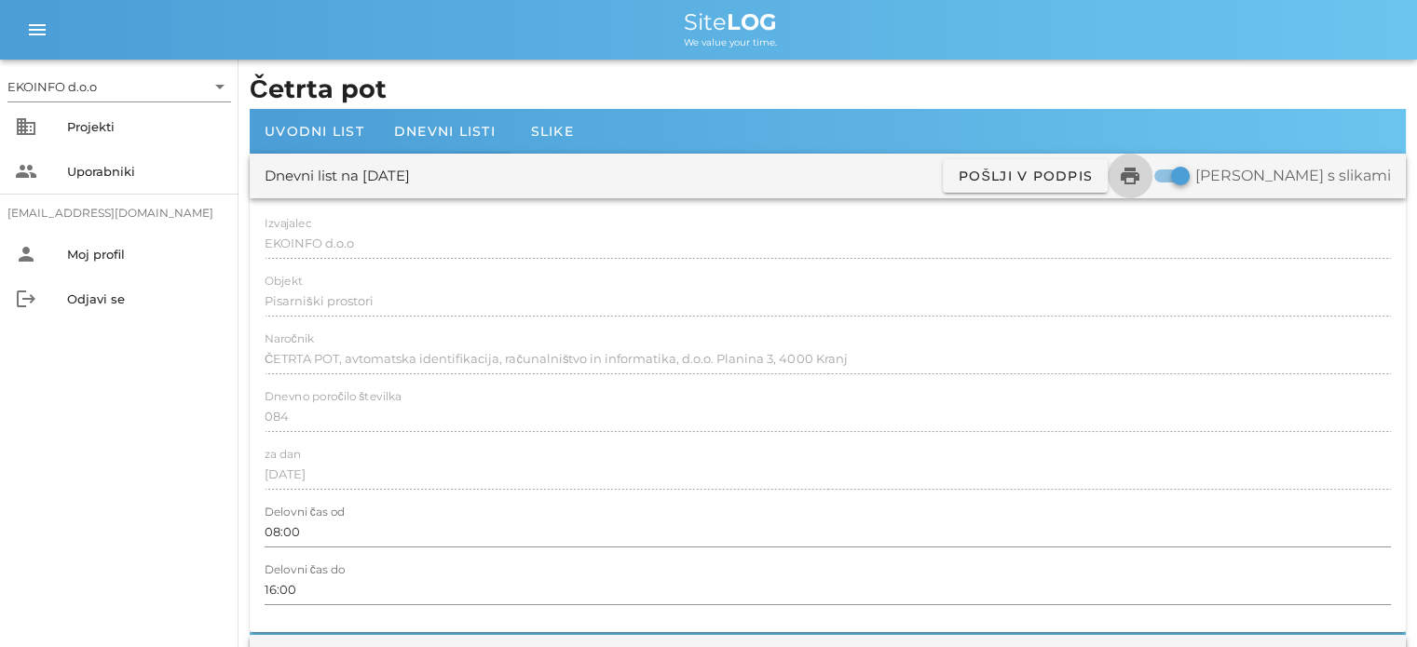
click at [1141, 178] on icon "print" at bounding box center [1130, 176] width 22 height 22
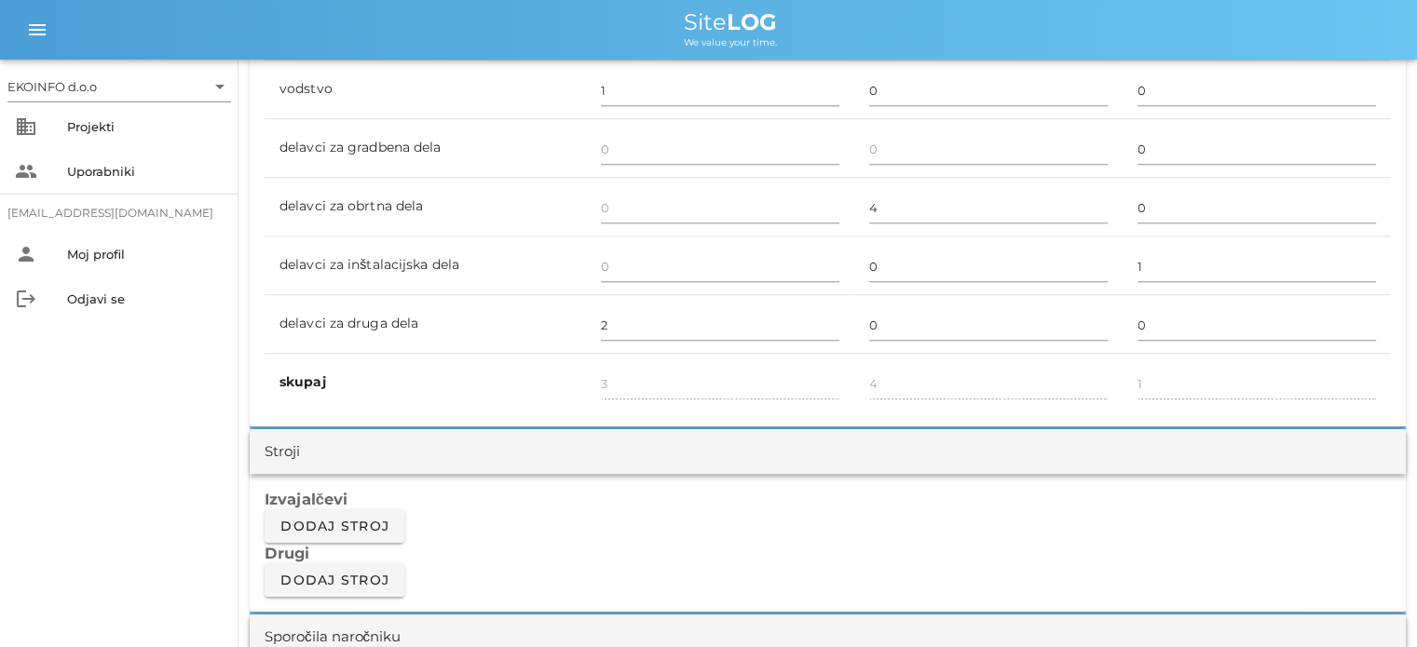
scroll to position [1211, 0]
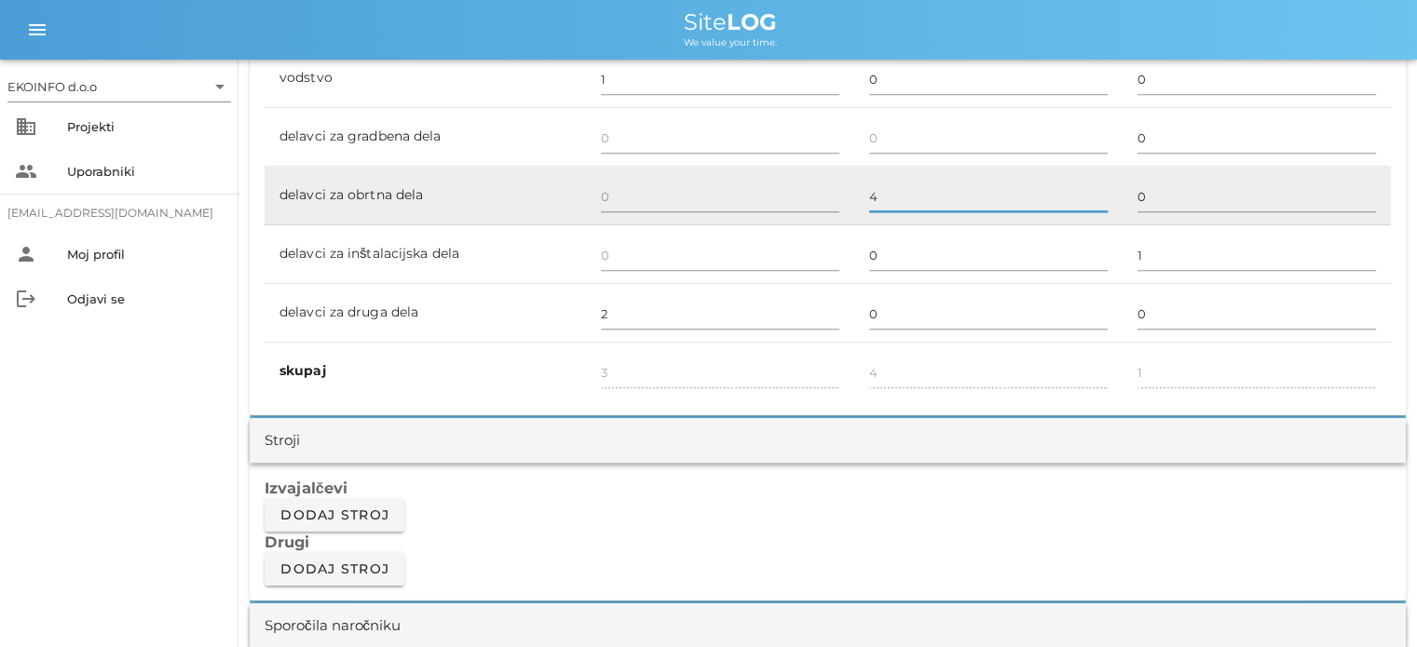
click at [881, 190] on input "4" at bounding box center [988, 197] width 238 height 30
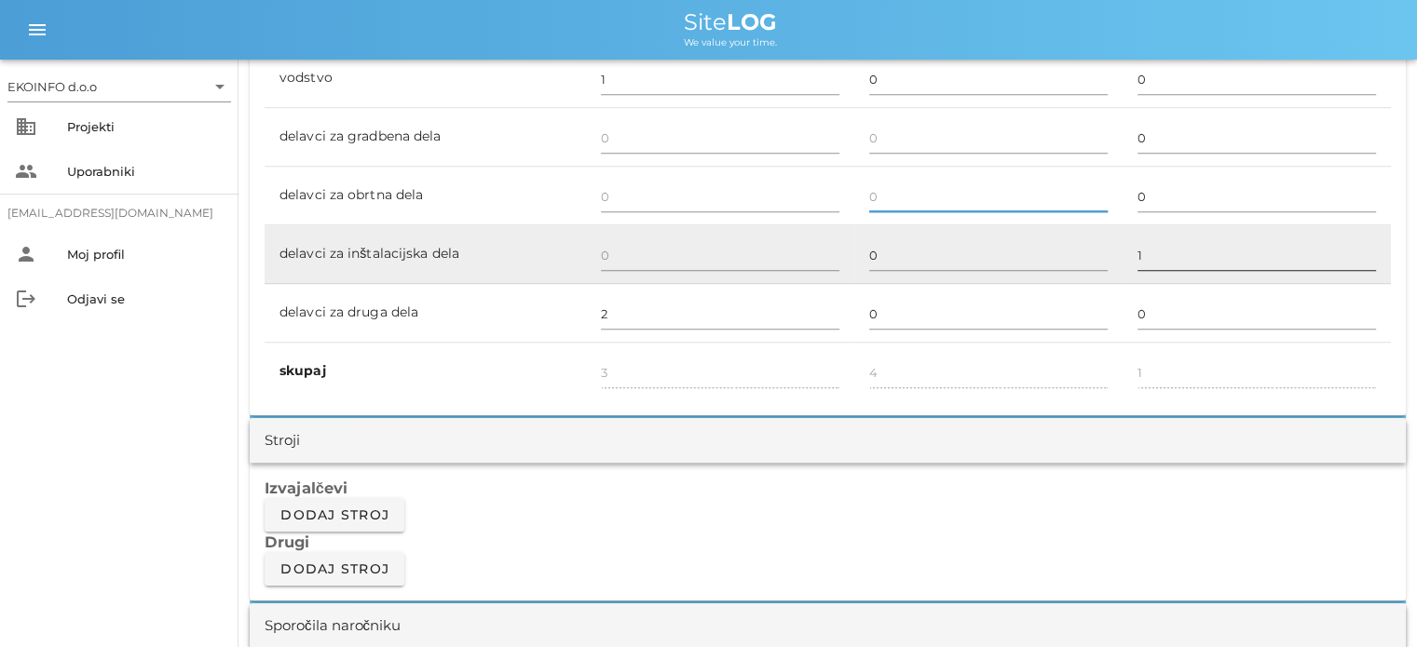
click at [1138, 250] on input "1" at bounding box center [1257, 255] width 238 height 30
type input "0"
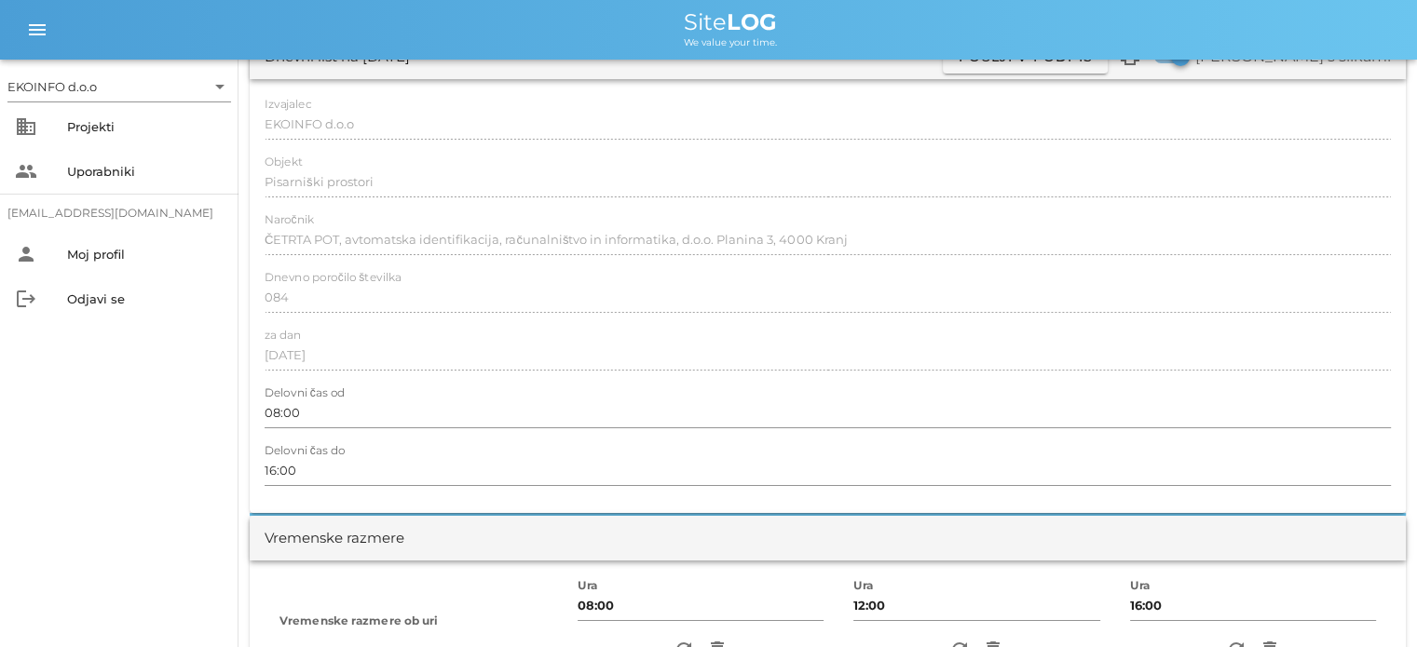
scroll to position [0, 0]
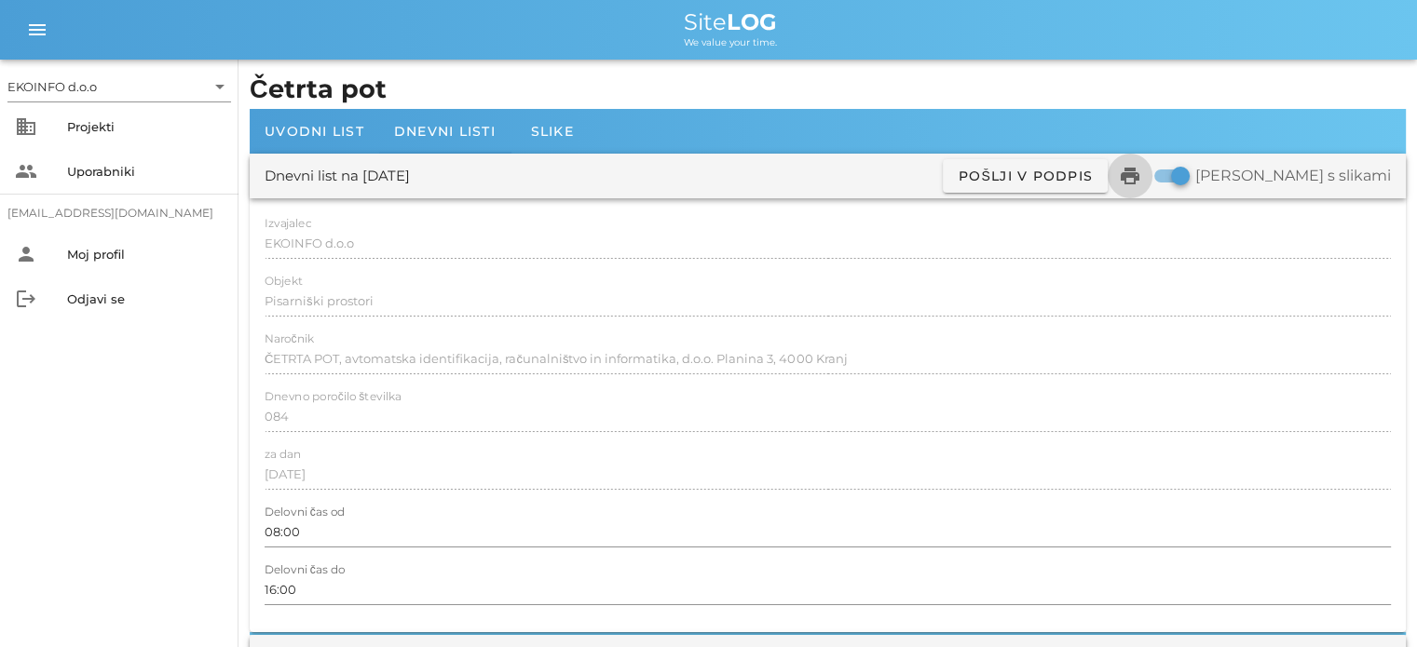
click at [1141, 177] on icon "print" at bounding box center [1130, 176] width 22 height 22
type input "0"
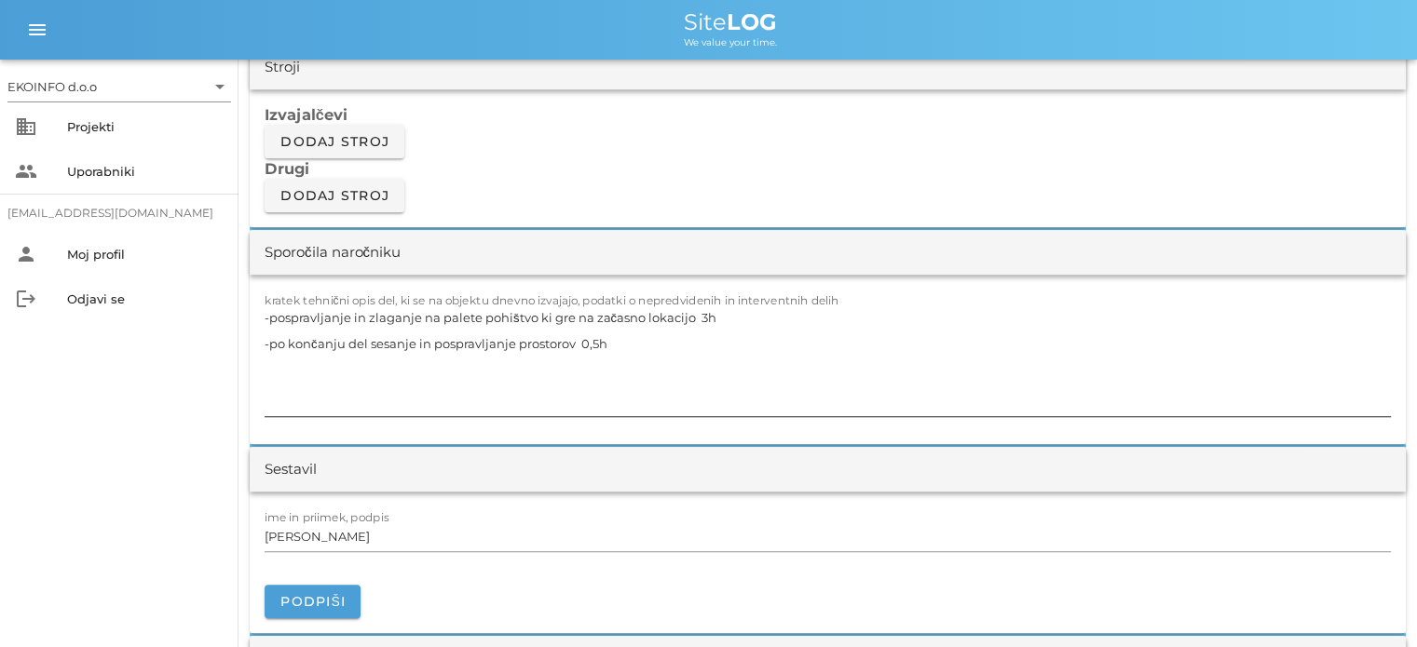
scroll to position [1584, 0]
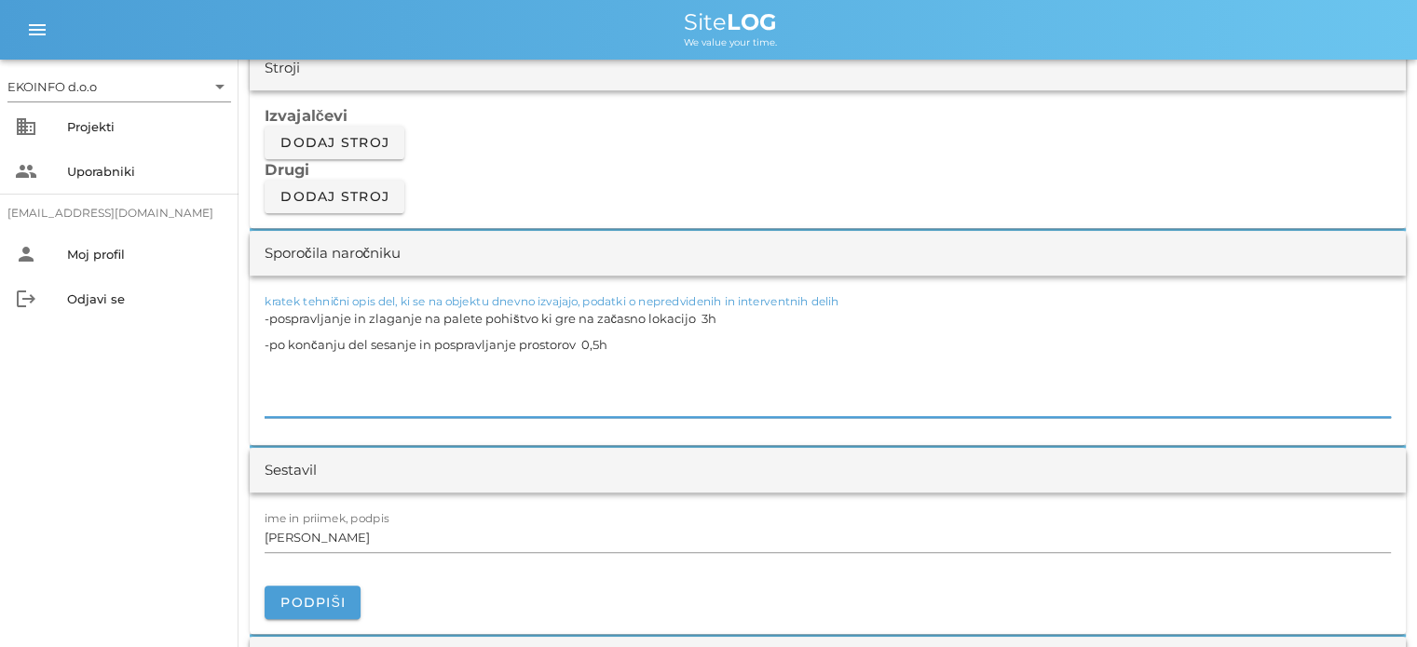
drag, startPoint x: 688, startPoint y: 316, endPoint x: 268, endPoint y: 313, distance: 420.2
click at [268, 313] on textarea "-pospravljanje in zlaganje na palete pohištvo ki gre na začasno lokacijo 3h -po…" at bounding box center [828, 362] width 1126 height 112
drag, startPoint x: 575, startPoint y: 342, endPoint x: 272, endPoint y: 346, distance: 302.8
click at [272, 346] on textarea "-pospravljanje in zlaganje na palete pohištvo ki gre na začasno lokacijo 3h -po…" at bounding box center [828, 362] width 1126 height 112
click at [588, 373] on textarea "-pospravljanje in zlaganje na palete pohištvo ki gre na začasno lokacijo 3h -po…" at bounding box center [828, 362] width 1126 height 112
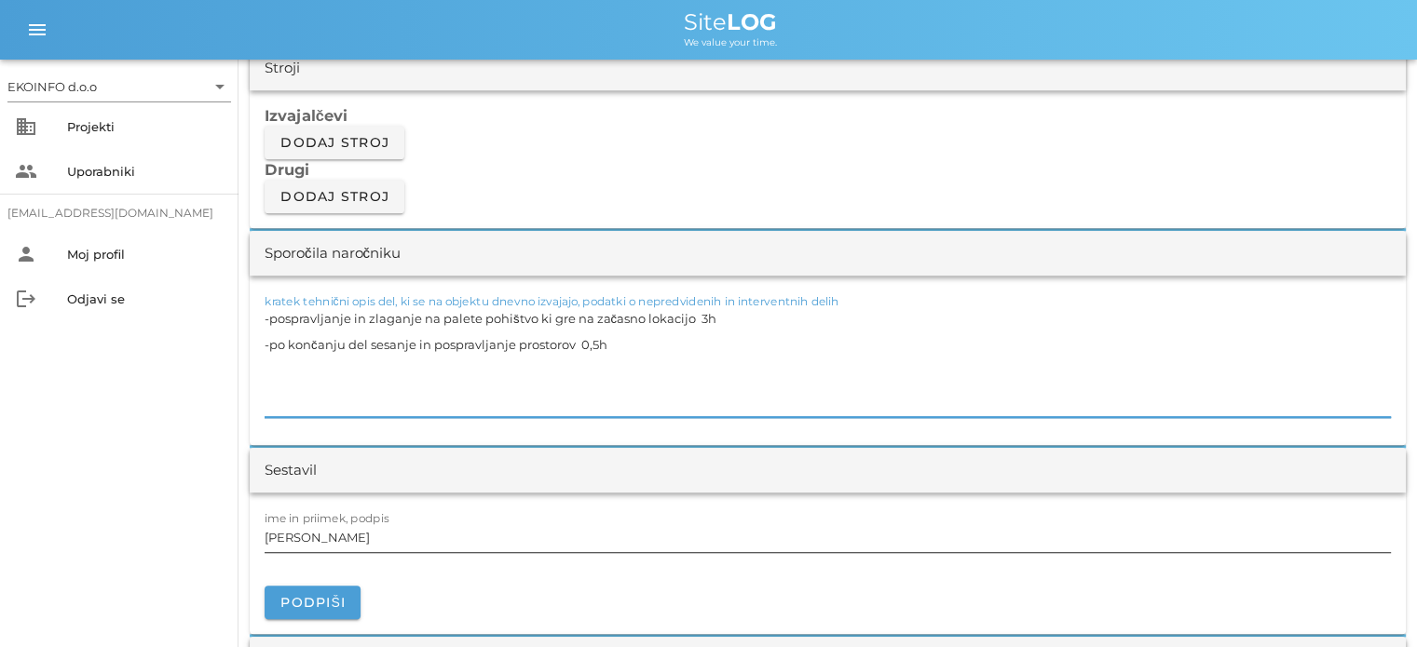
click at [357, 538] on input "[PERSON_NAME]" at bounding box center [828, 538] width 1126 height 30
